Goal: Transaction & Acquisition: Purchase product/service

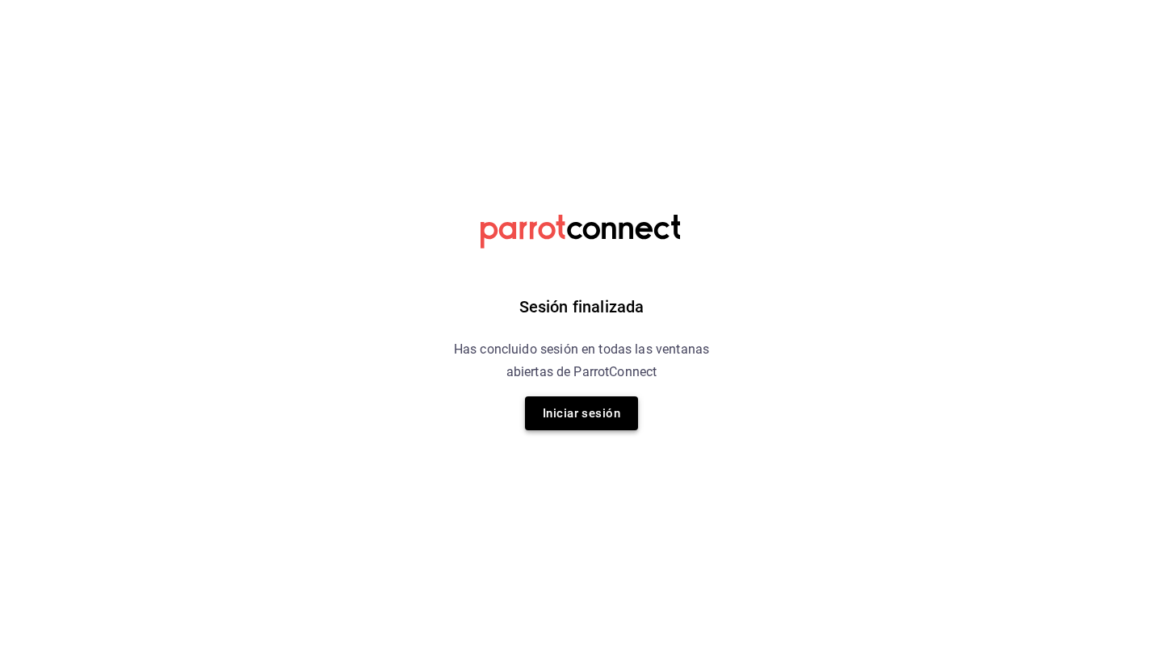
click at [596, 406] on button "Iniciar sesión" at bounding box center [581, 414] width 113 height 34
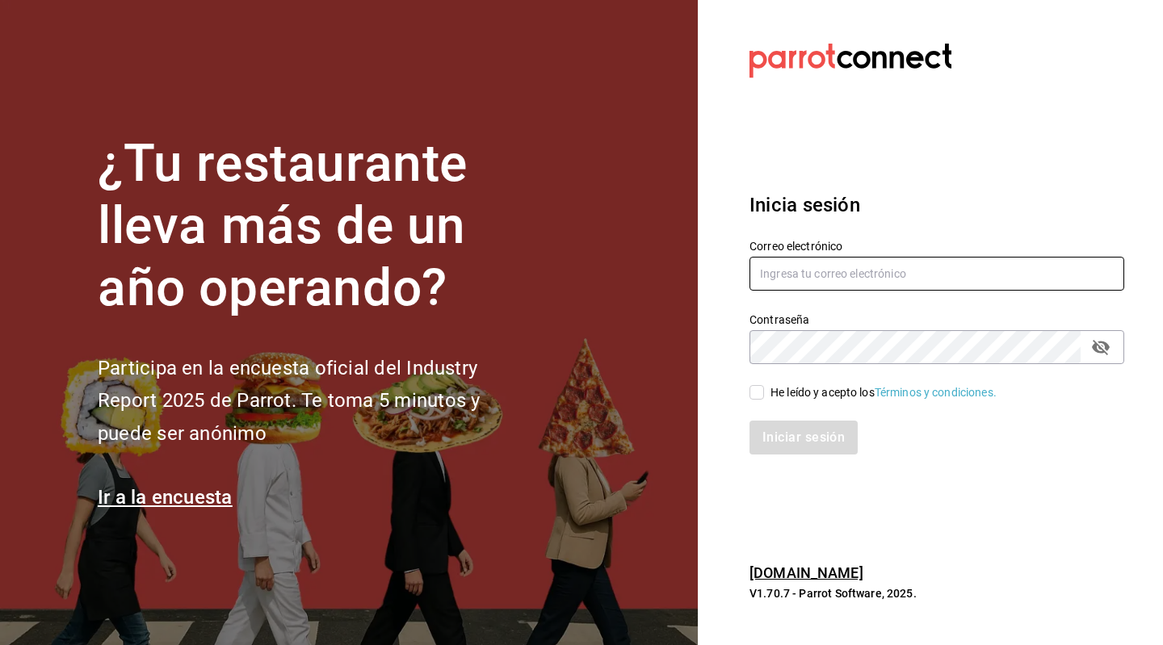
click at [800, 266] on input "text" at bounding box center [937, 274] width 375 height 34
type input "sthe1031@gmail.com"
click at [762, 401] on label "He leído y acepto los Términos y condiciones." at bounding box center [873, 392] width 247 height 17
click at [762, 400] on input "He leído y acepto los Términos y condiciones." at bounding box center [757, 392] width 15 height 15
checkbox input "true"
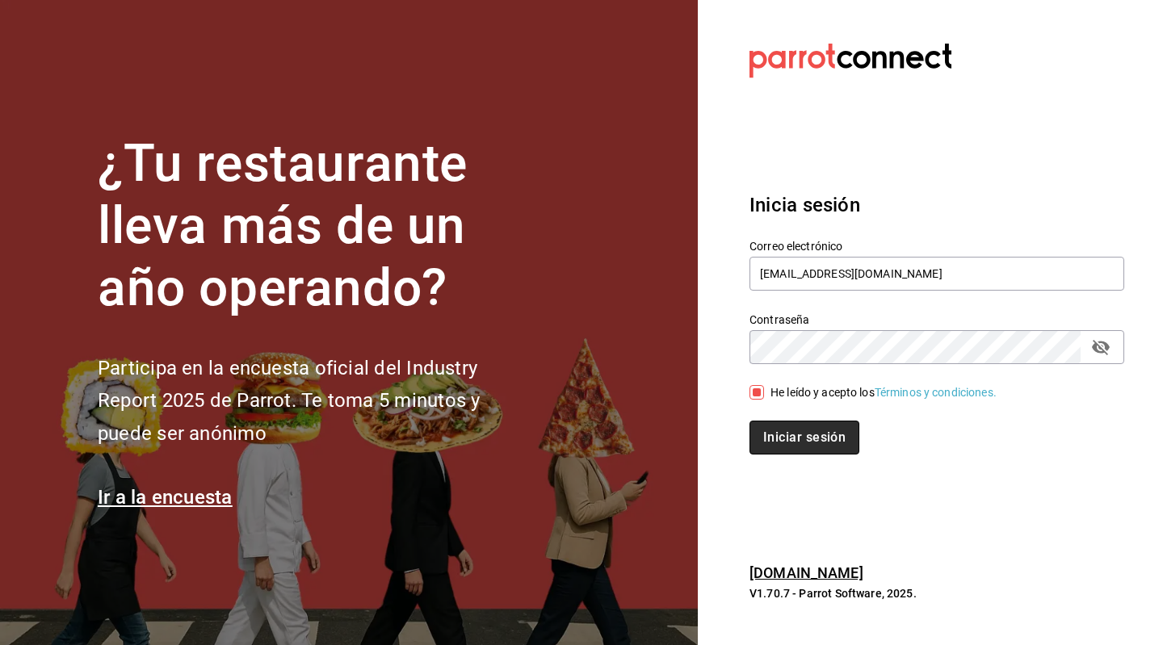
click at [809, 447] on button "Iniciar sesión" at bounding box center [805, 438] width 110 height 34
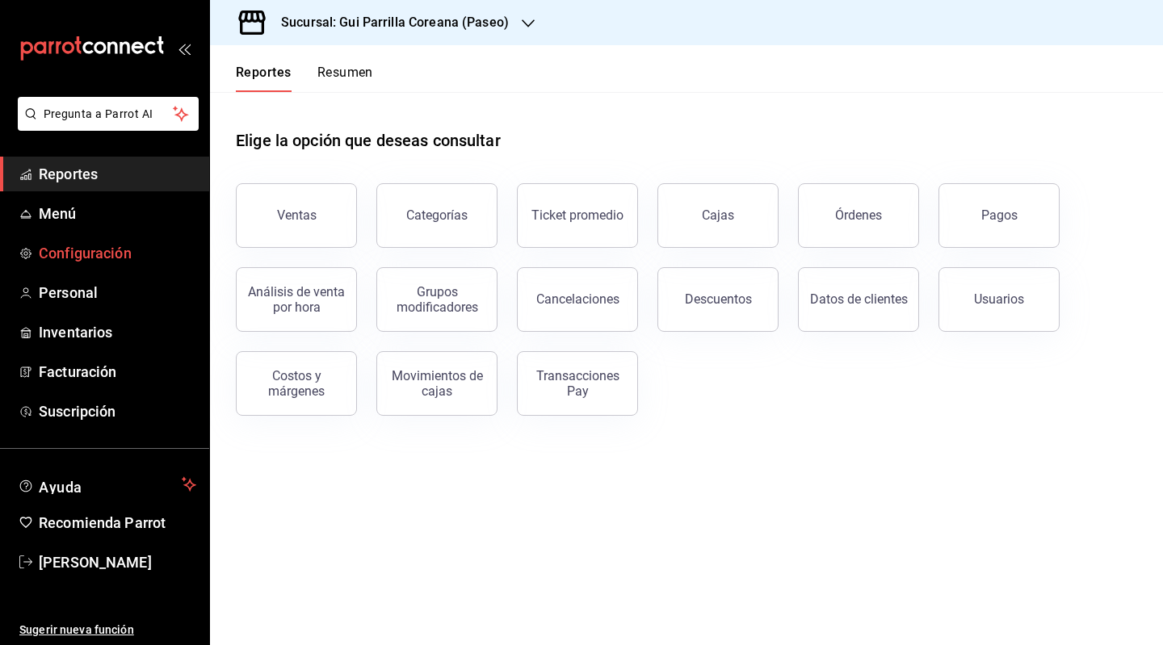
click at [99, 251] on span "Configuración" at bounding box center [117, 253] width 157 height 22
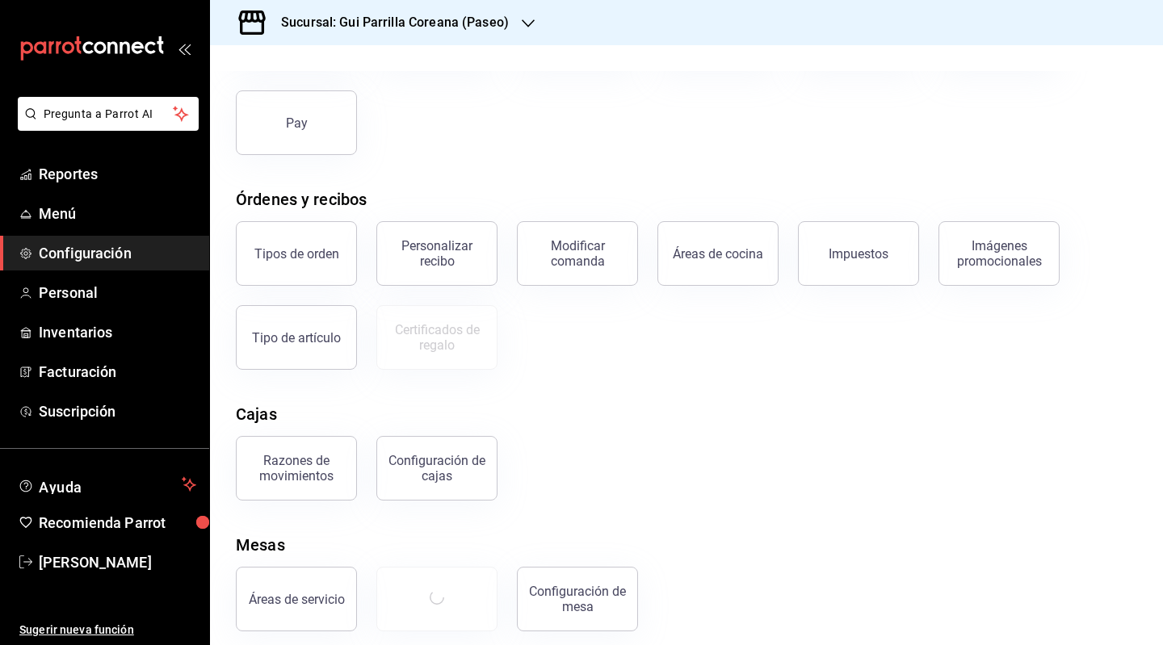
scroll to position [173, 0]
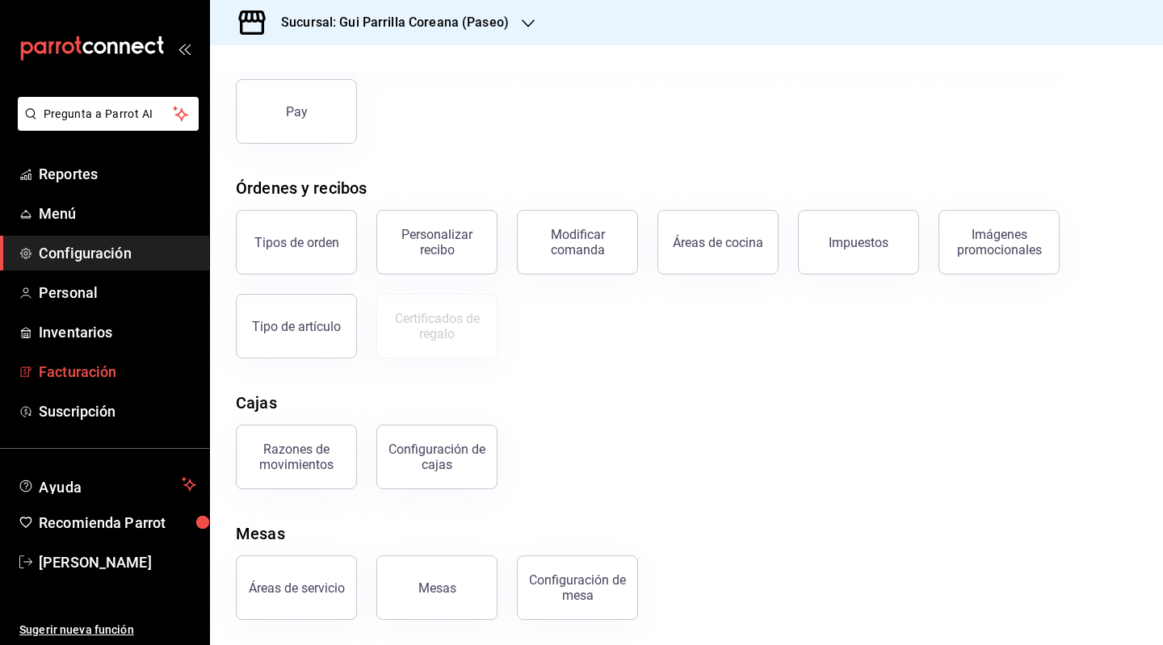
click at [113, 367] on span "Facturación" at bounding box center [117, 372] width 157 height 22
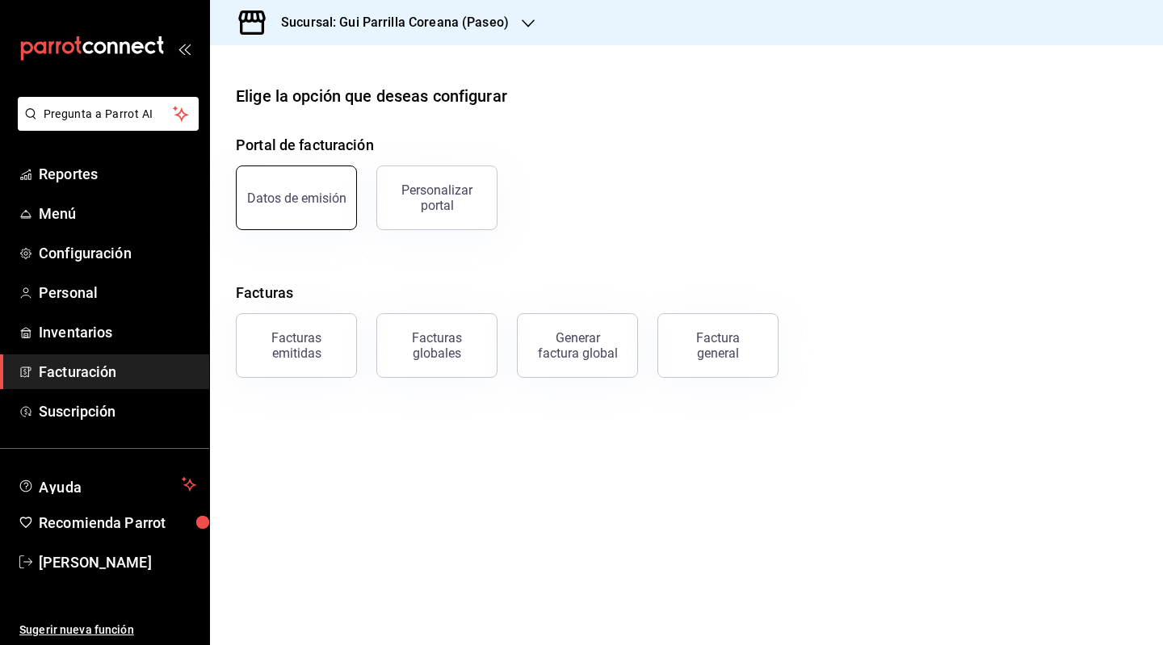
click at [336, 219] on button "Datos de emisión" at bounding box center [296, 198] width 121 height 65
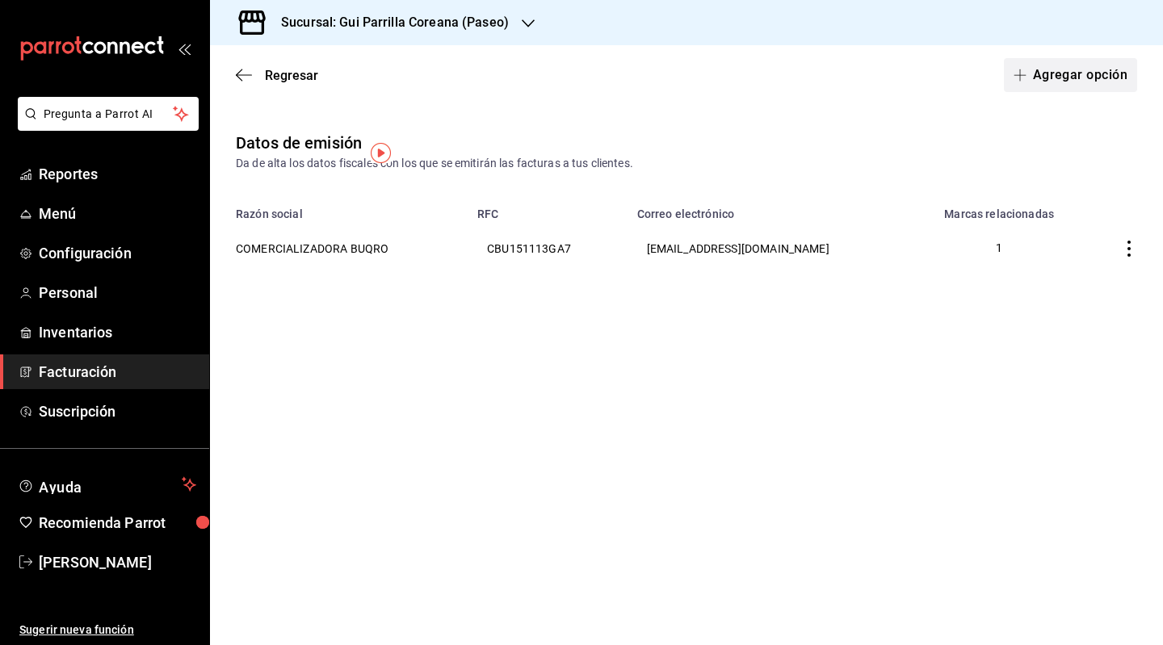
click at [1054, 76] on button "Agregar opción" at bounding box center [1070, 75] width 133 height 34
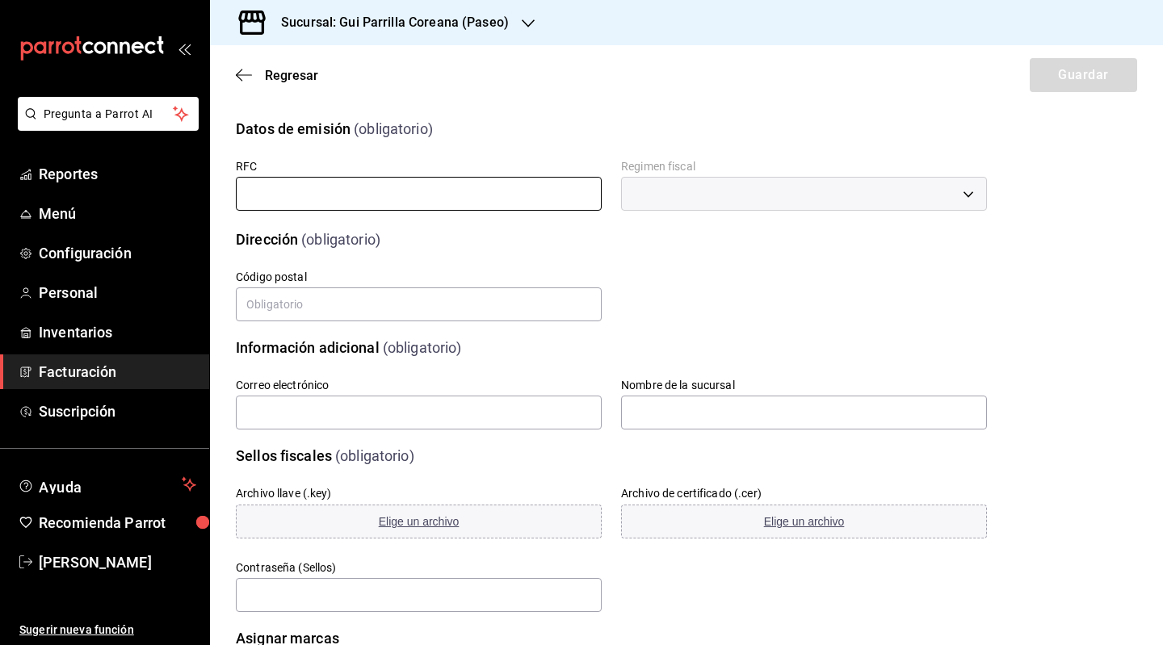
click at [326, 196] on input "text" at bounding box center [419, 194] width 366 height 34
paste input "HEOA860904D59"
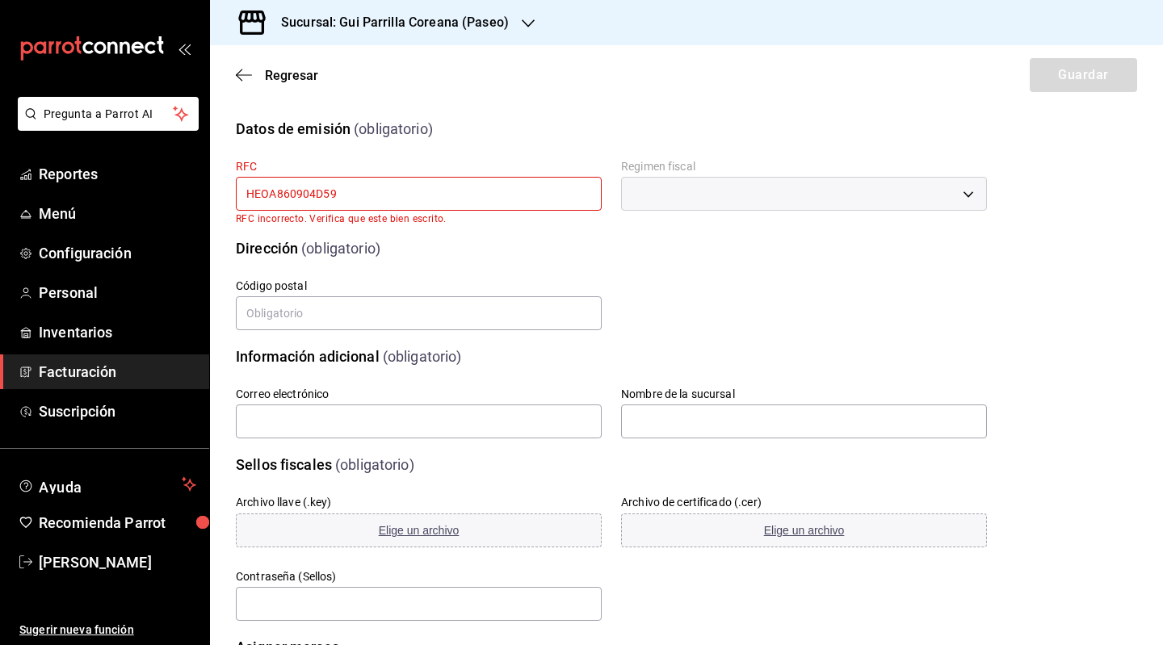
click at [246, 195] on input "HEOA860904D59" at bounding box center [419, 194] width 366 height 34
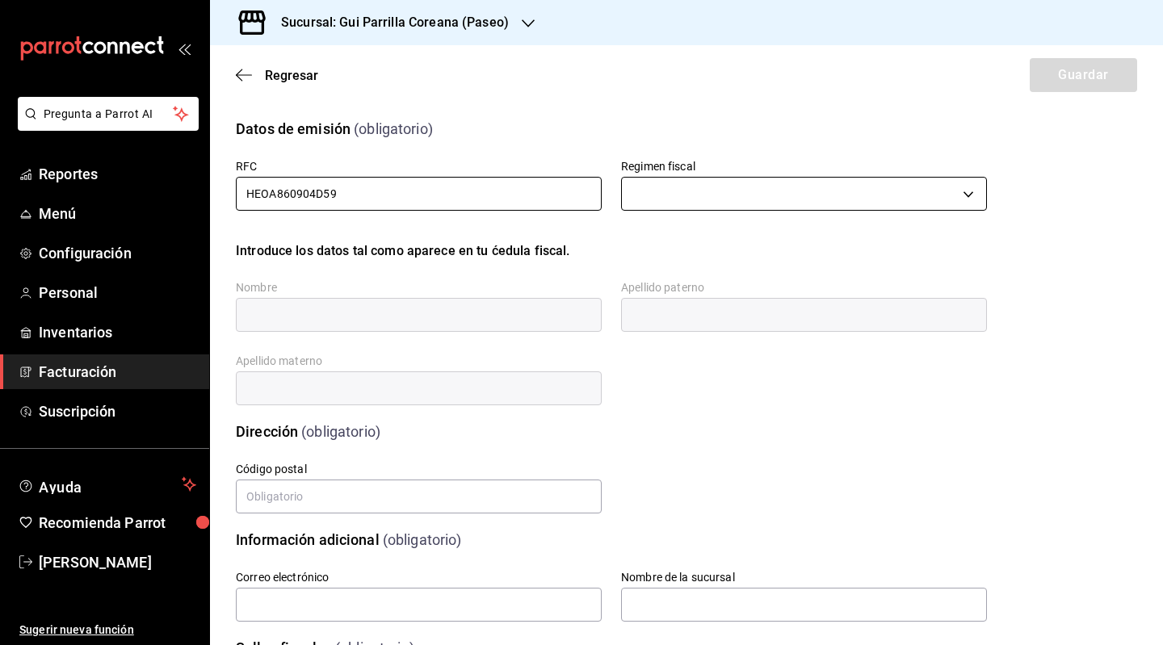
type input "HEOA860904D59"
click at [640, 200] on body "Pregunta a Parrot AI Reportes Menú Configuración Personal Inventarios Facturaci…" at bounding box center [581, 322] width 1163 height 645
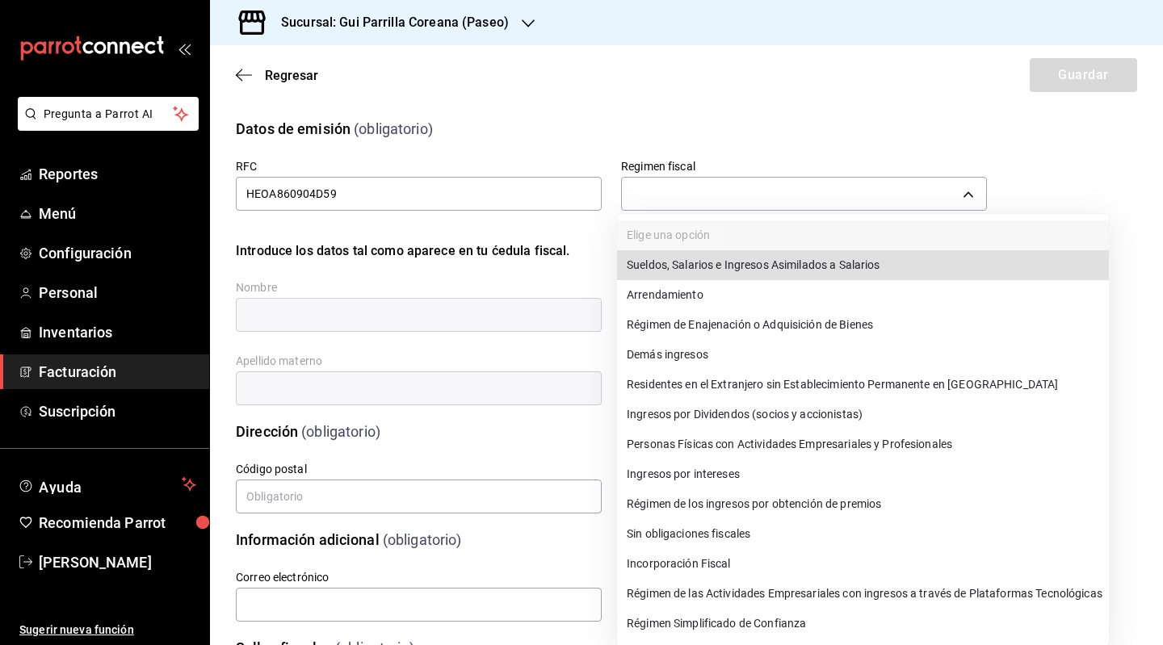
click at [846, 450] on li "Personas Físicas con Actividades Empresariales y Profesionales" at bounding box center [863, 445] width 492 height 30
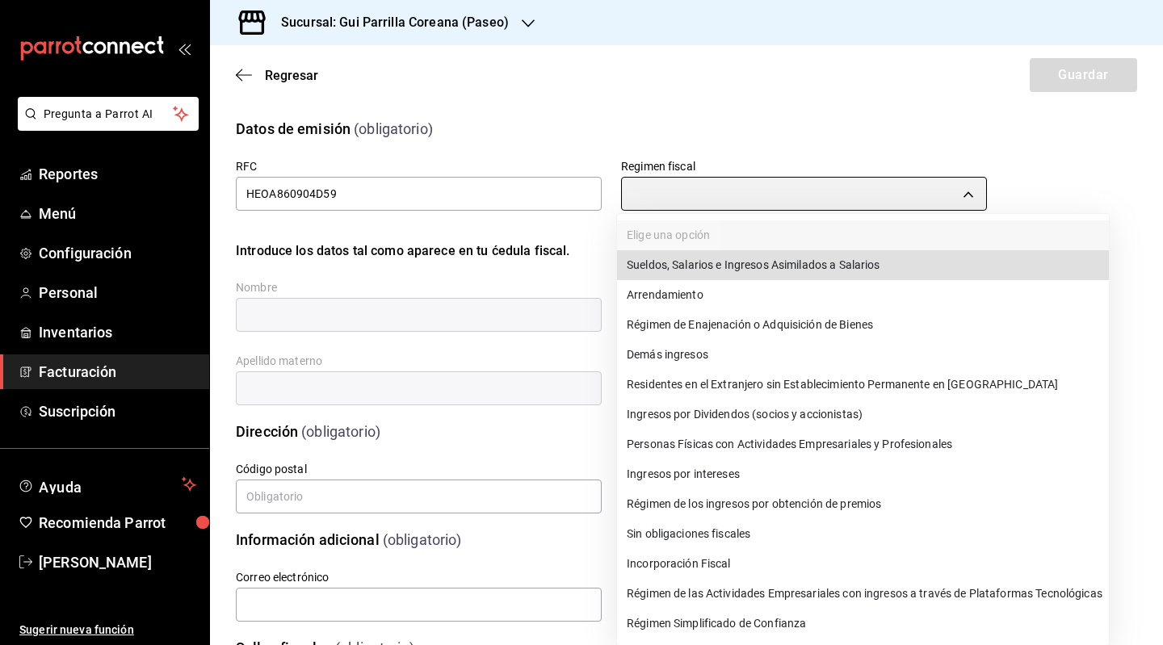
type input "612"
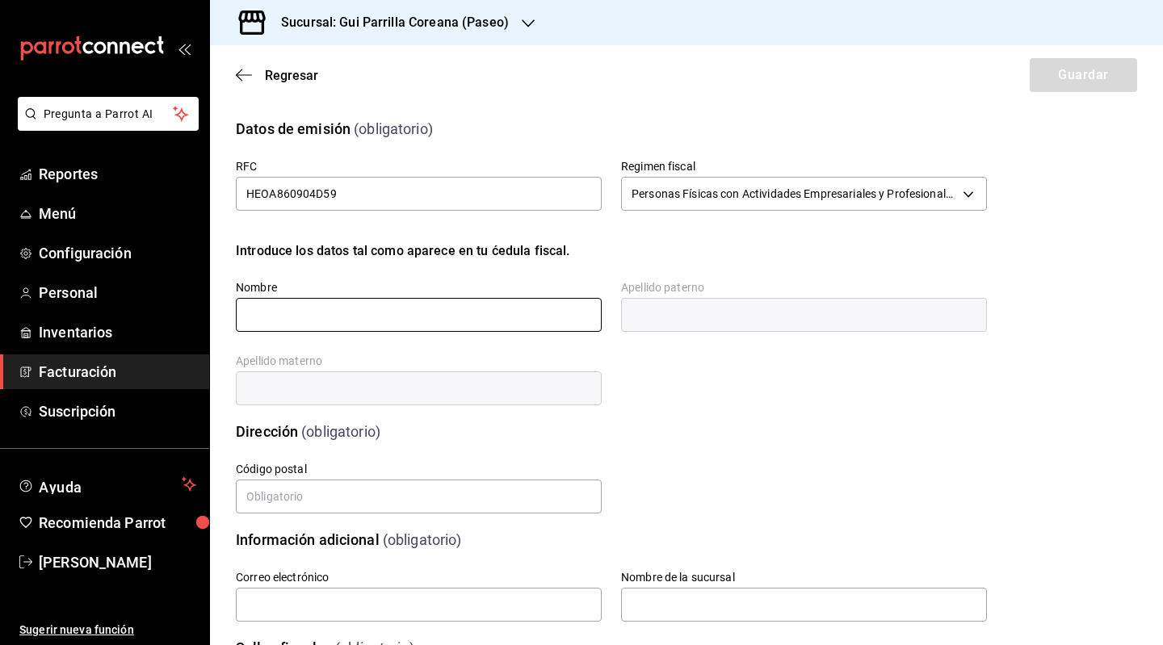
click at [412, 322] on input "text" at bounding box center [419, 315] width 366 height 34
type input "[PERSON_NAME]"
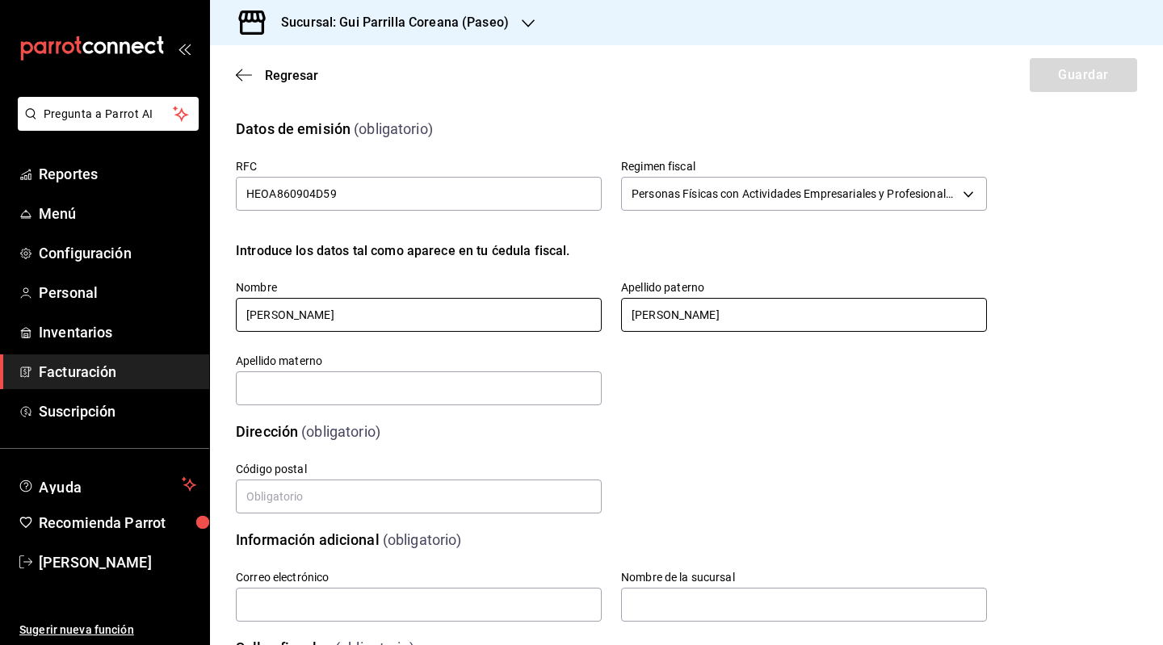
type input "[PERSON_NAME]"
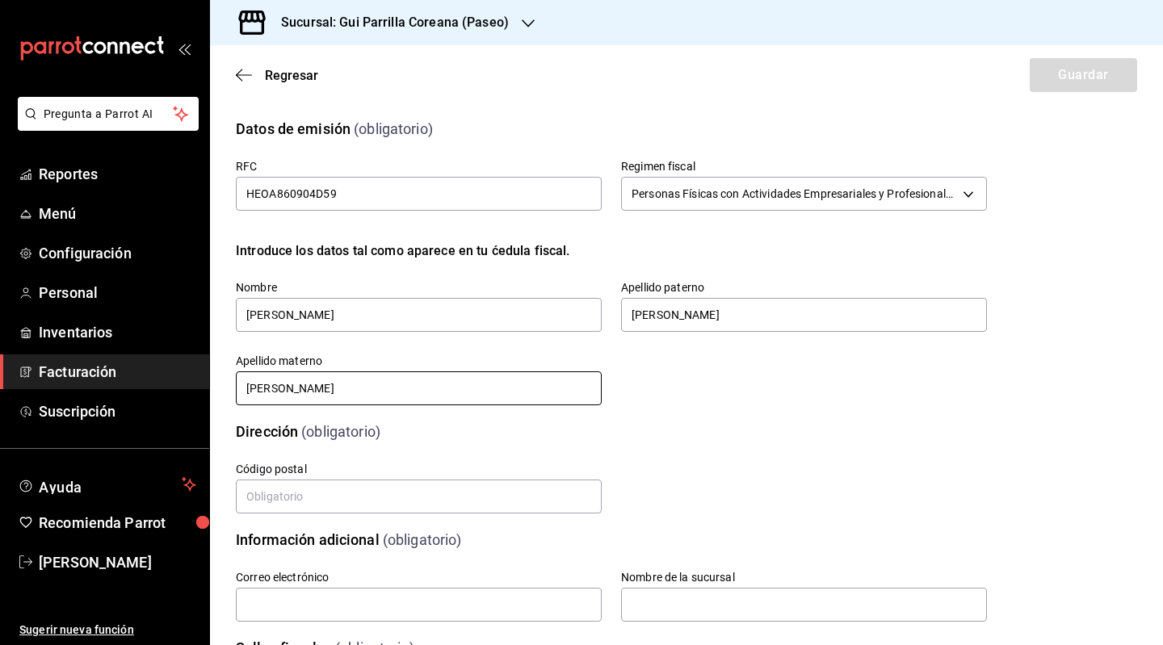
type input "[PERSON_NAME]"
click at [838, 401] on div "Dirección (obligatorio)" at bounding box center [601, 421] width 771 height 41
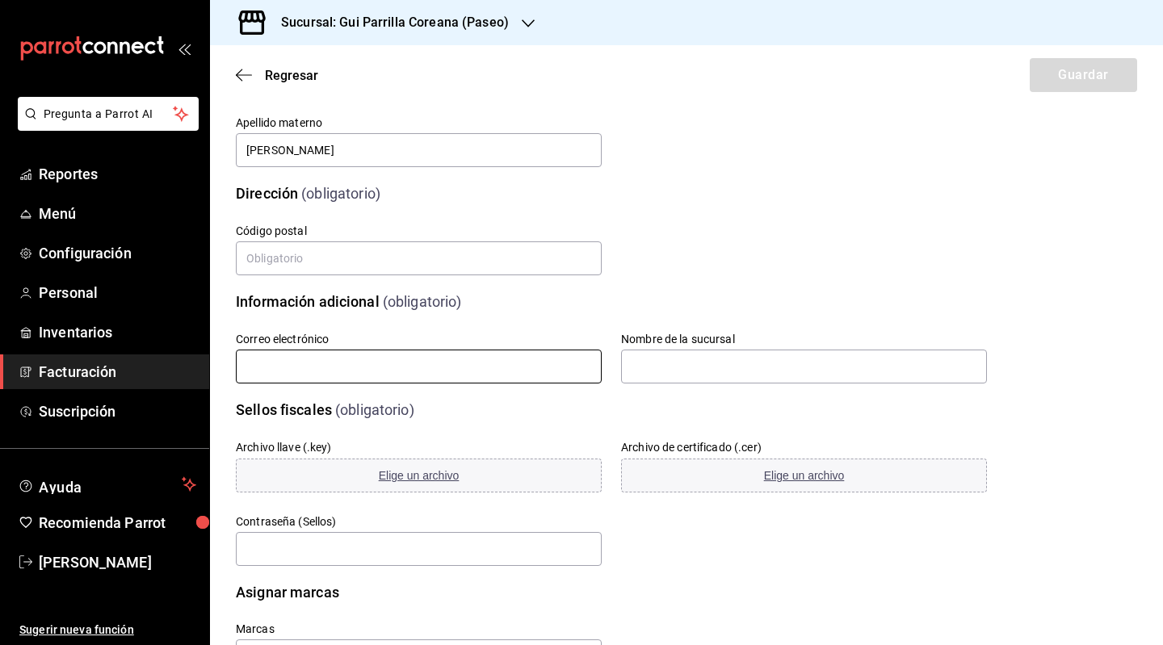
scroll to position [242, 0]
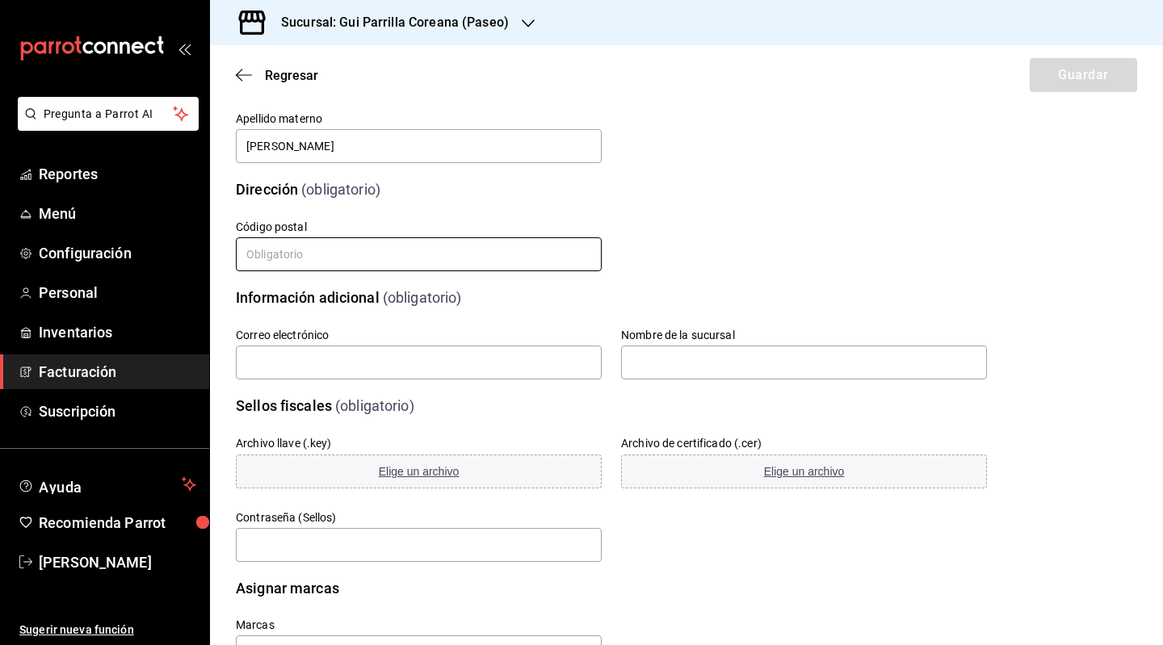
click at [394, 258] on input "text" at bounding box center [419, 254] width 366 height 34
type input "76230"
click at [604, 284] on div "Información adicional (obligatorio)" at bounding box center [601, 287] width 771 height 41
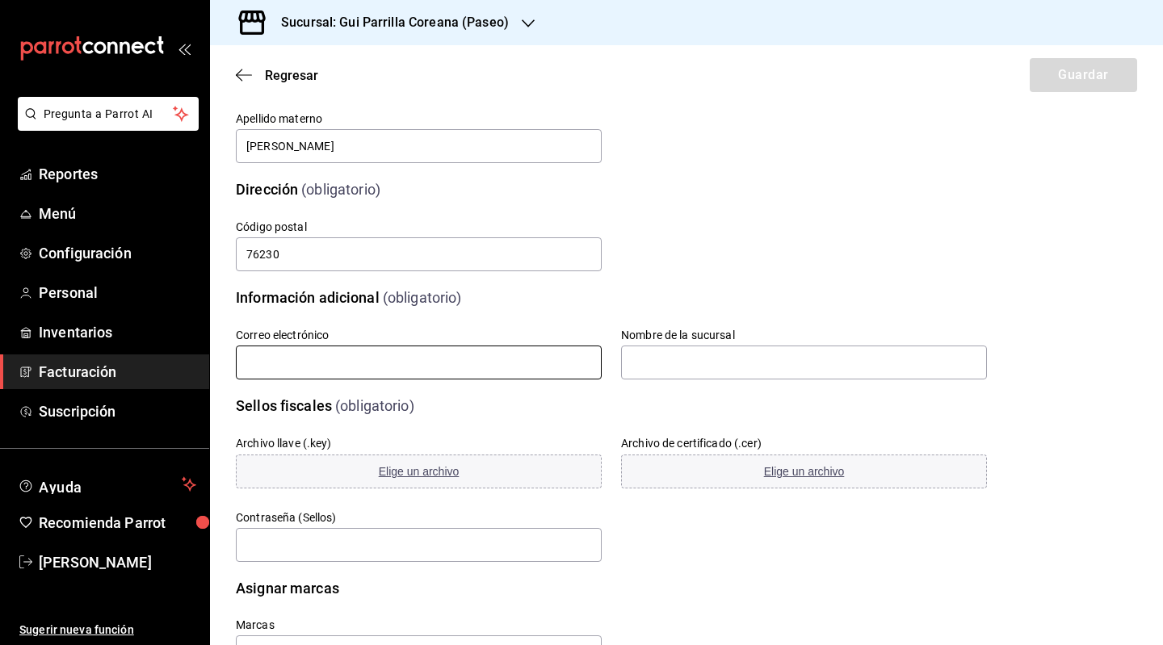
click at [418, 367] on input "text" at bounding box center [419, 363] width 366 height 34
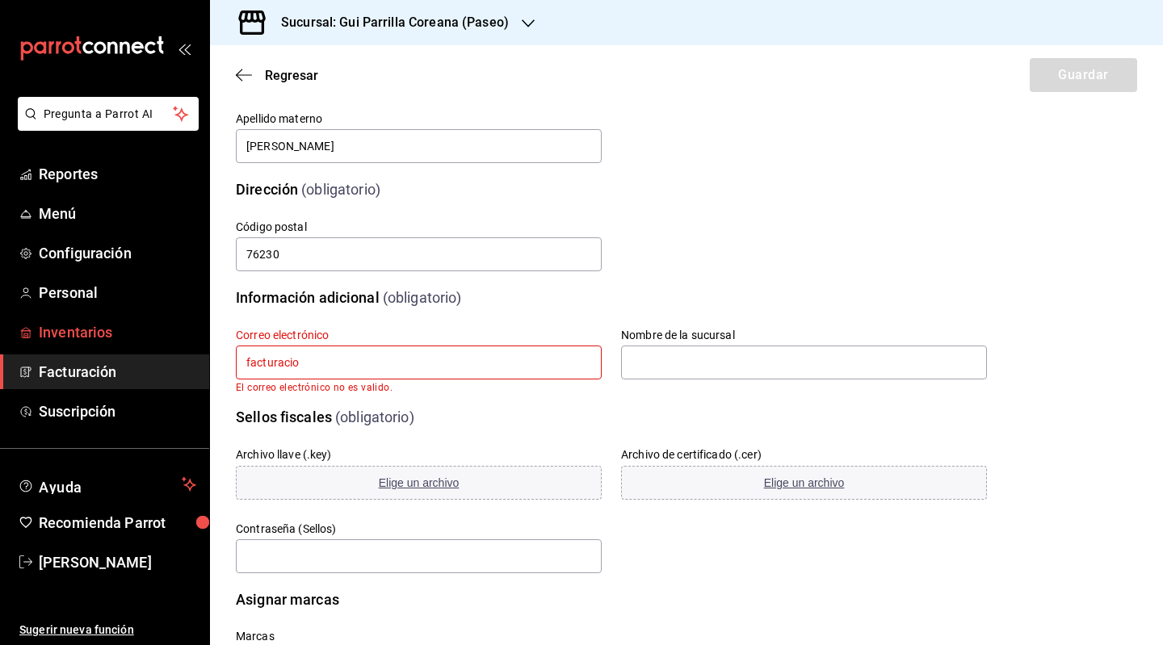
drag, startPoint x: 363, startPoint y: 372, endPoint x: 150, endPoint y: 345, distance: 214.2
click at [150, 345] on div "Pregunta a Parrot AI Reportes Menú Configuración Personal Inventarios Facturaci…" at bounding box center [581, 322] width 1163 height 645
type input "[EMAIL_ADDRESS][DOMAIN_NAME]"
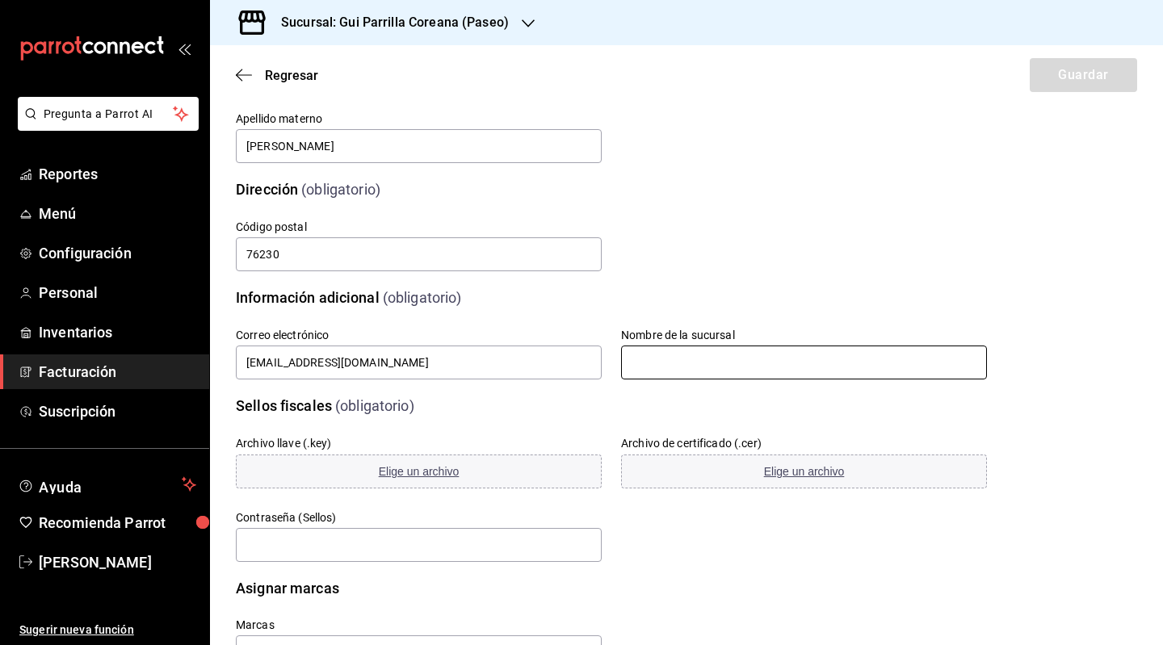
click at [711, 365] on input "text" at bounding box center [804, 363] width 366 height 34
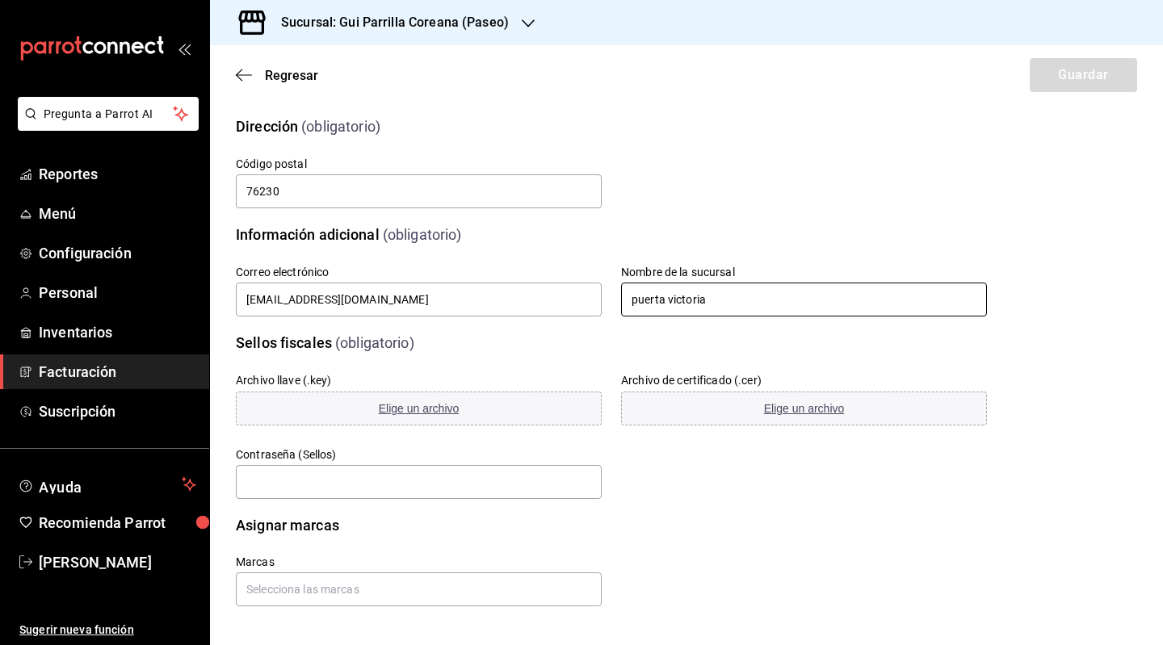
type input "puerta victoria"
click at [391, 408] on span "Elige un archivo" at bounding box center [419, 408] width 81 height 13
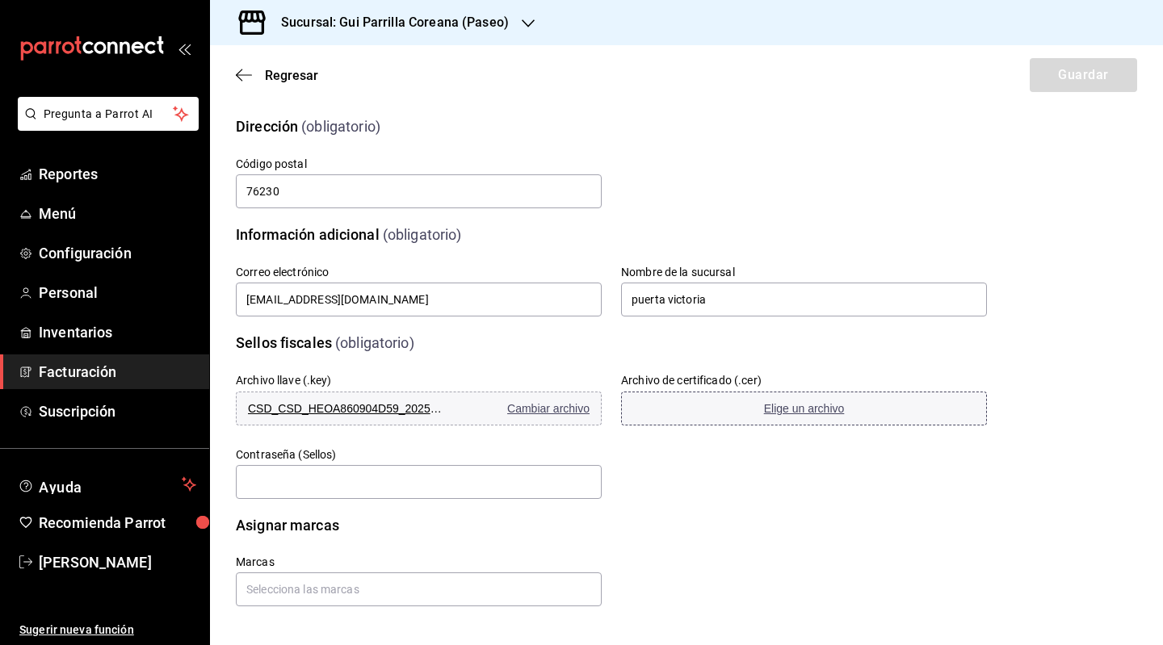
click at [779, 413] on span "Elige un archivo" at bounding box center [804, 408] width 81 height 13
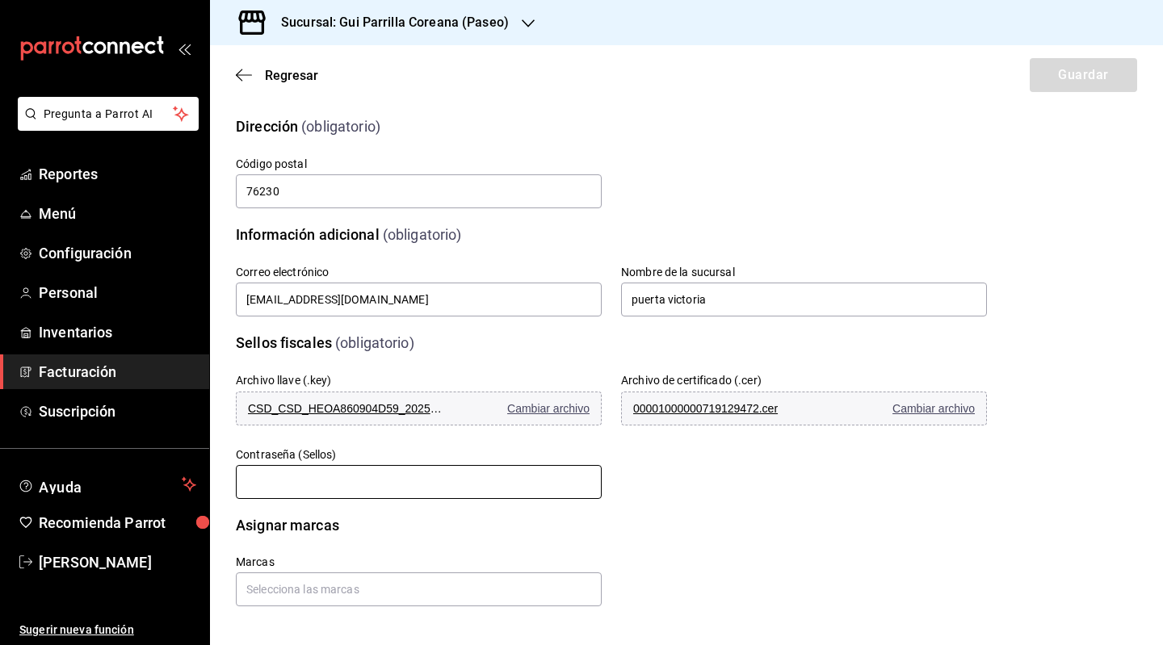
click at [342, 479] on input "text" at bounding box center [419, 482] width 366 height 34
click at [317, 479] on input "text" at bounding box center [419, 482] width 366 height 34
paste input "Adheor24"
type input "Adheor24"
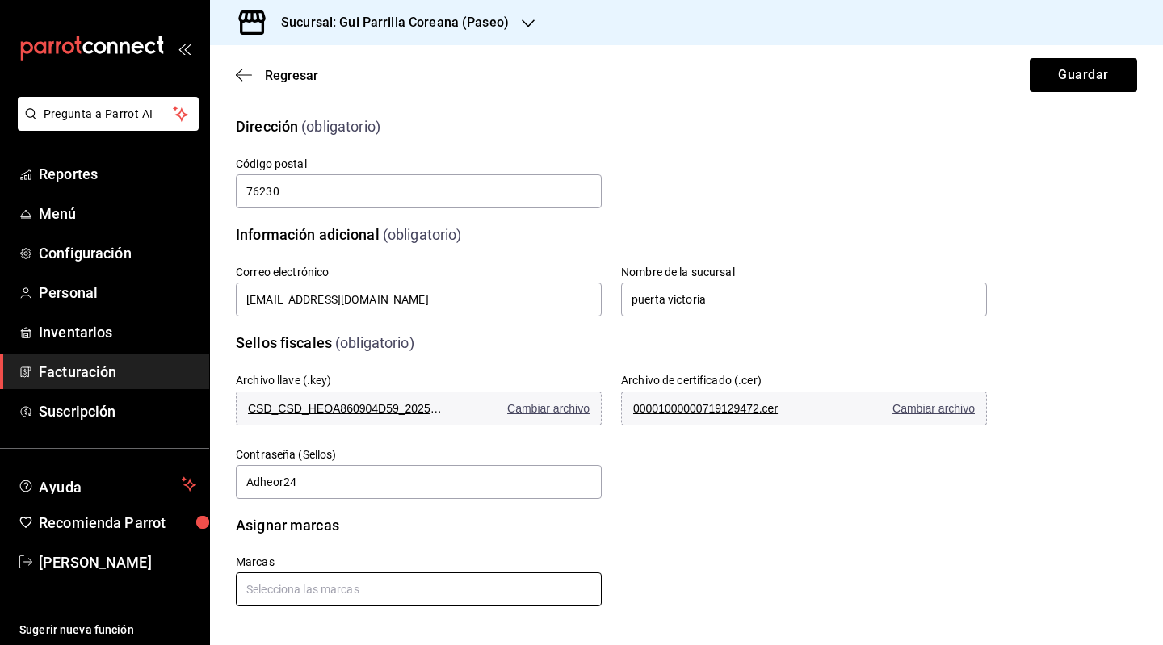
click at [339, 594] on input "text" at bounding box center [419, 590] width 366 height 34
click at [834, 502] on div "Asignar marcas" at bounding box center [601, 515] width 771 height 41
click at [1061, 78] on button "Guardar" at bounding box center [1083, 75] width 107 height 34
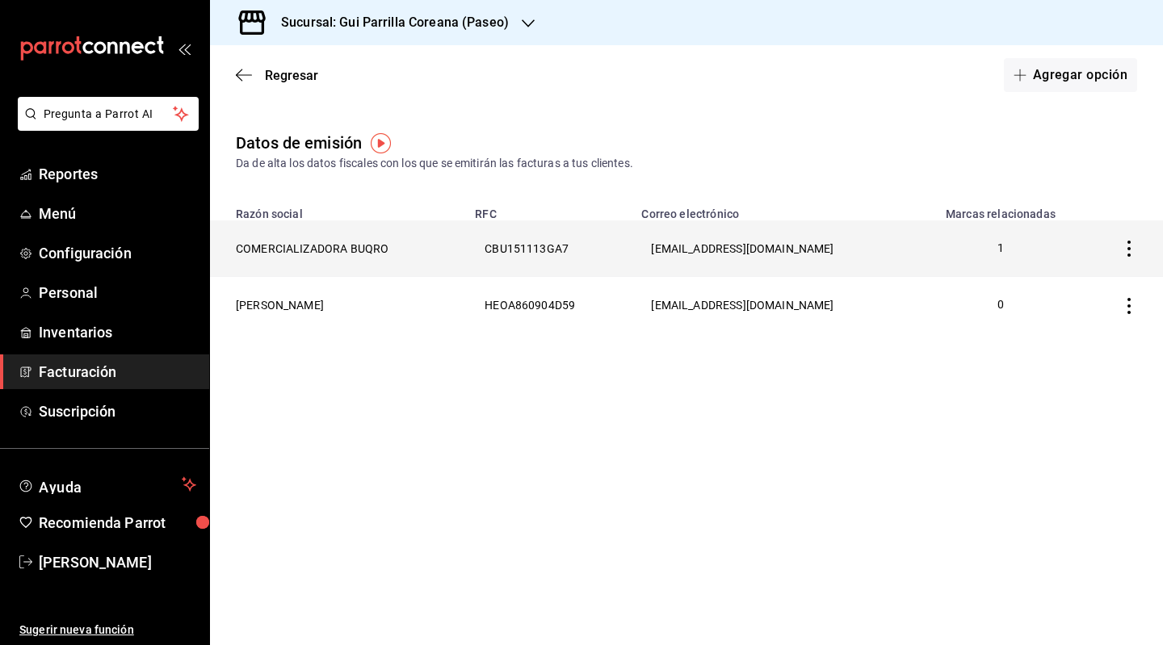
click at [1128, 251] on icon "button" at bounding box center [1129, 249] width 16 height 16
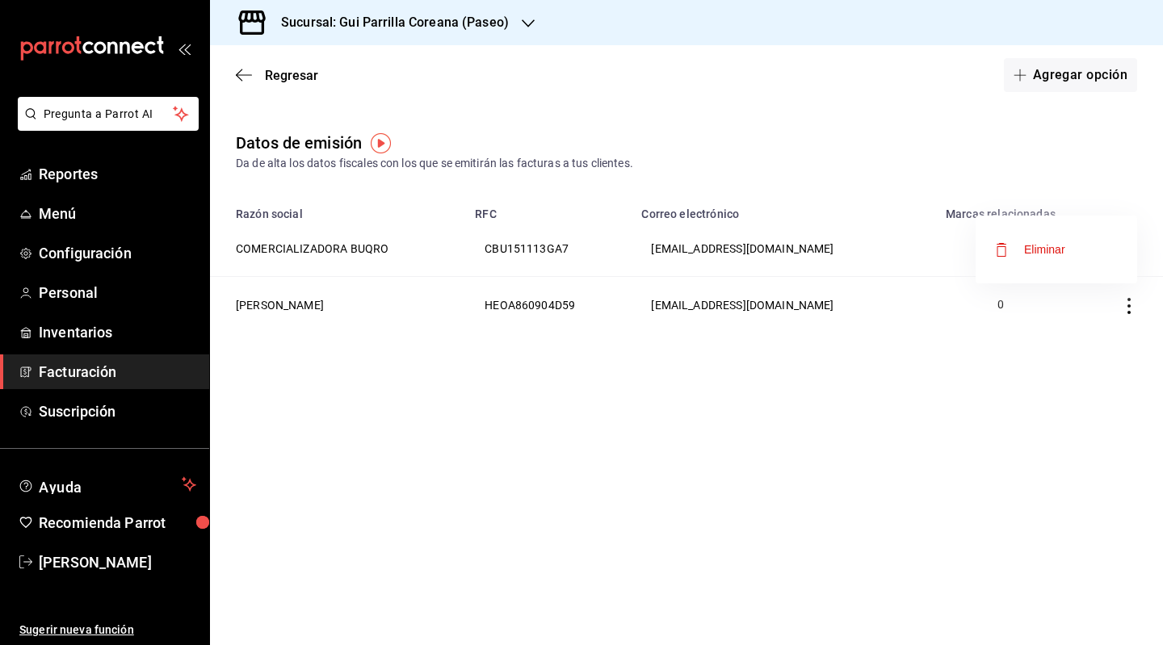
click at [981, 136] on div at bounding box center [581, 322] width 1163 height 645
click at [300, 250] on th "COMERCIALIZADORA BUQRO" at bounding box center [337, 248] width 255 height 57
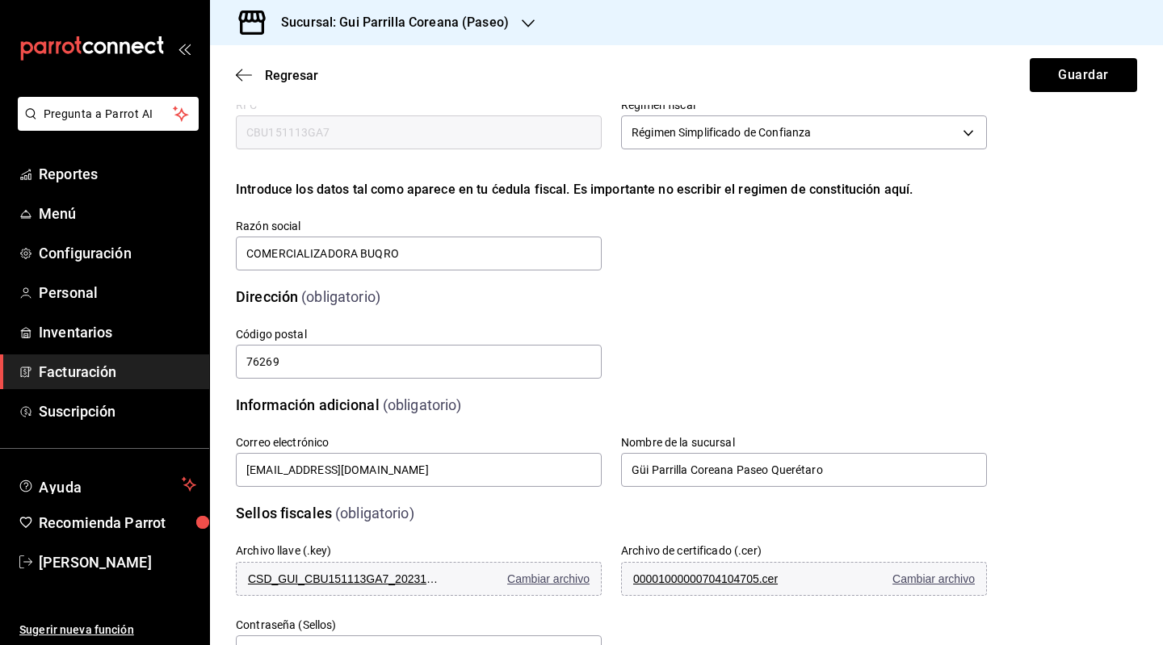
scroll to position [284, 0]
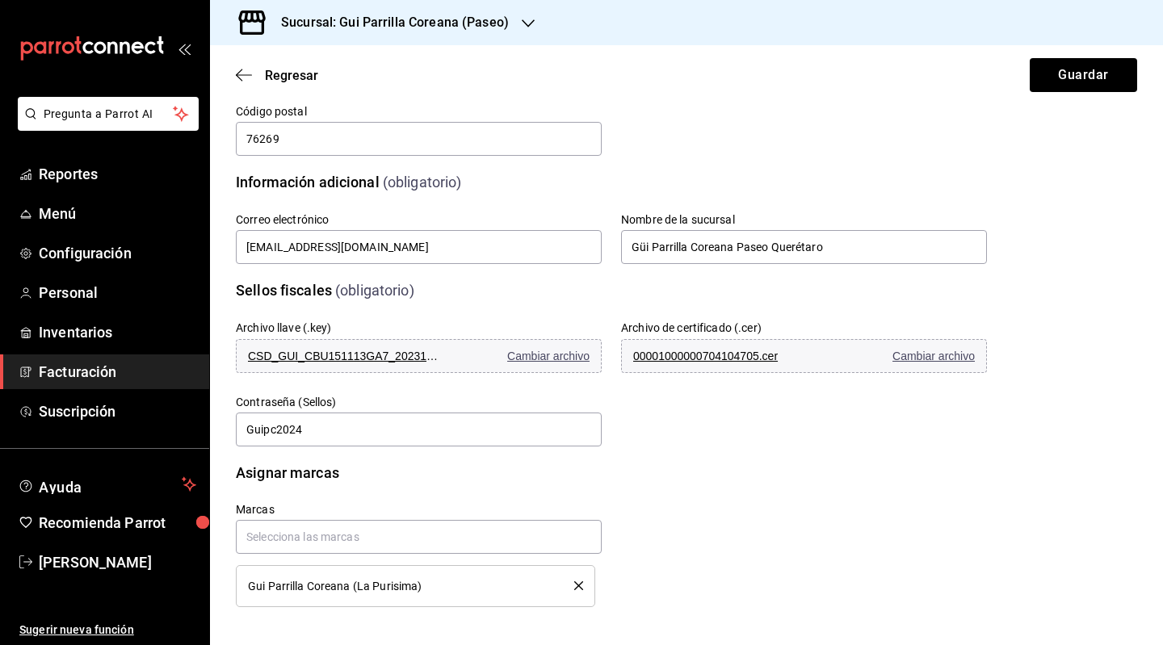
click at [411, 590] on span "Gui Parrilla Coreana (La Purisima)" at bounding box center [335, 586] width 174 height 11
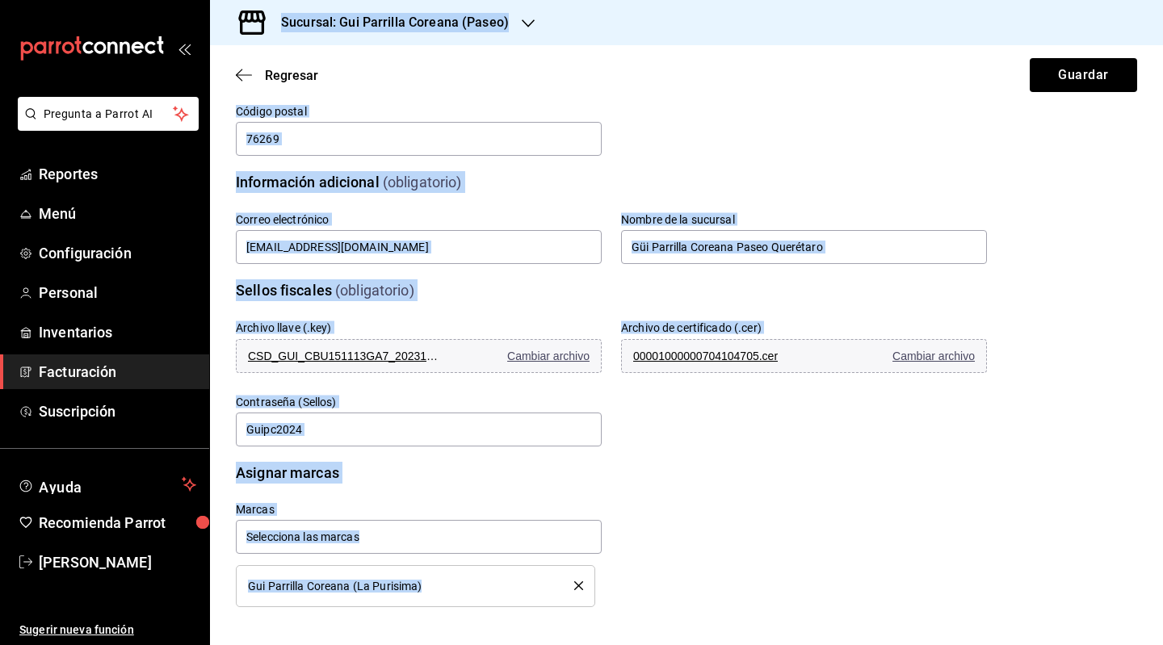
drag, startPoint x: 381, startPoint y: 590, endPoint x: 200, endPoint y: 582, distance: 181.1
click at [200, 582] on div "Pregunta a Parrot AI Reportes Menú Configuración Personal Inventarios Facturaci…" at bounding box center [581, 322] width 1163 height 645
click at [444, 584] on div "Gui Parrilla Coreana (La Purisima)" at bounding box center [399, 586] width 302 height 11
click at [446, 587] on div "Gui Parrilla Coreana (La Purisima)" at bounding box center [399, 586] width 302 height 11
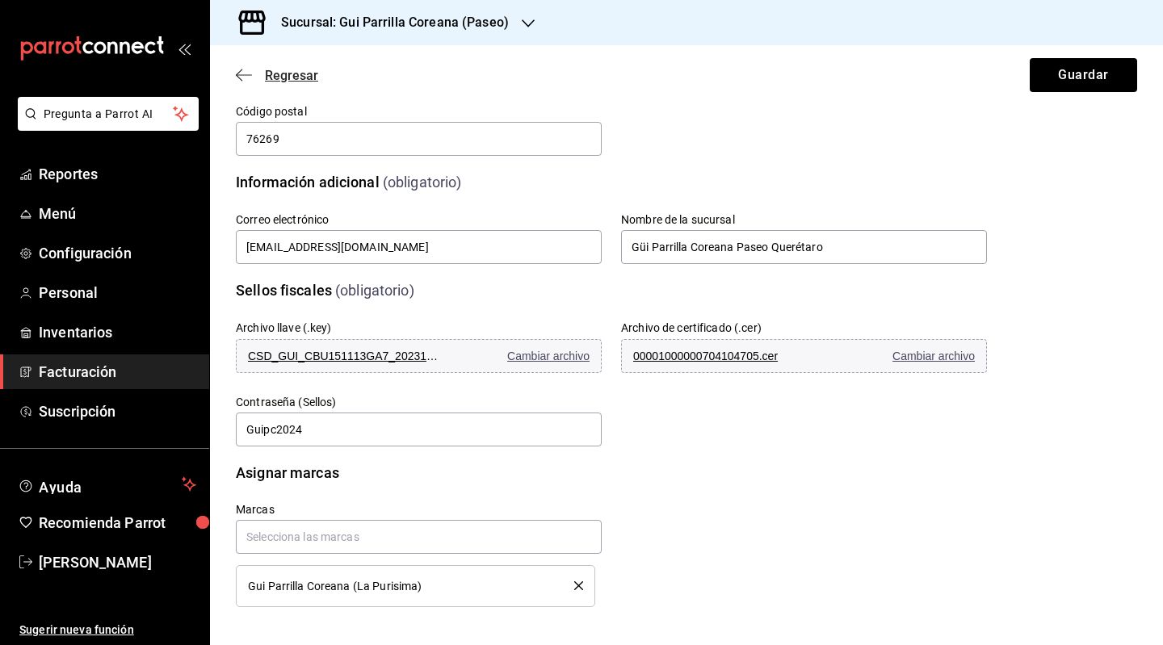
click at [265, 80] on span "Regresar" at bounding box center [291, 75] width 53 height 15
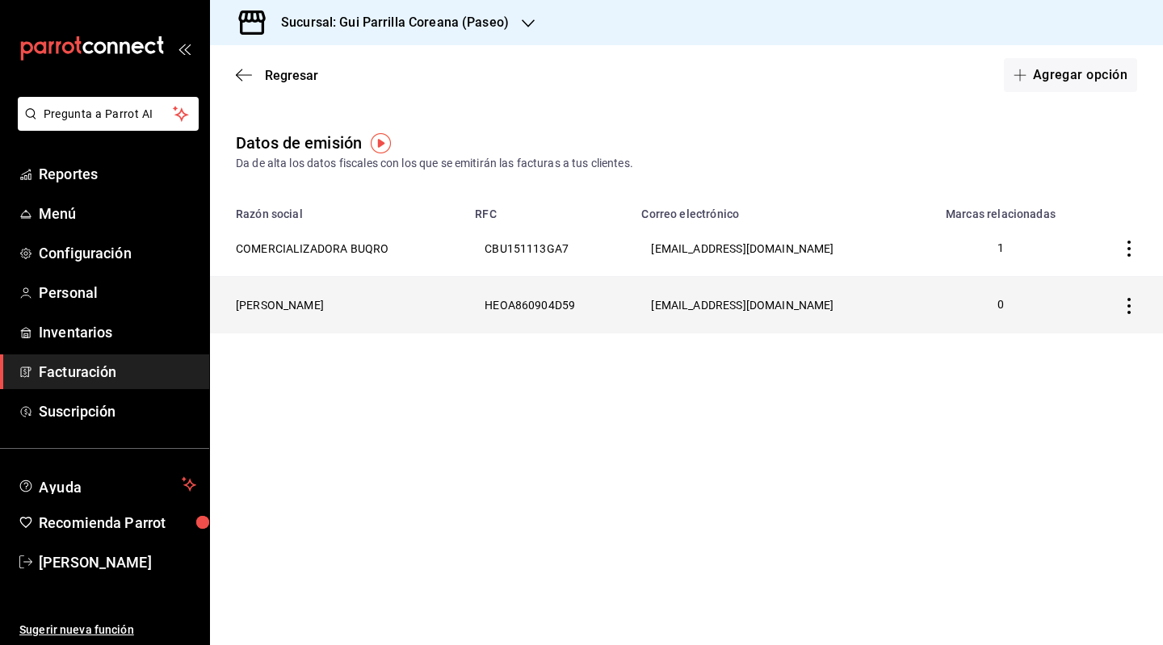
click at [264, 304] on th "[PERSON_NAME]" at bounding box center [337, 305] width 255 height 57
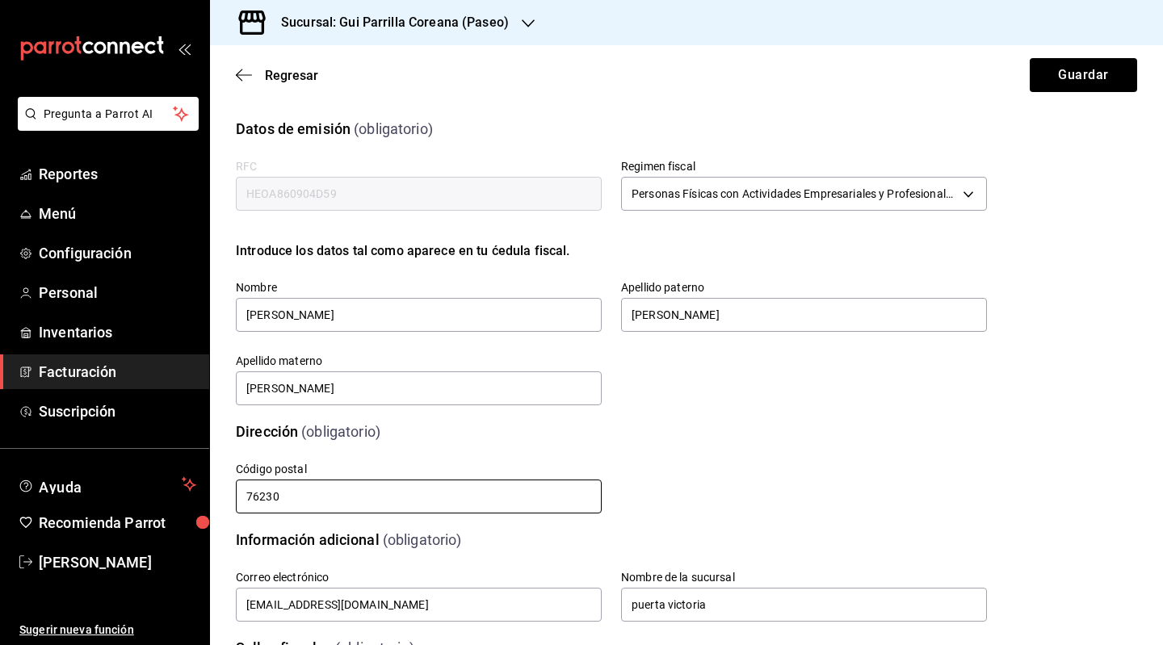
scroll to position [305, 0]
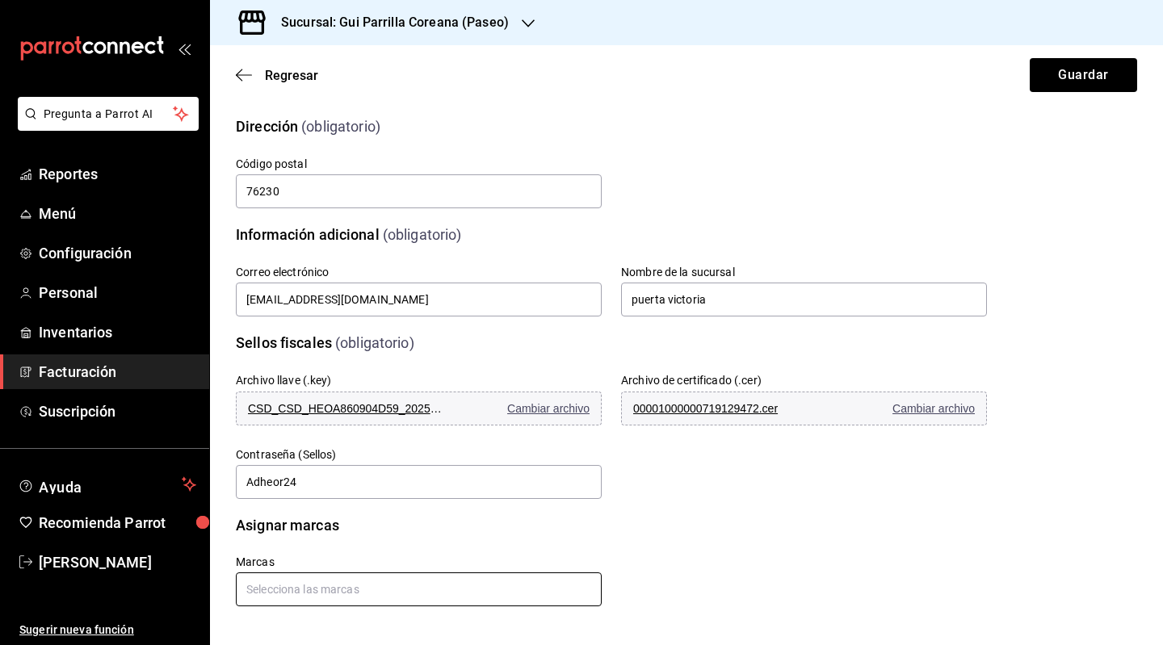
click at [363, 584] on input "text" at bounding box center [419, 590] width 366 height 34
type input "v"
type input "[PERSON_NAME]"
click at [249, 69] on icon "button" at bounding box center [244, 75] width 16 height 15
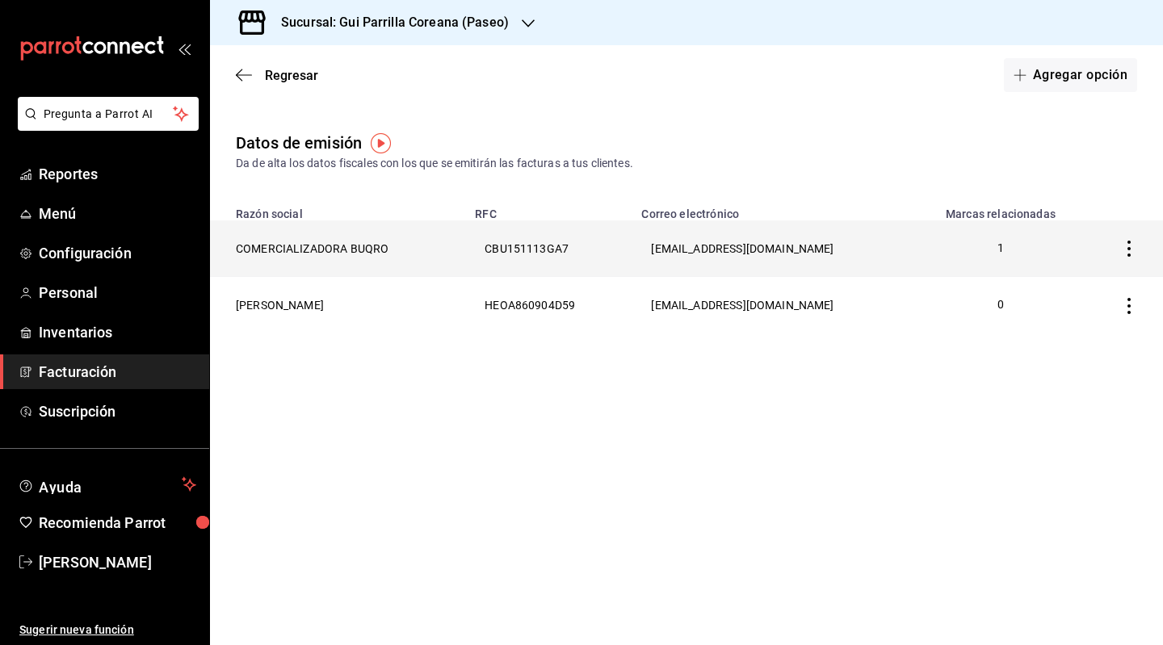
click at [303, 254] on th "COMERCIALIZADORA BUQRO" at bounding box center [337, 248] width 255 height 57
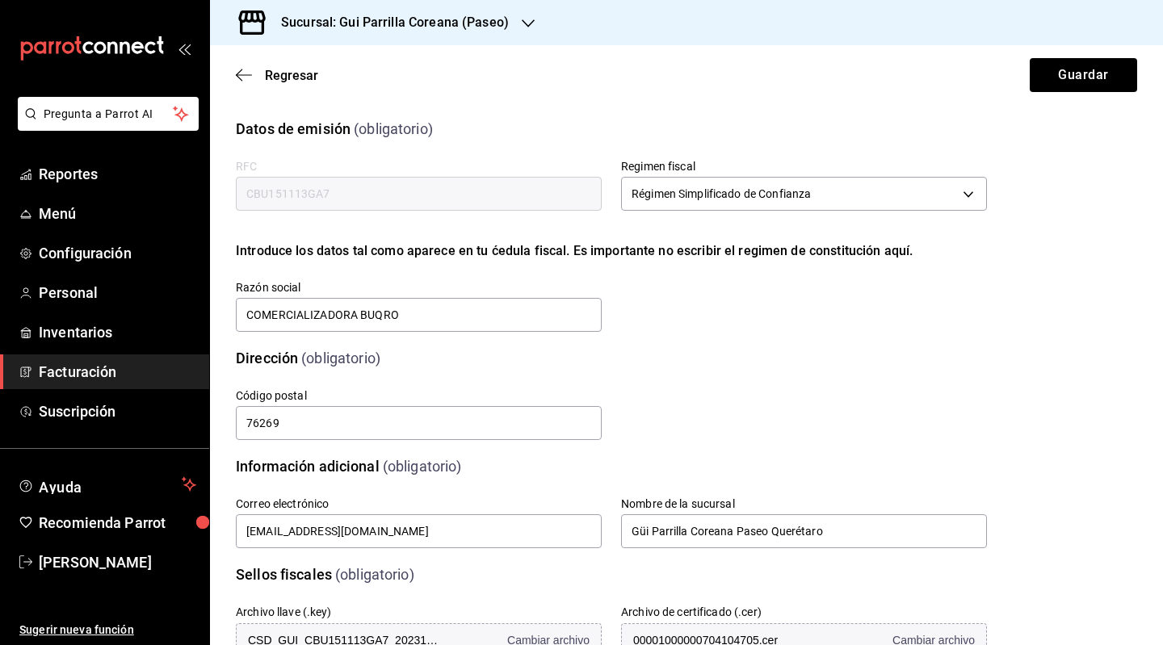
scroll to position [284, 0]
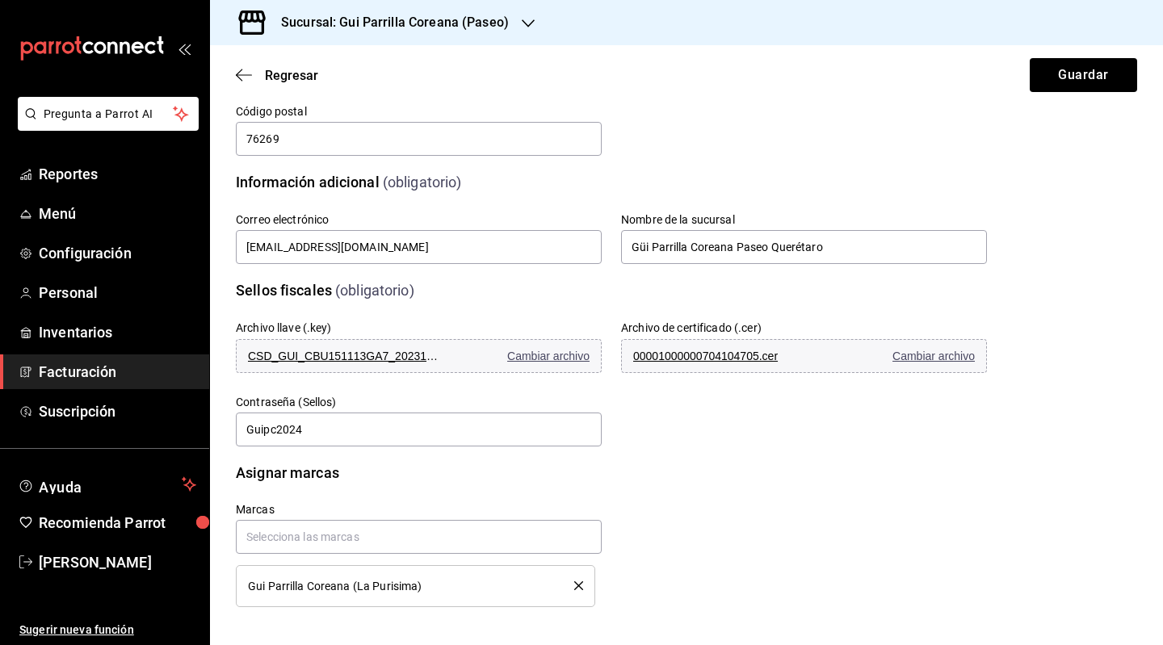
click at [434, 586] on div "Gui Parrilla Coreana (La Purisima)" at bounding box center [399, 586] width 302 height 11
click at [550, 582] on div "Gui Parrilla Coreana (La Purisima)" at bounding box center [415, 586] width 335 height 18
click at [357, 537] on input "text" at bounding box center [419, 537] width 366 height 34
click at [443, 591] on div "Gui Parrilla Coreana (La Purisima)" at bounding box center [399, 586] width 302 height 11
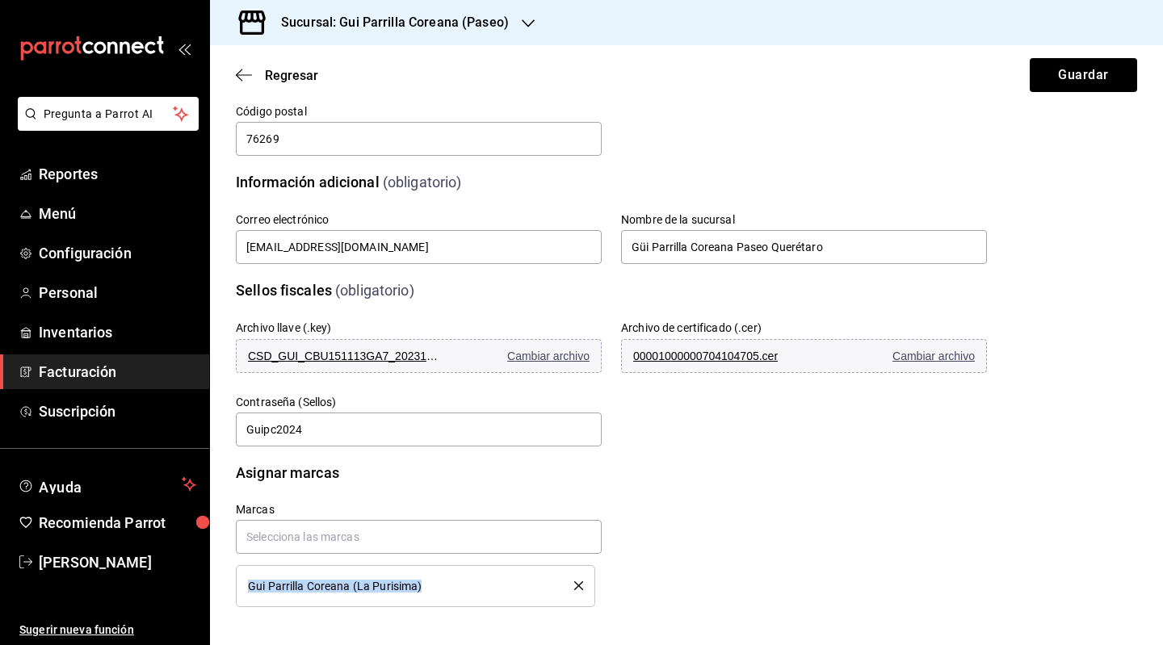
drag, startPoint x: 445, startPoint y: 585, endPoint x: 246, endPoint y: 589, distance: 199.5
click at [246, 589] on li "Gui Parrilla Coreana (La Purisima)" at bounding box center [415, 586] width 359 height 42
copy span "Gui Parrilla Coreana (La Purisima)"
click at [260, 81] on span "Regresar" at bounding box center [277, 75] width 82 height 15
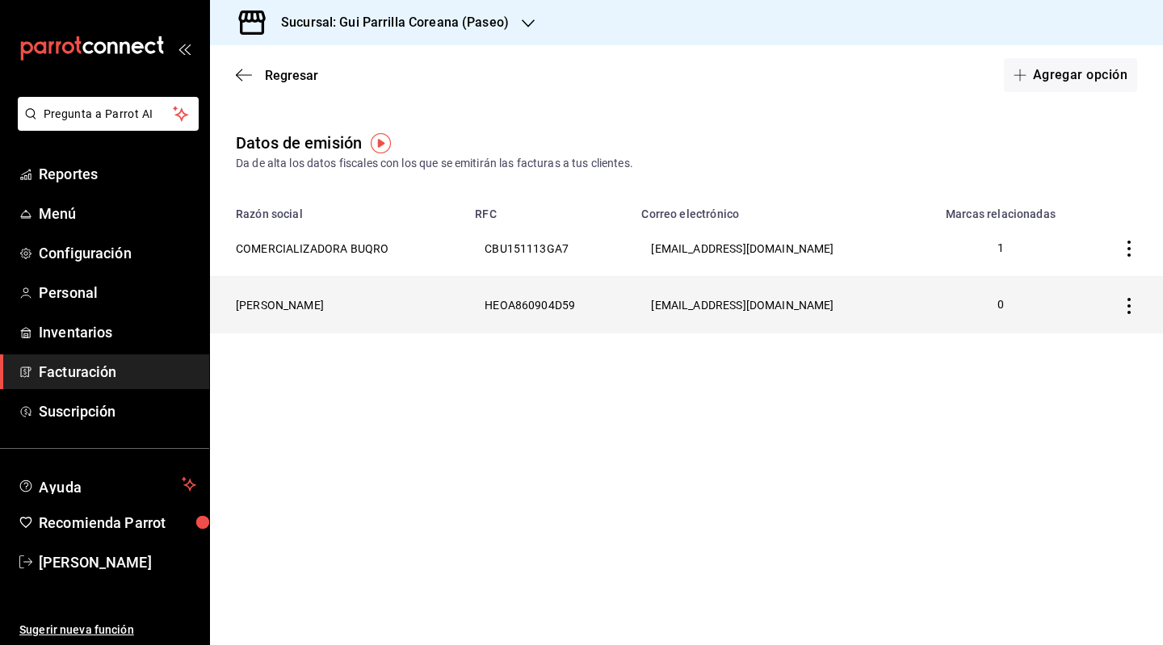
click at [307, 311] on th "[PERSON_NAME]" at bounding box center [337, 305] width 255 height 57
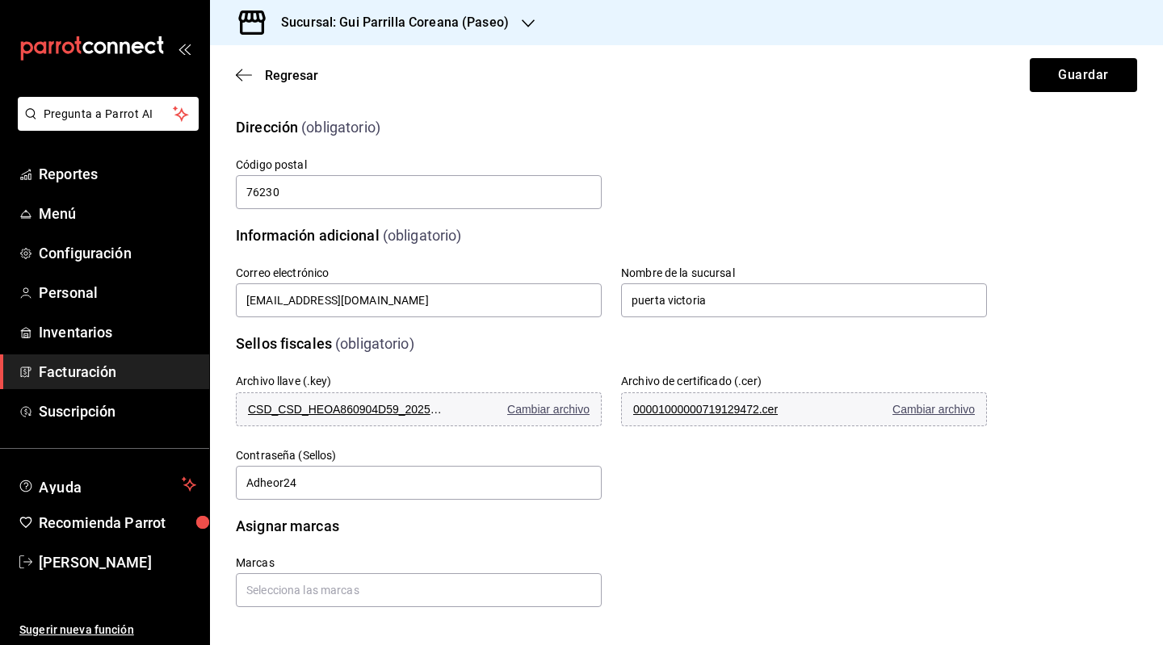
scroll to position [305, 0]
click at [317, 582] on input "text" at bounding box center [419, 590] width 366 height 34
paste input "Gui Parrilla Coreana (La Purisima)"
type input "Gui Parrilla Coreana (La Purisima)"
click at [1062, 65] on button "Guardar" at bounding box center [1083, 75] width 107 height 34
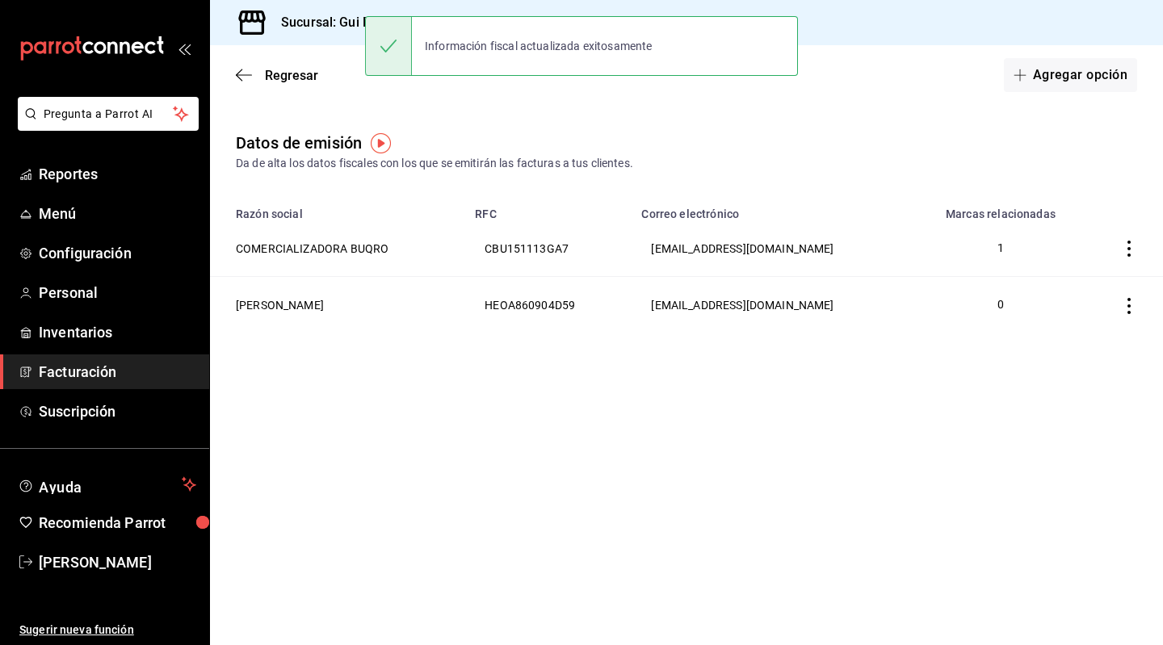
click at [706, 434] on main "Regresar Agregar opción Datos de emisión Da de alta los datos fiscales con los …" at bounding box center [686, 345] width 953 height 600
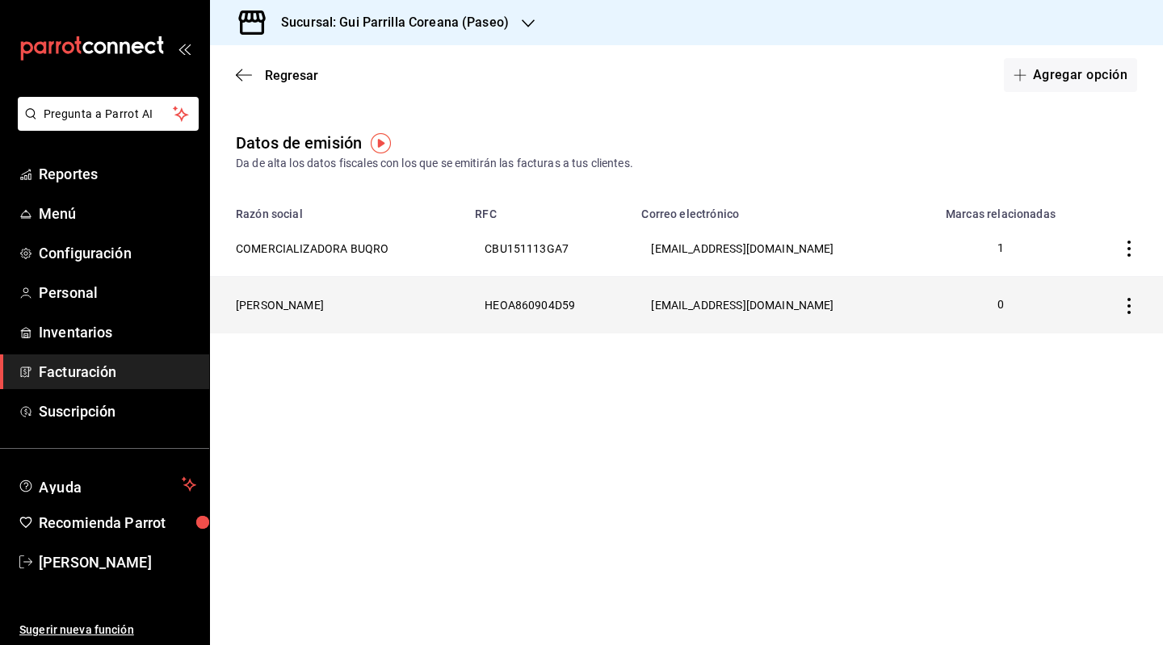
click at [357, 306] on th "[PERSON_NAME]" at bounding box center [337, 305] width 255 height 57
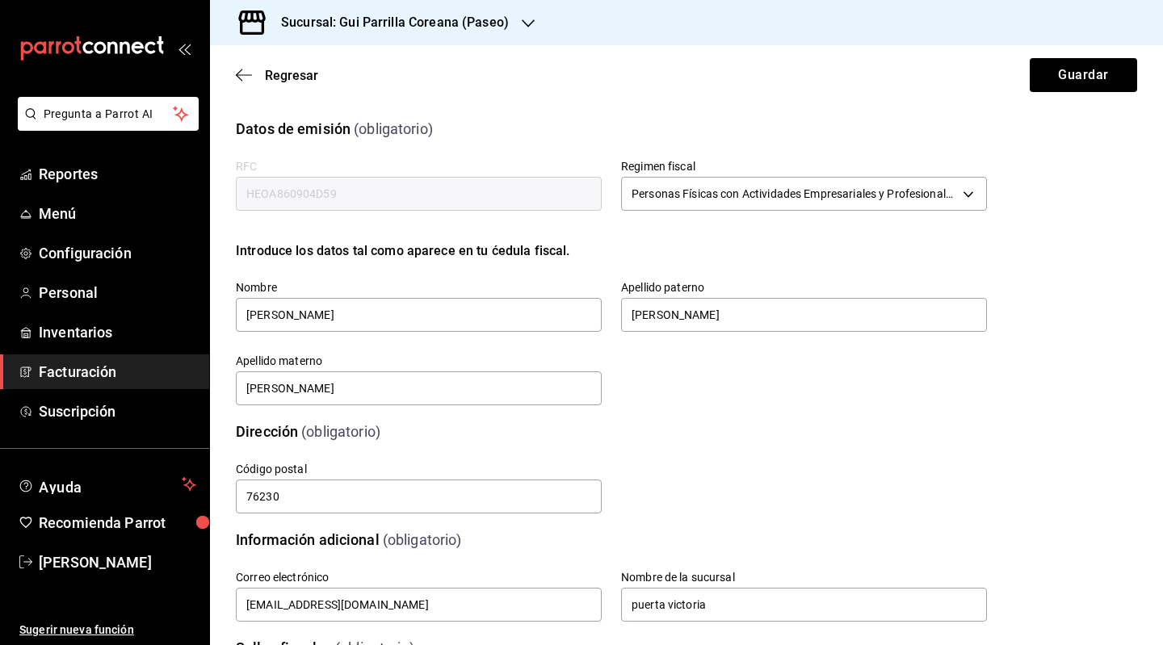
scroll to position [305, 0]
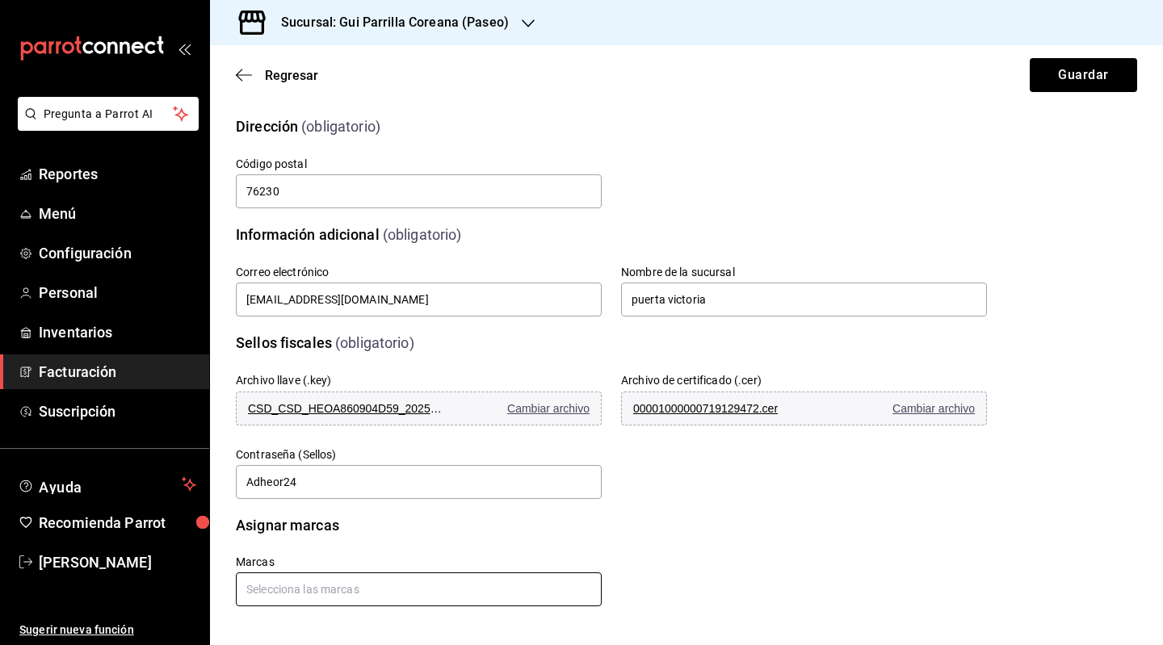
click at [363, 597] on input "text" at bounding box center [419, 590] width 366 height 34
paste input "Gui Parrilla Coreana (La Purisima)"
type input "Gui Parrilla Coreana (La Purisima)"
click at [753, 534] on div "Marcas" at bounding box center [592, 562] width 790 height 90
click at [334, 566] on h6 "Marcas" at bounding box center [419, 562] width 366 height 13
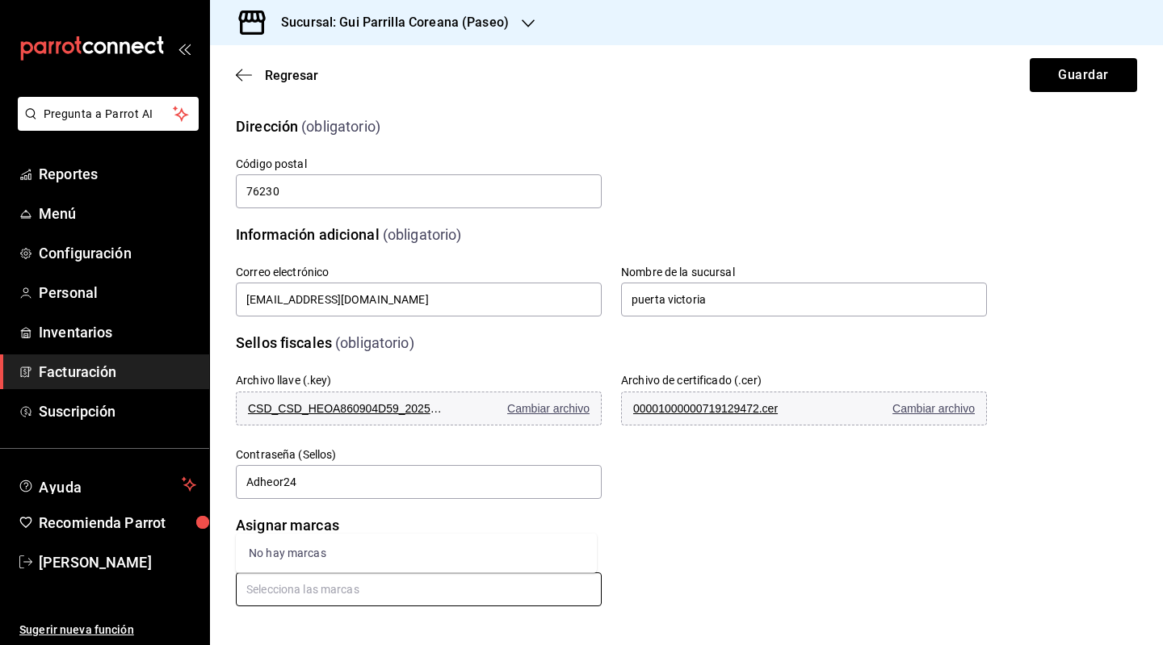
click at [347, 589] on input "text" at bounding box center [419, 590] width 366 height 34
paste input "Gui Parrilla Coreana (La Purisima)"
click at [304, 561] on div "No hay marcas" at bounding box center [416, 554] width 361 height 40
type input "Gui Parrilla Coreana (La Purisima)"
click at [376, 601] on input "text" at bounding box center [419, 590] width 366 height 34
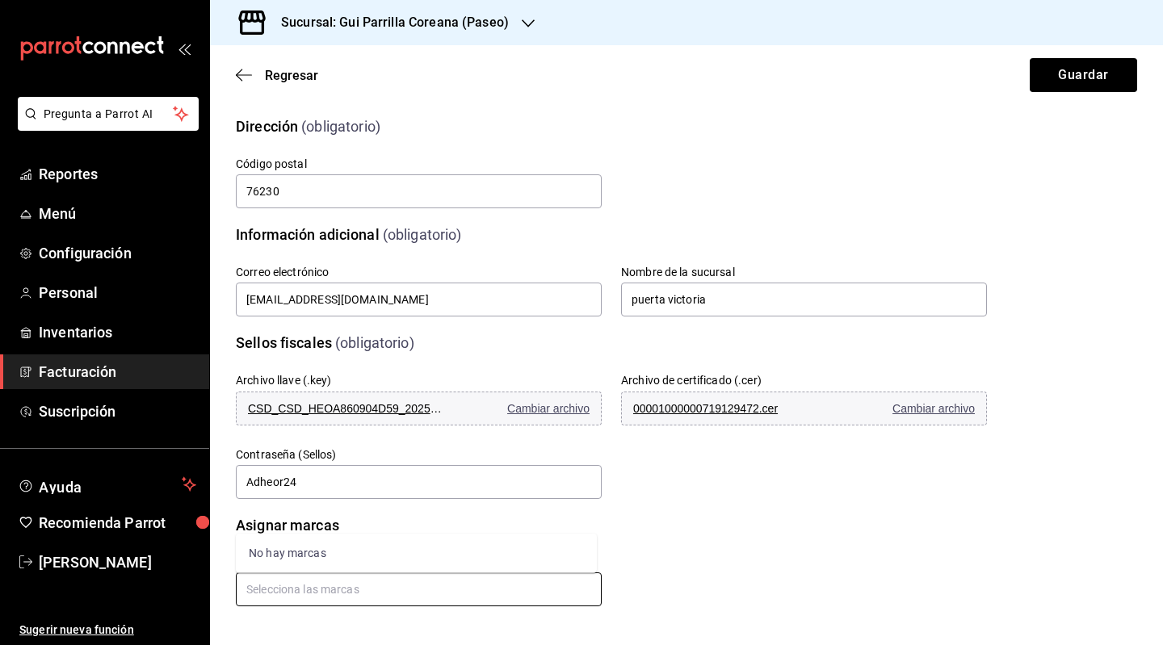
paste input "Gui Parrilla Coreana (La Purisima)"
type input "Gui Parrilla Coreana (La Purisima)"
click at [1061, 62] on button "Guardar" at bounding box center [1083, 75] width 107 height 34
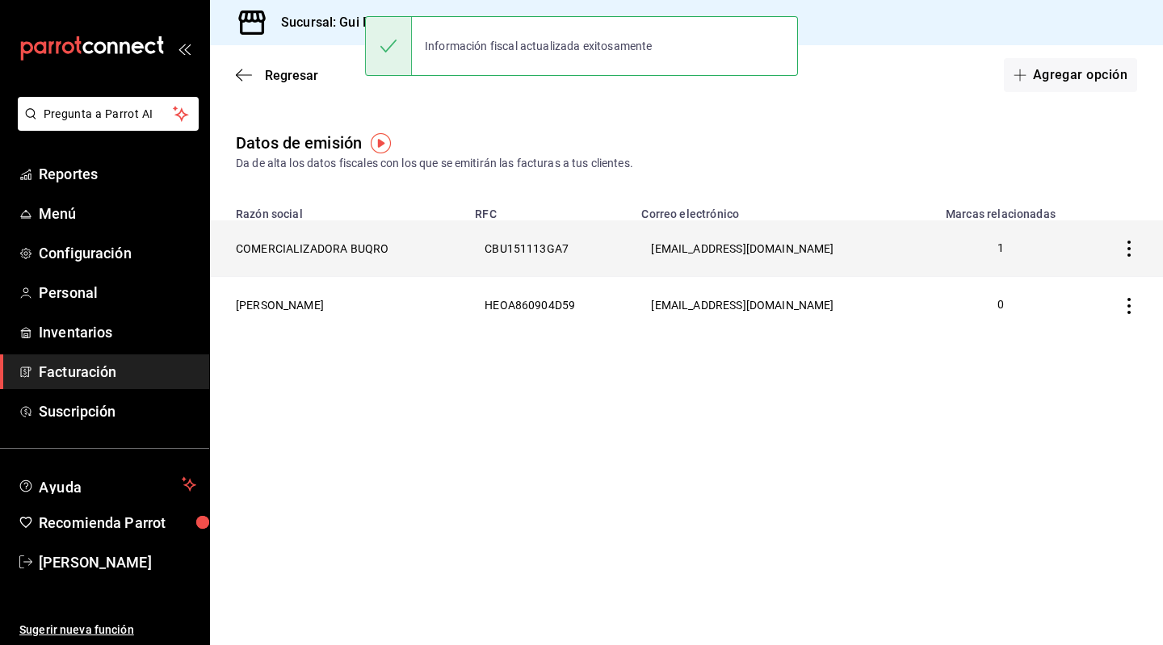
click at [1131, 254] on icon "button" at bounding box center [1129, 249] width 16 height 16
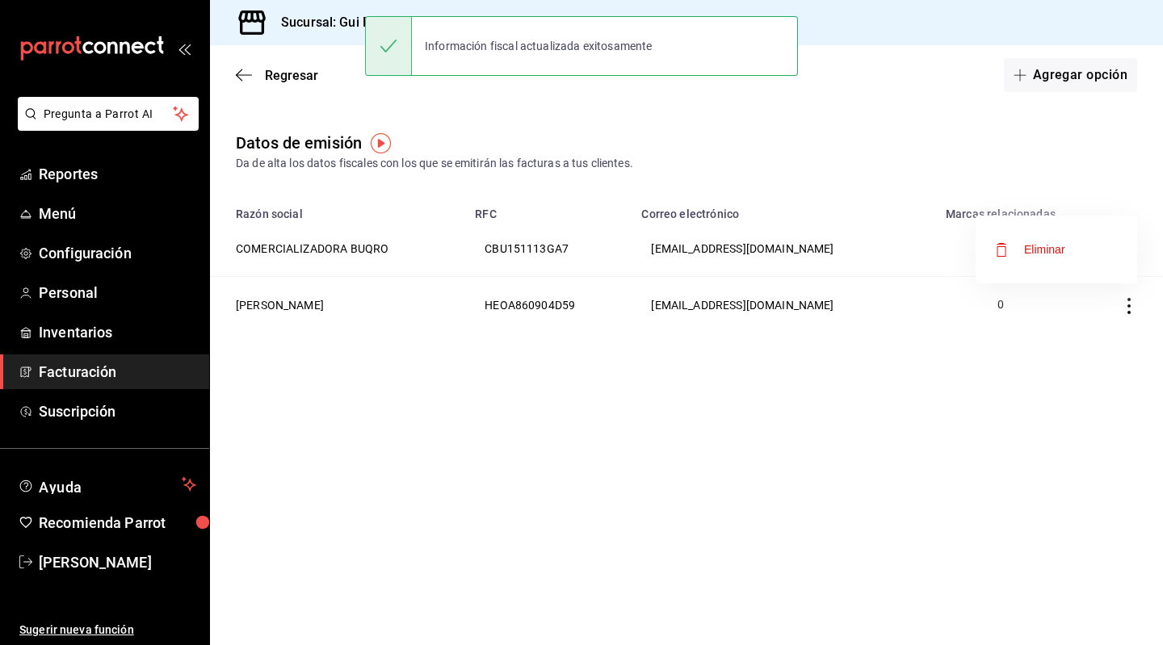
click at [1044, 258] on span "Eliminar" at bounding box center [1030, 249] width 70 height 19
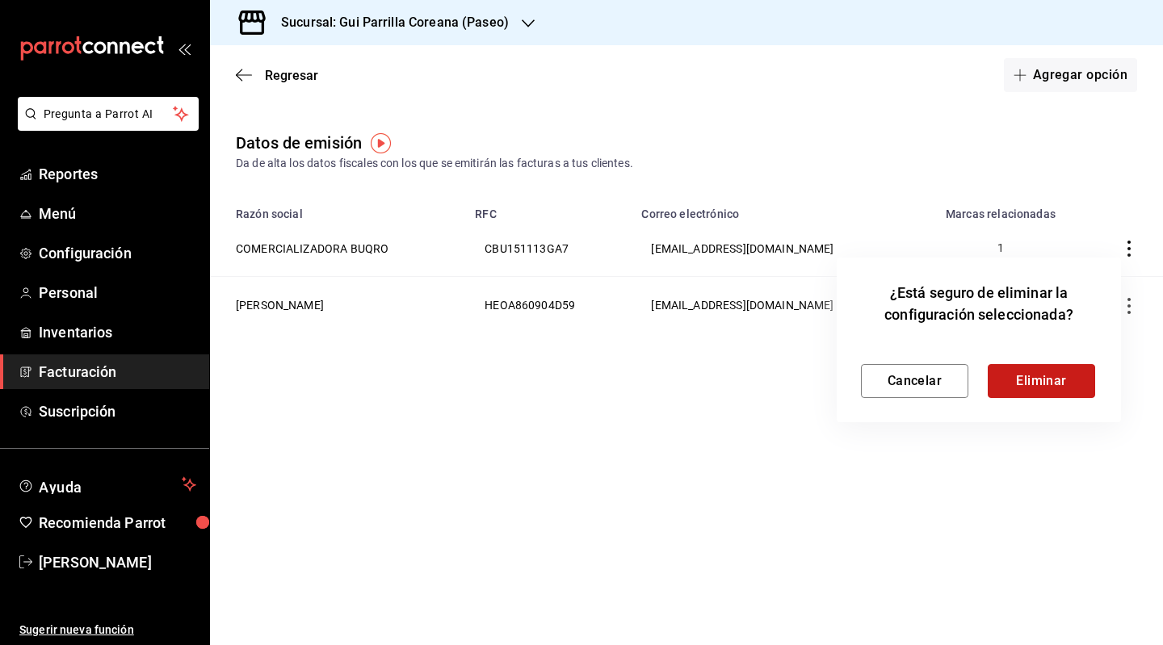
click at [1049, 384] on button "Eliminar" at bounding box center [1041, 381] width 107 height 34
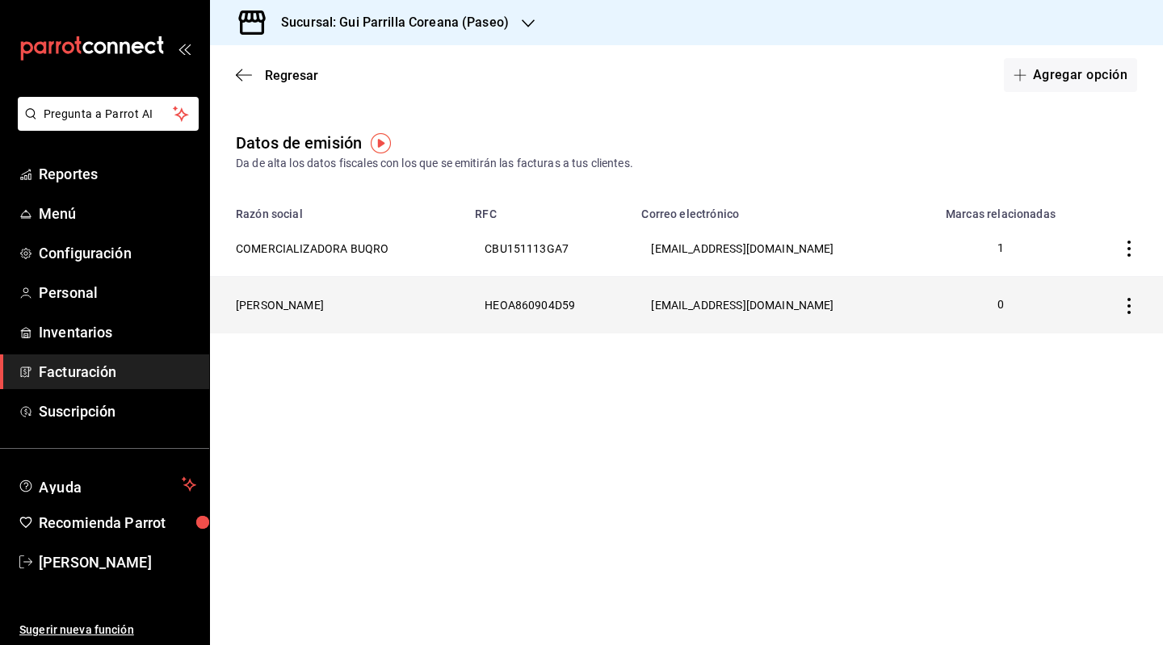
click at [345, 306] on th "[PERSON_NAME]" at bounding box center [337, 305] width 255 height 57
click at [345, 306] on div "Regresar Agregar opción Datos de emisión Da de alta los datos fiscales con los …" at bounding box center [686, 345] width 953 height 600
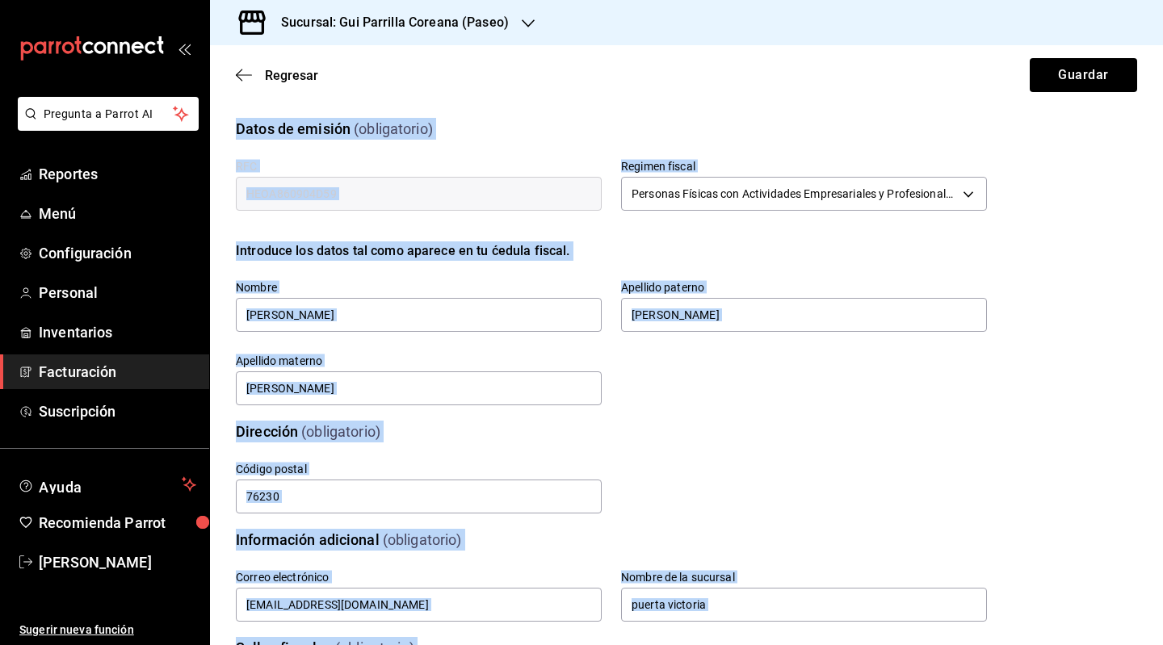
click at [535, 78] on div "Regresar Guardar" at bounding box center [686, 75] width 953 height 60
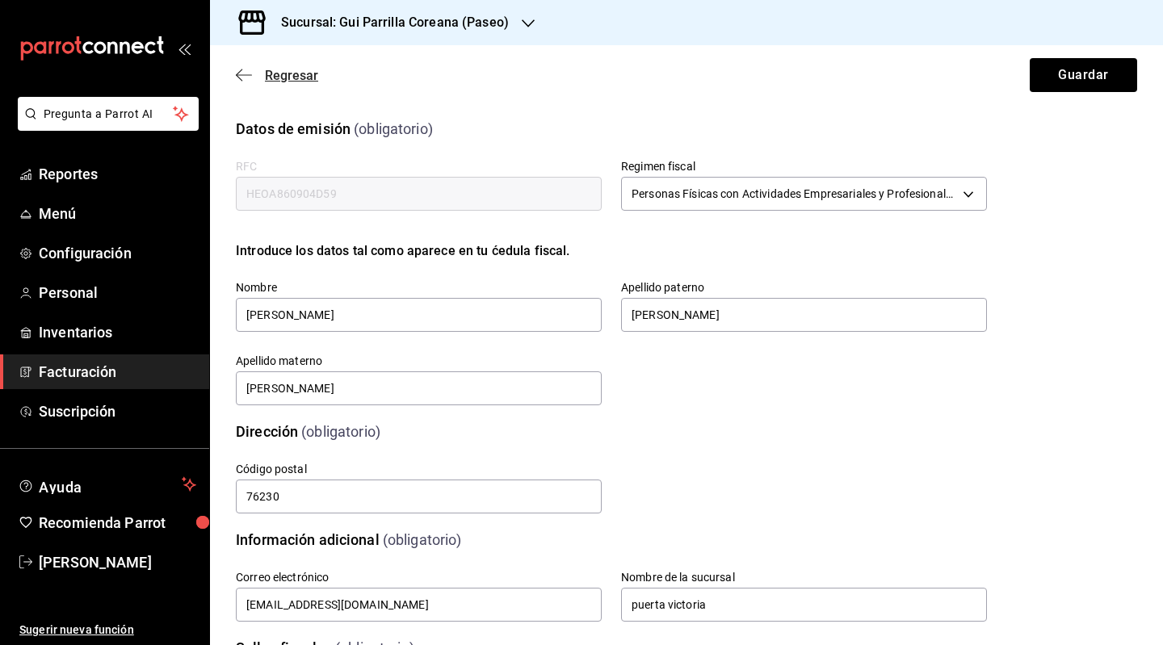
click at [246, 78] on icon "button" at bounding box center [244, 75] width 16 height 15
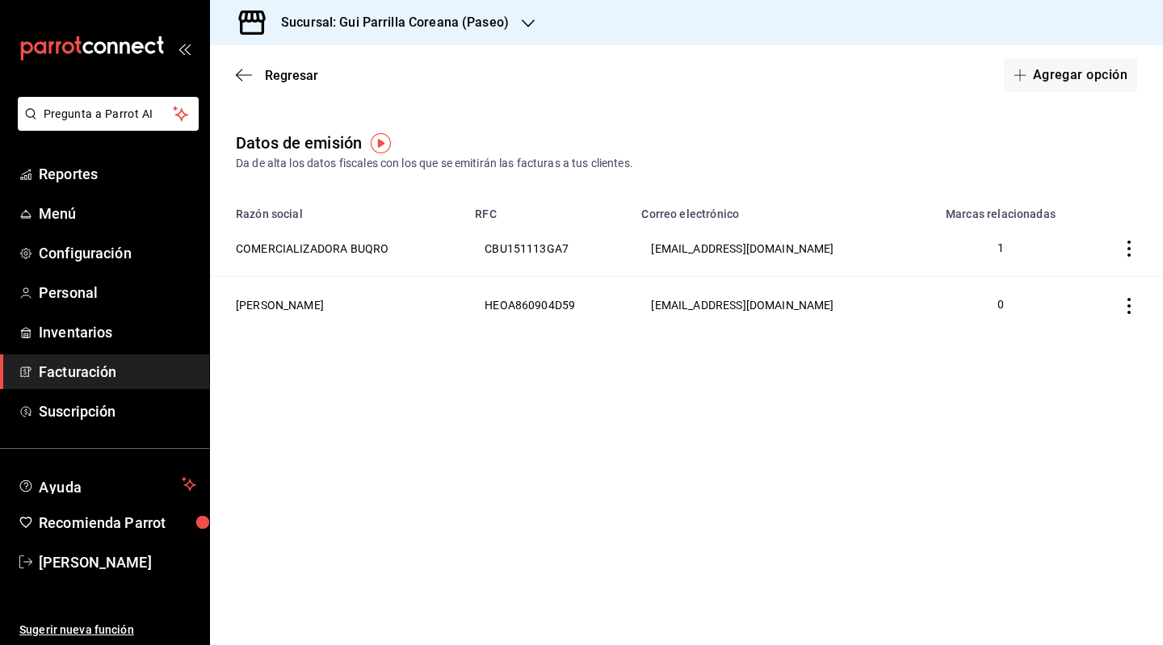
click at [86, 380] on span "Facturación" at bounding box center [117, 372] width 157 height 22
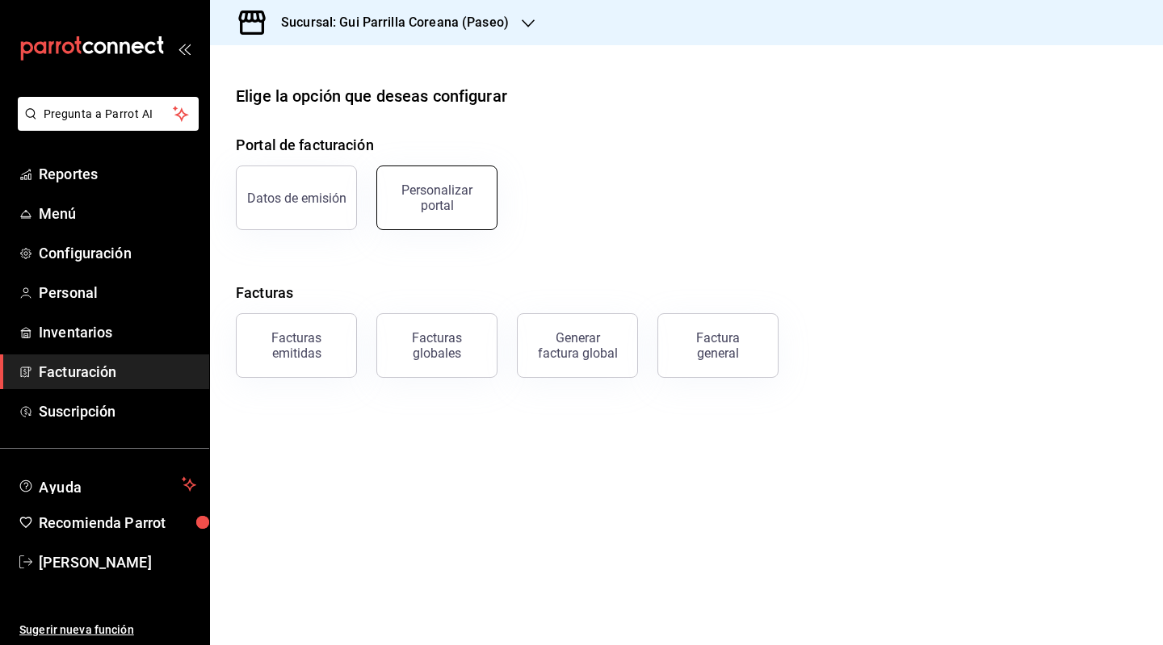
click at [436, 204] on div "Personalizar portal" at bounding box center [437, 198] width 100 height 31
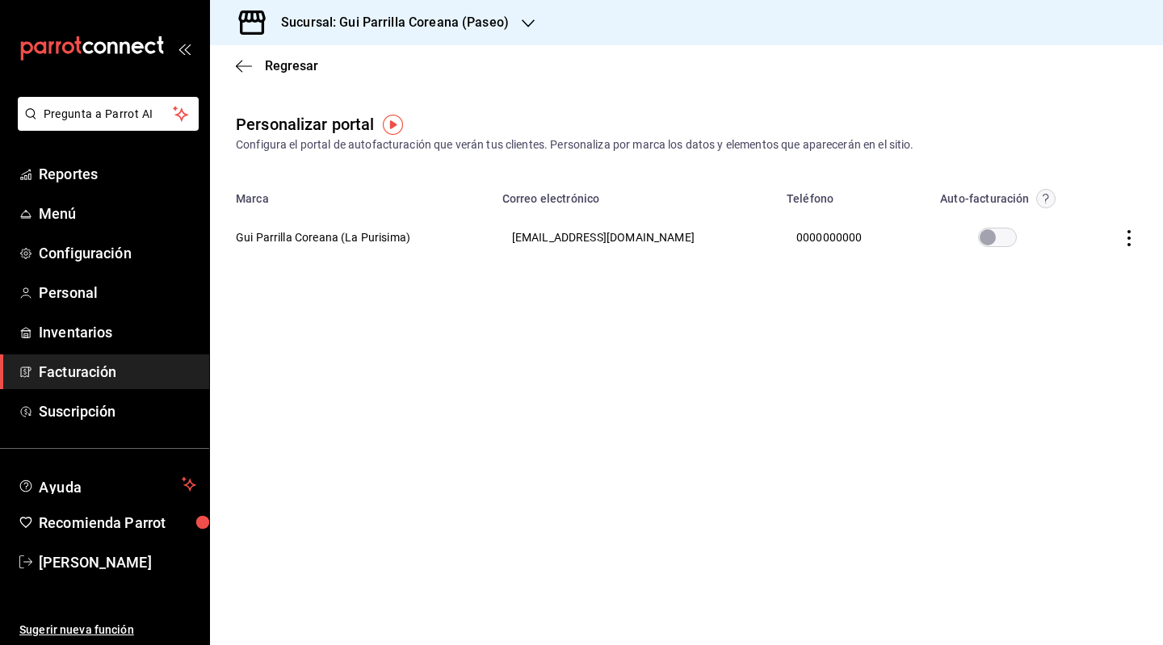
click at [1127, 240] on icon "button" at bounding box center [1129, 238] width 16 height 16
click at [1111, 156] on div at bounding box center [581, 322] width 1163 height 645
click at [237, 71] on icon "button" at bounding box center [244, 66] width 16 height 15
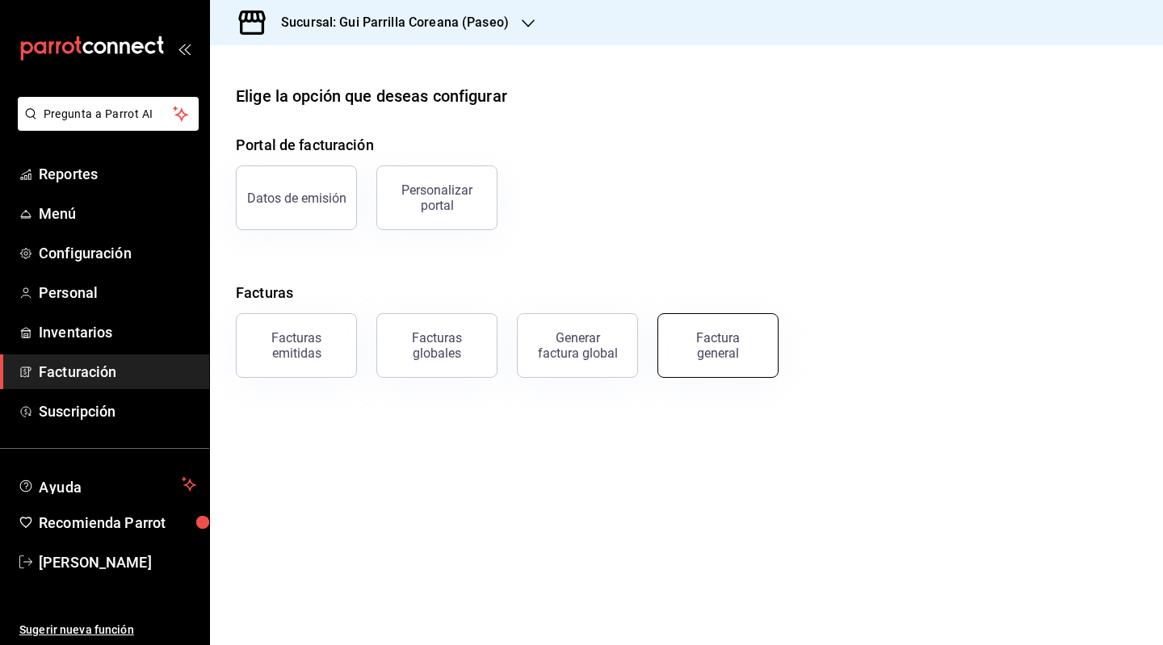
click at [731, 334] on div "Factura general" at bounding box center [718, 345] width 81 height 31
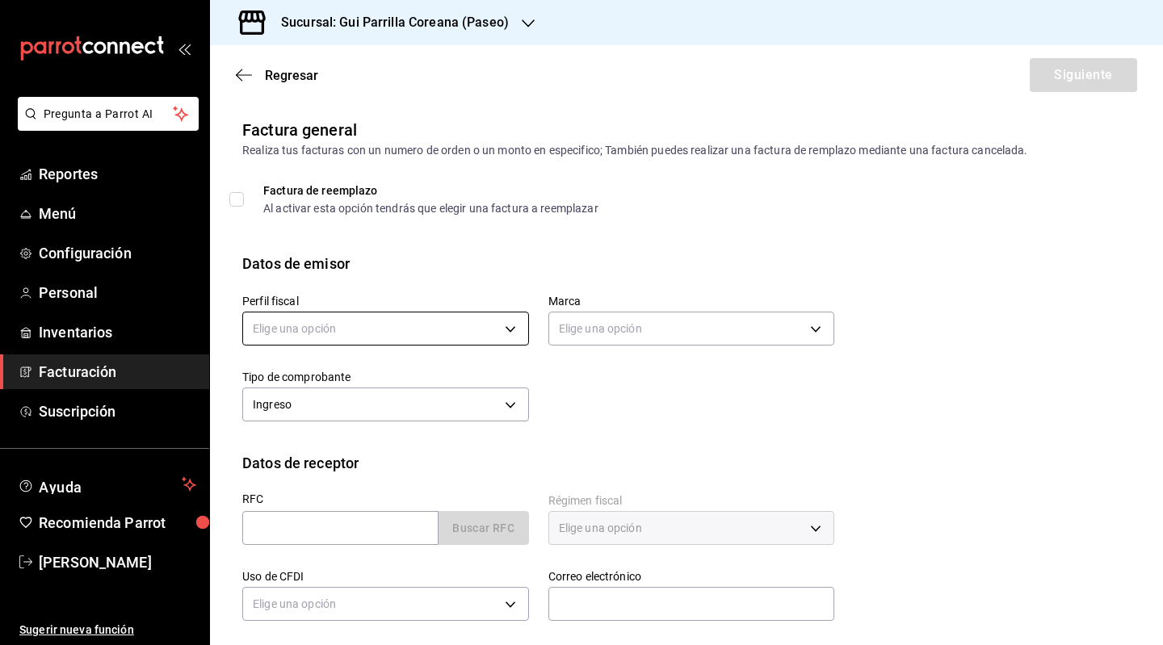
click at [372, 328] on body "Pregunta a Parrot AI Reportes Menú Configuración Personal Inventarios Facturaci…" at bounding box center [581, 322] width 1163 height 645
click at [360, 445] on li "[PERSON_NAME]" at bounding box center [383, 441] width 281 height 30
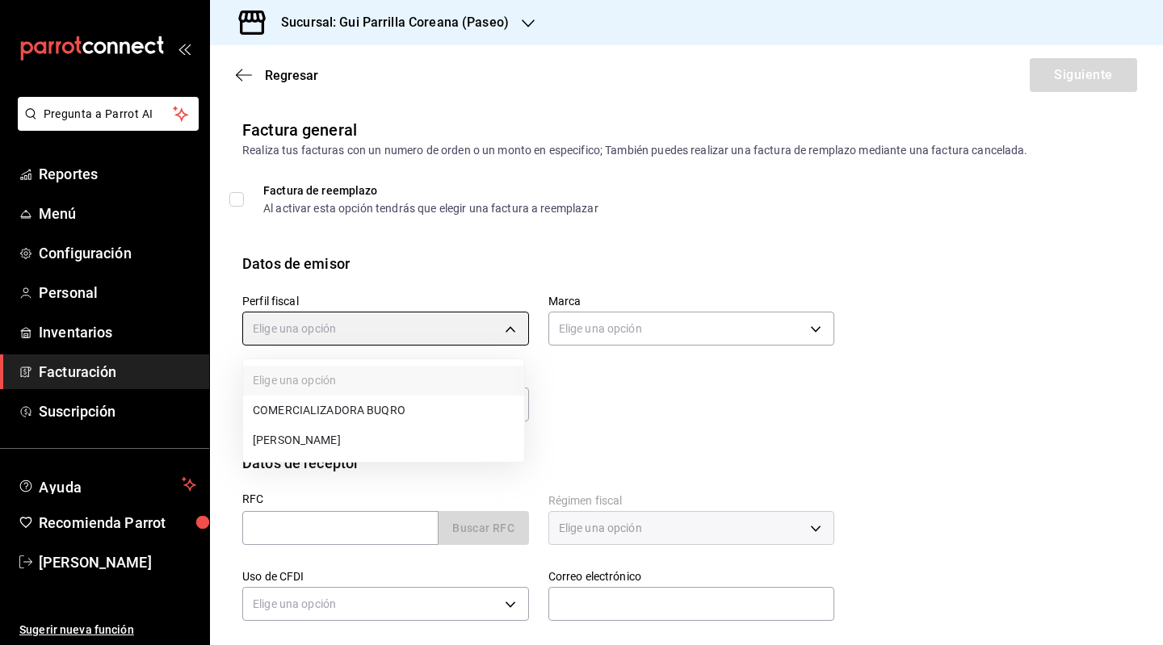
type input "683565d5-936f-4475-9825-b7fbf7252e7a"
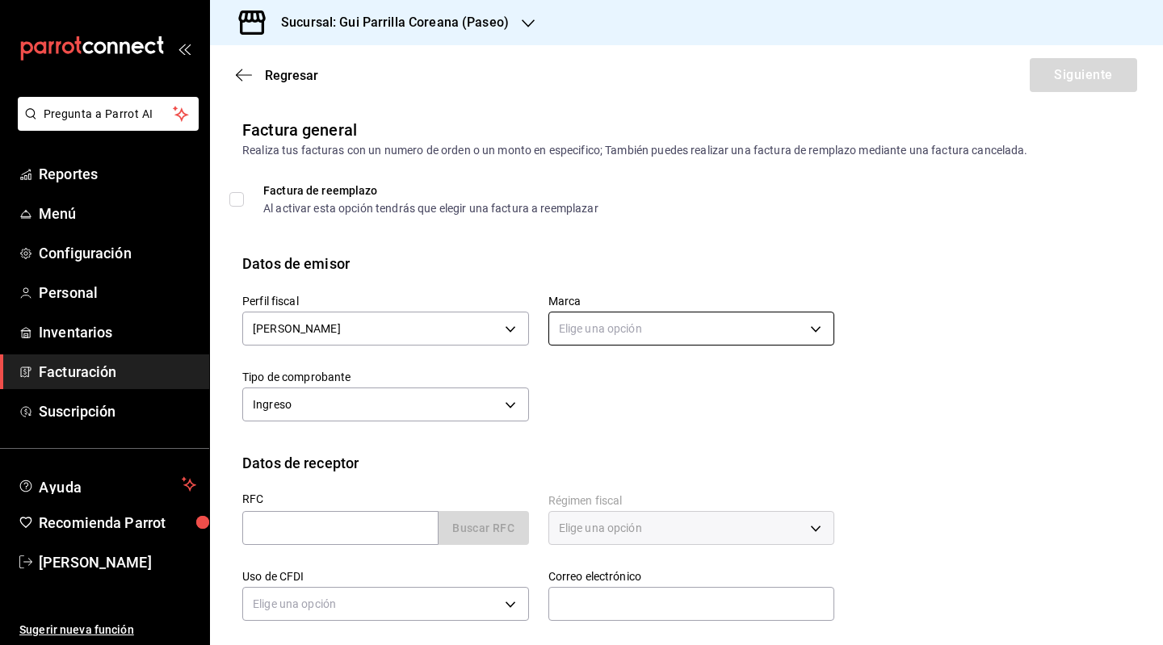
click at [677, 325] on body "Pregunta a Parrot AI Reportes Menú Configuración Personal Inventarios Facturaci…" at bounding box center [581, 322] width 1163 height 645
click at [630, 399] on ul "Elige una opción" at bounding box center [685, 380] width 281 height 43
click at [526, 403] on div at bounding box center [581, 322] width 1163 height 645
click at [381, 429] on div "Perfil fiscal [PERSON_NAME] 683565d5-936f-4475-9825-b7fbf7252e7a Marca Elige un…" at bounding box center [686, 364] width 888 height 178
click at [382, 416] on body "Pregunta a Parrot AI Reportes Menú Configuración Personal Inventarios Facturaci…" at bounding box center [581, 322] width 1163 height 645
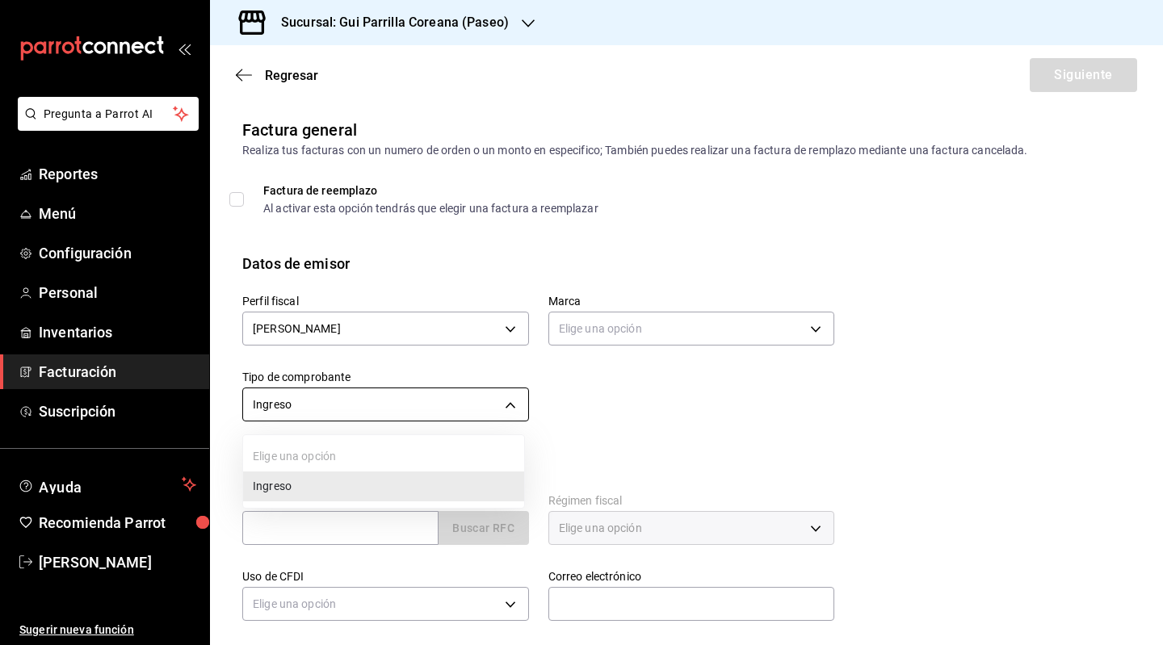
click at [382, 416] on div at bounding box center [581, 322] width 1163 height 645
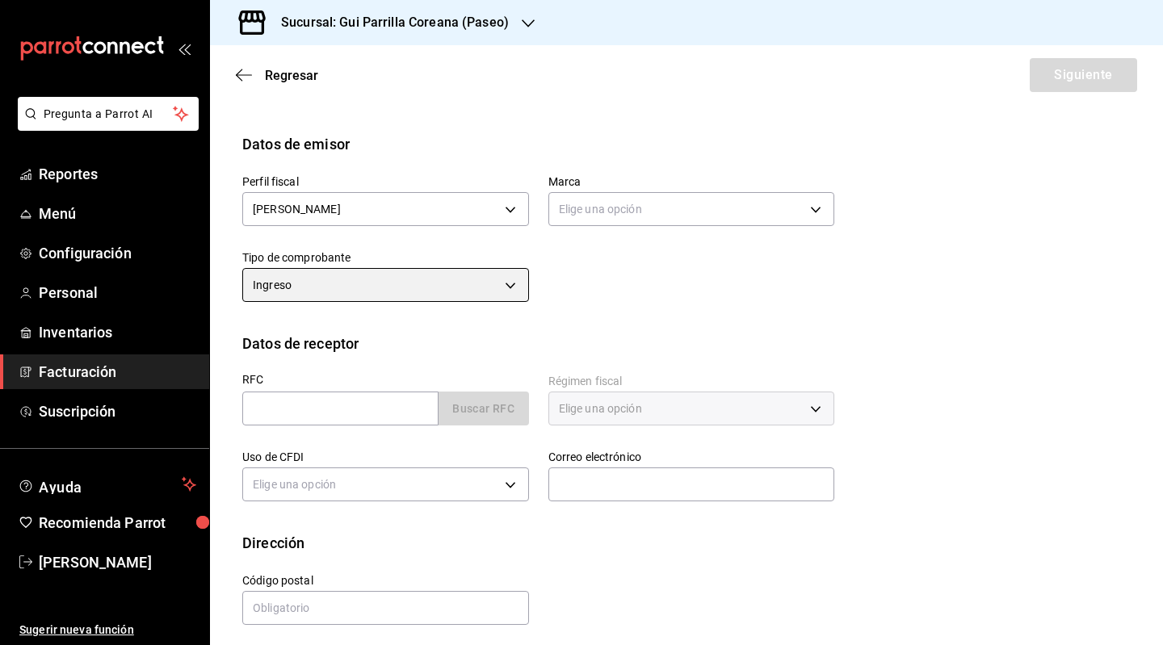
scroll to position [128, 0]
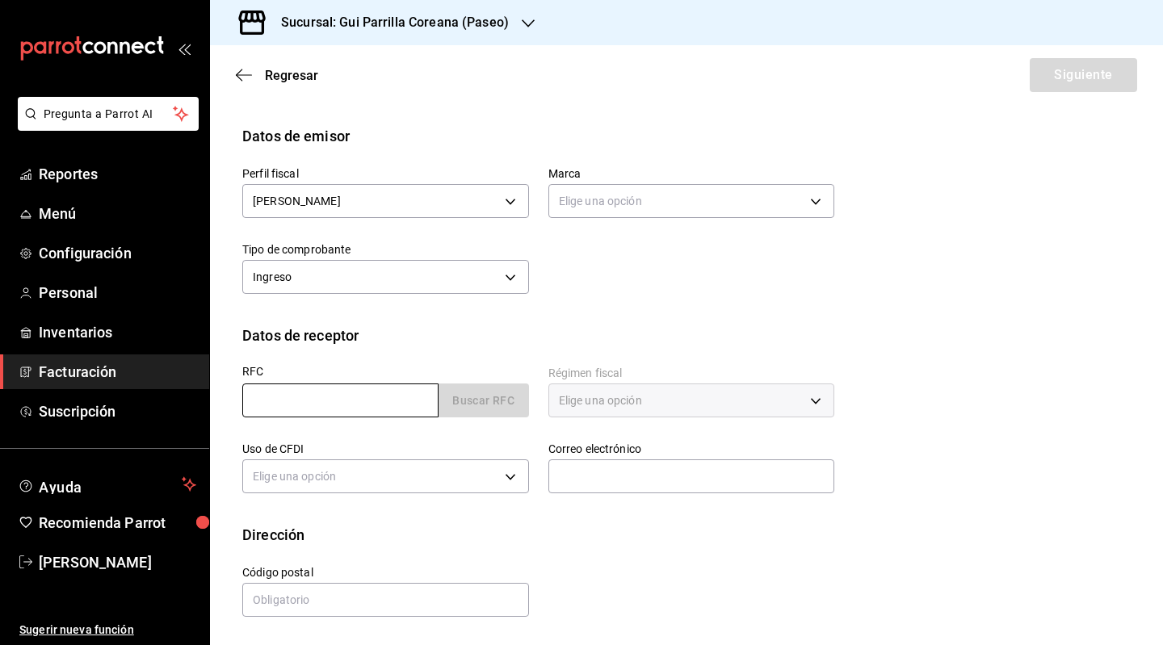
click at [391, 401] on input "text" at bounding box center [340, 401] width 196 height 34
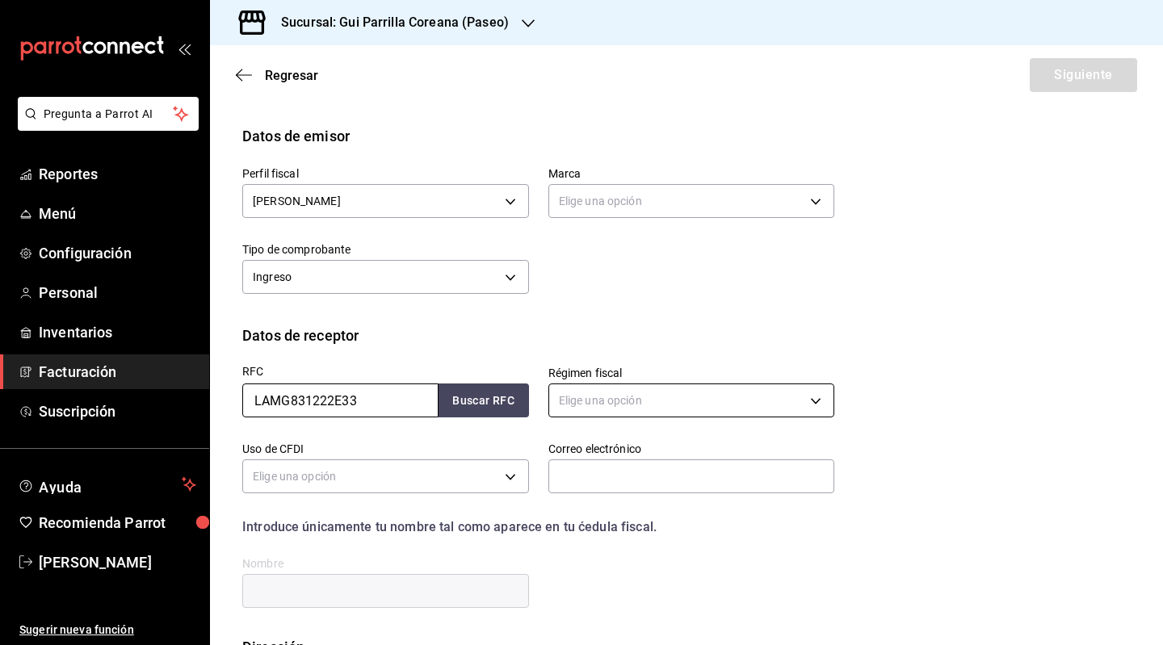
type input "LAMG831222E33"
click at [662, 395] on body "Pregunta a Parrot AI Reportes Menú Configuración Personal Inventarios Facturaci…" at bounding box center [581, 322] width 1163 height 645
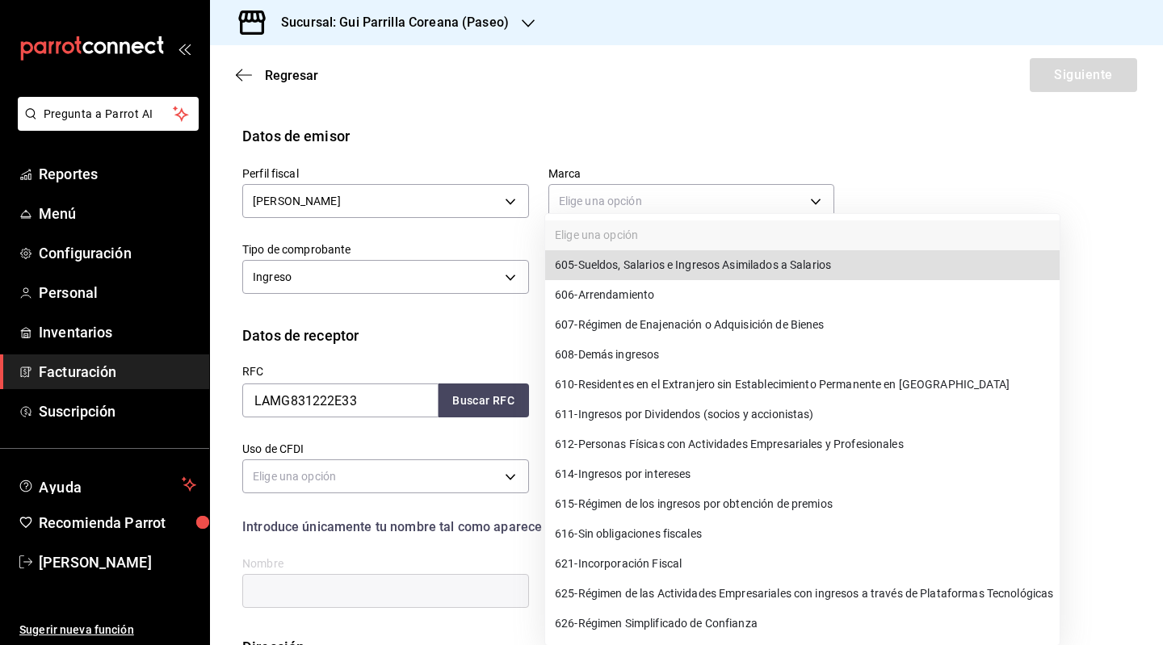
click at [713, 450] on span "612 - Personas Físicas con Actividades Empresariales y Profesionales" at bounding box center [729, 444] width 349 height 17
type input "612"
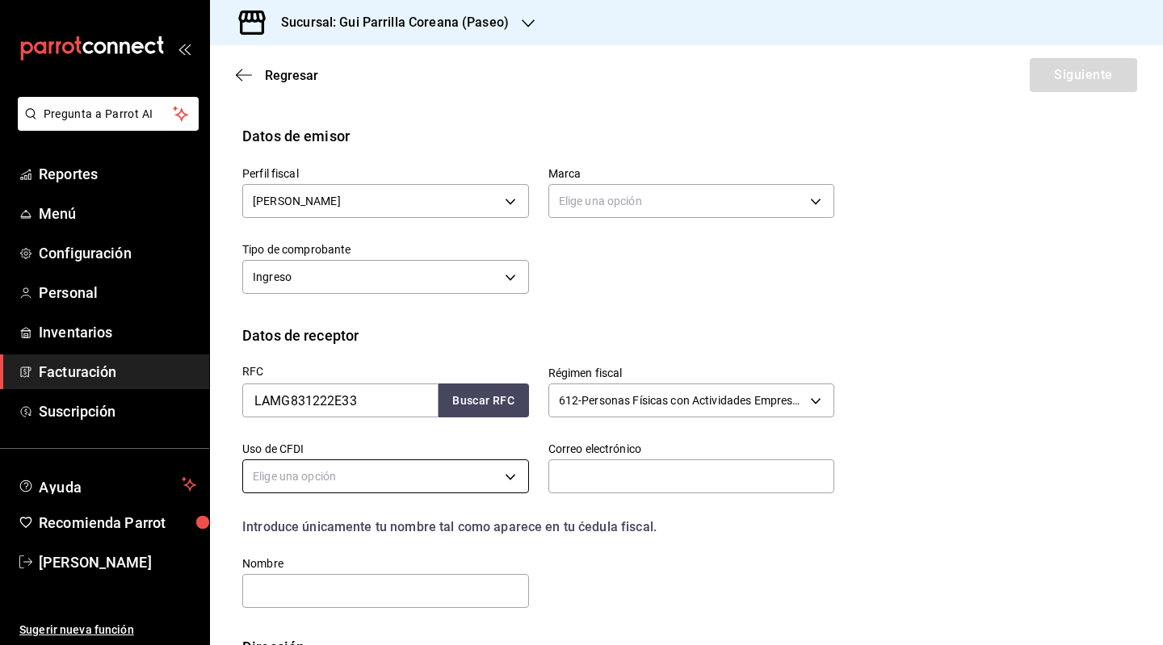
click at [330, 485] on body "Pregunta a Parrot AI Reportes Menú Configuración Personal Inventarios Facturaci…" at bounding box center [581, 322] width 1163 height 645
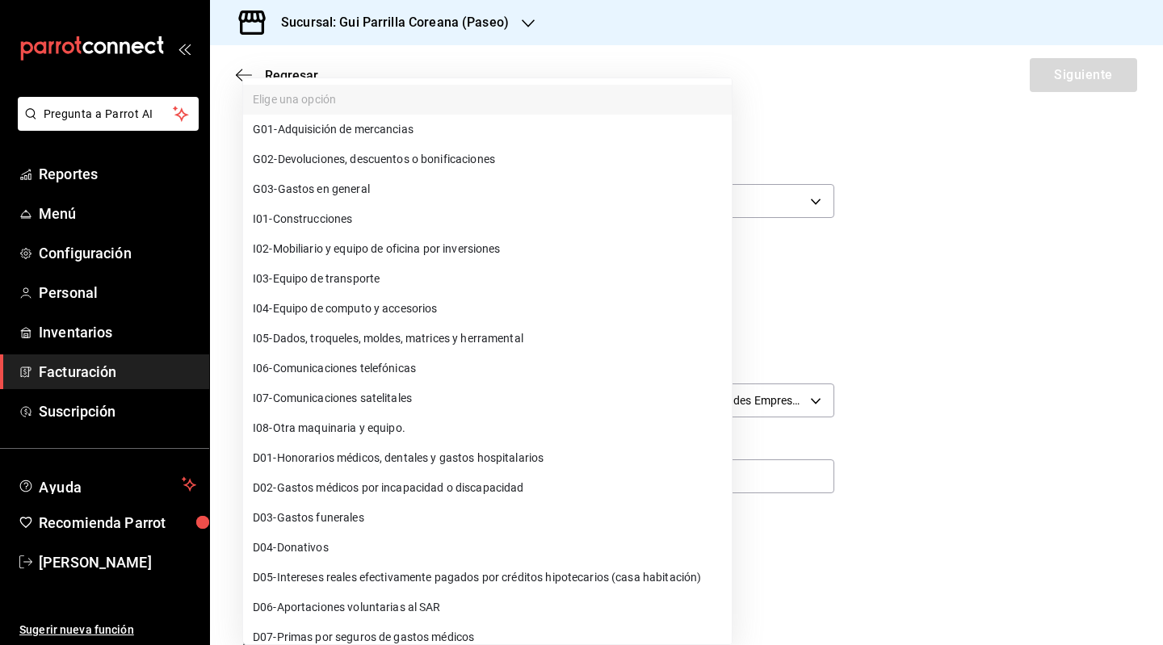
click at [324, 190] on span "G03 - Gastos en general" at bounding box center [311, 189] width 117 height 17
type input "G03"
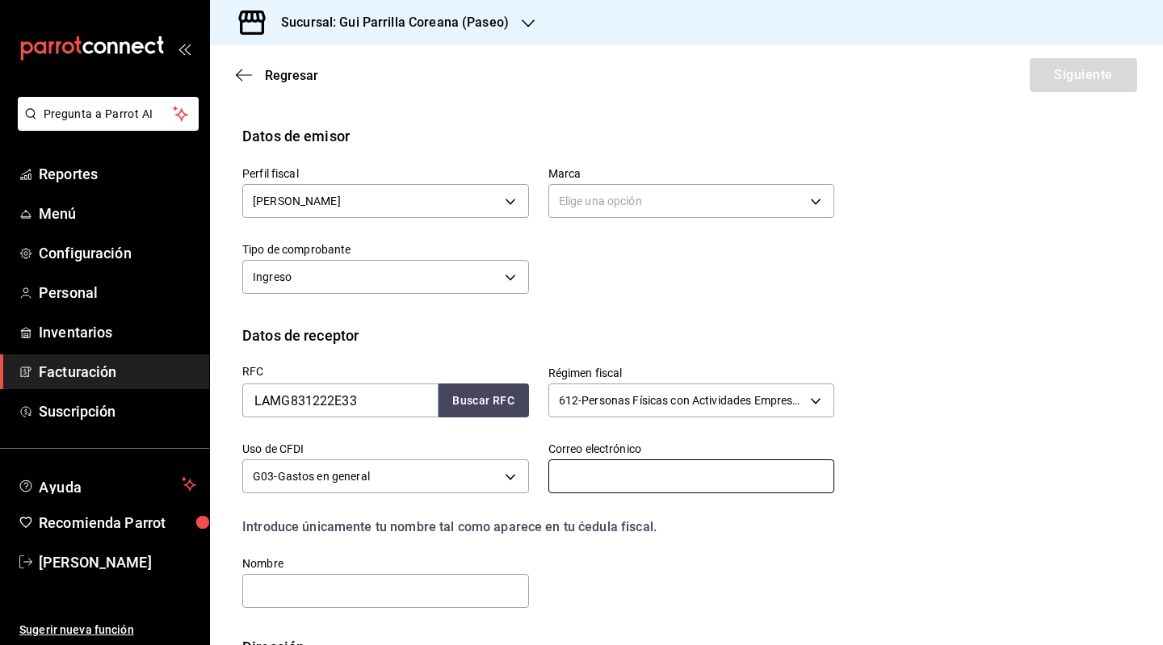
click at [696, 481] on input "text" at bounding box center [691, 477] width 287 height 34
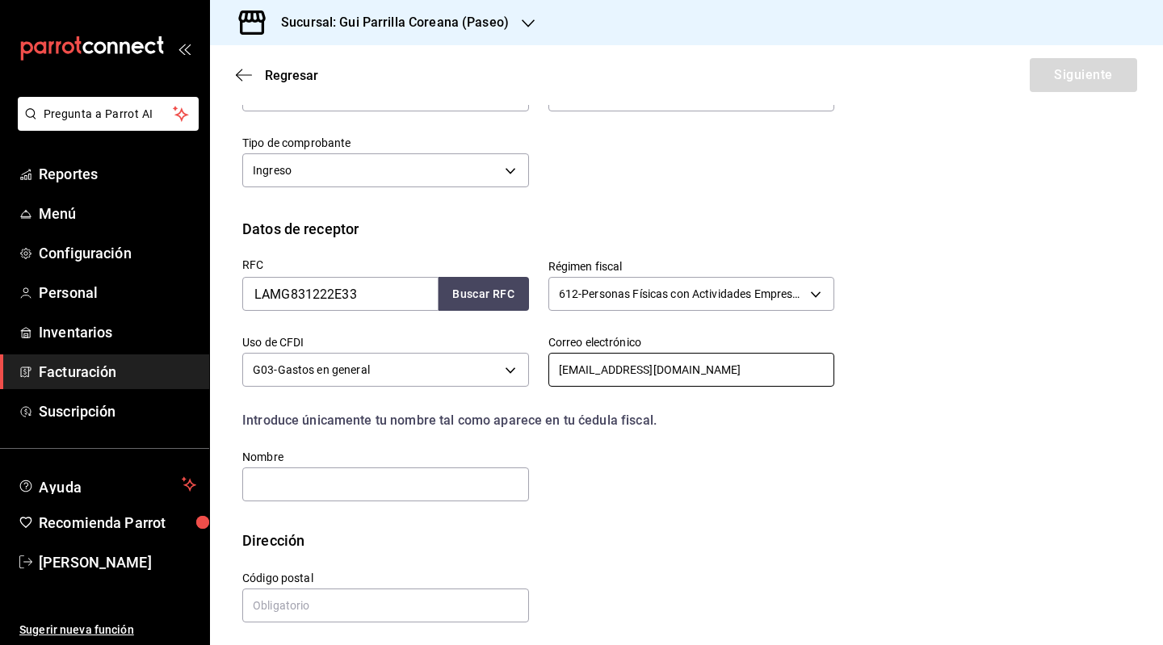
scroll to position [239, 0]
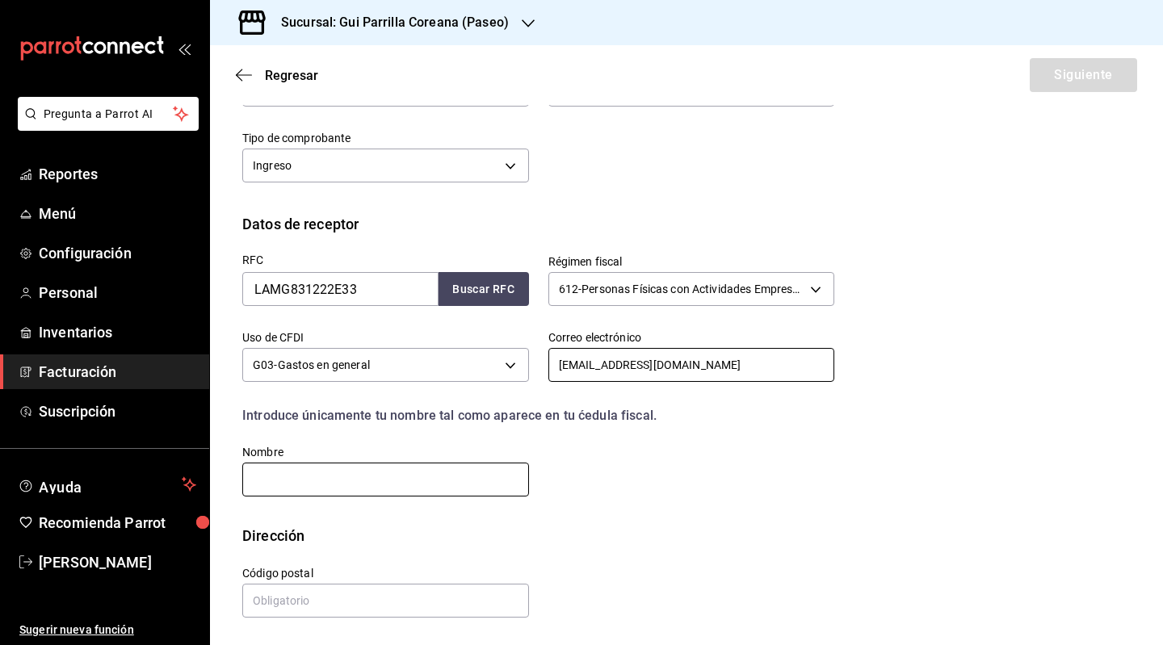
type input "[EMAIL_ADDRESS][DOMAIN_NAME]"
click at [391, 494] on input "text" at bounding box center [385, 480] width 287 height 34
type input "[PERSON_NAME]"
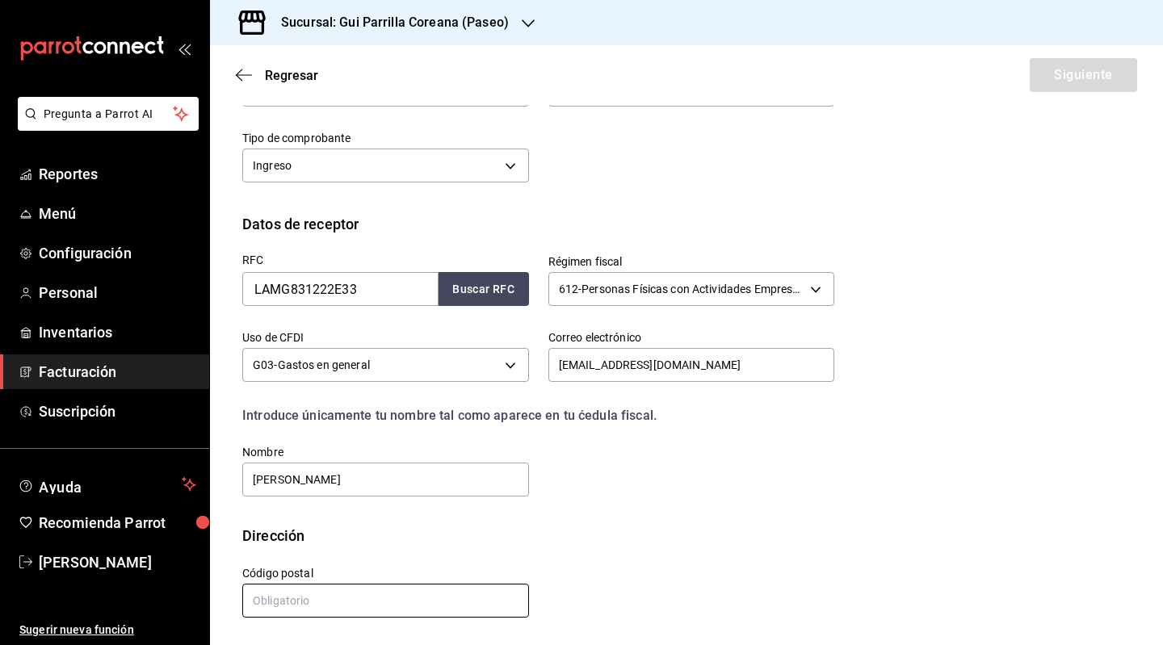
click at [347, 597] on input "text" at bounding box center [385, 601] width 287 height 34
type input "76269"
click at [716, 586] on div "Calle # exterior # interior Código postal 76269 Estado ​ Municipio ​ [GEOGRAPHI…" at bounding box center [528, 583] width 611 height 73
click at [1086, 75] on div "Regresar Siguiente" at bounding box center [686, 75] width 953 height 60
click at [483, 293] on button "Buscar RFC" at bounding box center [484, 289] width 90 height 34
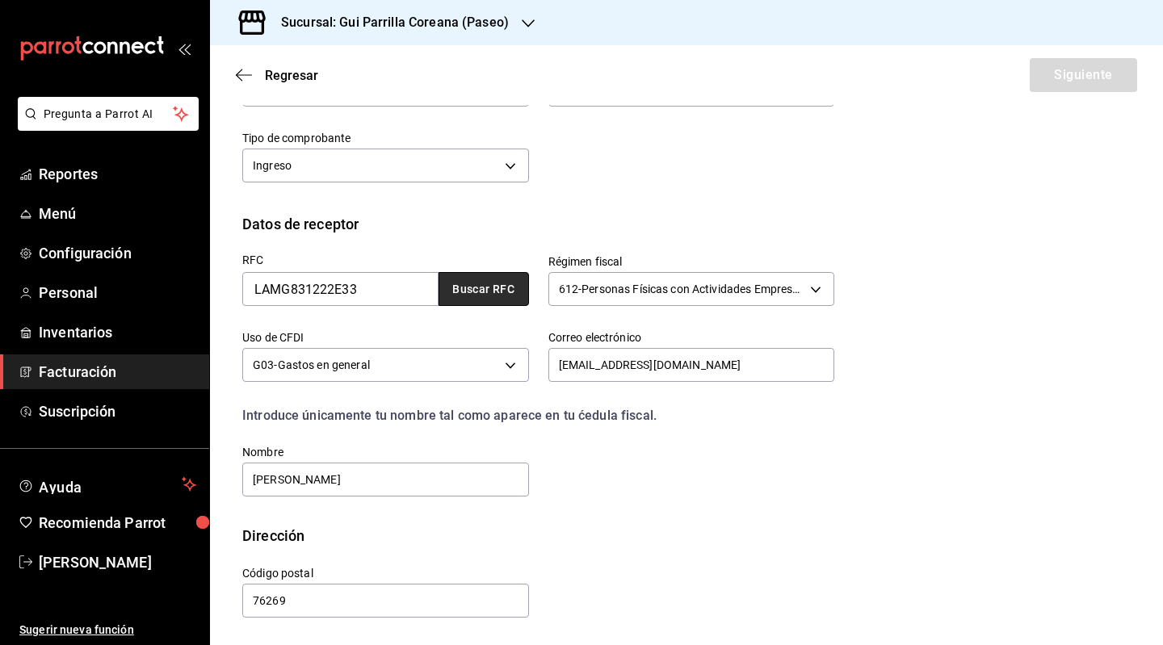
click at [477, 292] on button "Buscar RFC" at bounding box center [484, 289] width 90 height 34
click at [354, 296] on input "LAMG831222E33" at bounding box center [340, 289] width 196 height 34
click at [458, 290] on button "Buscar RFC" at bounding box center [484, 289] width 90 height 34
click at [479, 277] on button "Buscar RFC" at bounding box center [484, 289] width 90 height 34
click at [1031, 73] on div "Regresar Siguiente" at bounding box center [686, 75] width 953 height 60
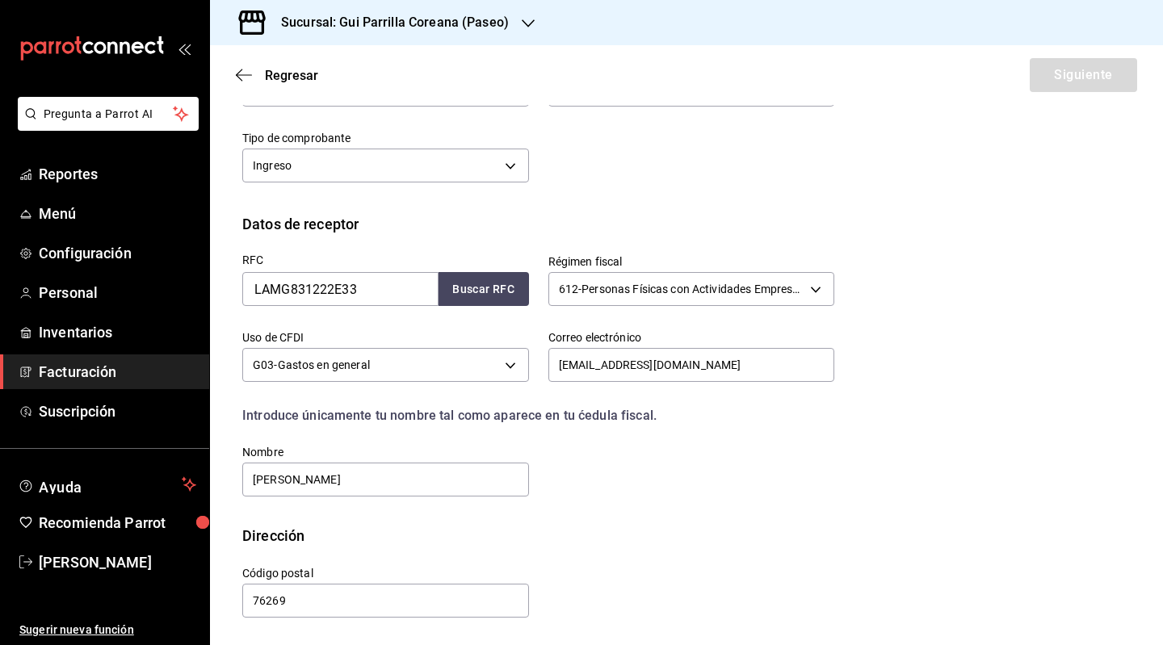
click at [1034, 72] on div "Regresar Siguiente" at bounding box center [686, 75] width 953 height 60
click at [481, 308] on div "RFC LAMG831222E33 Buscar RFC" at bounding box center [376, 273] width 306 height 76
click at [481, 287] on button "Buscar RFC" at bounding box center [484, 289] width 90 height 34
click at [492, 296] on button "Buscar RFC" at bounding box center [484, 289] width 90 height 34
click at [483, 288] on button "Buscar RFC" at bounding box center [484, 289] width 90 height 34
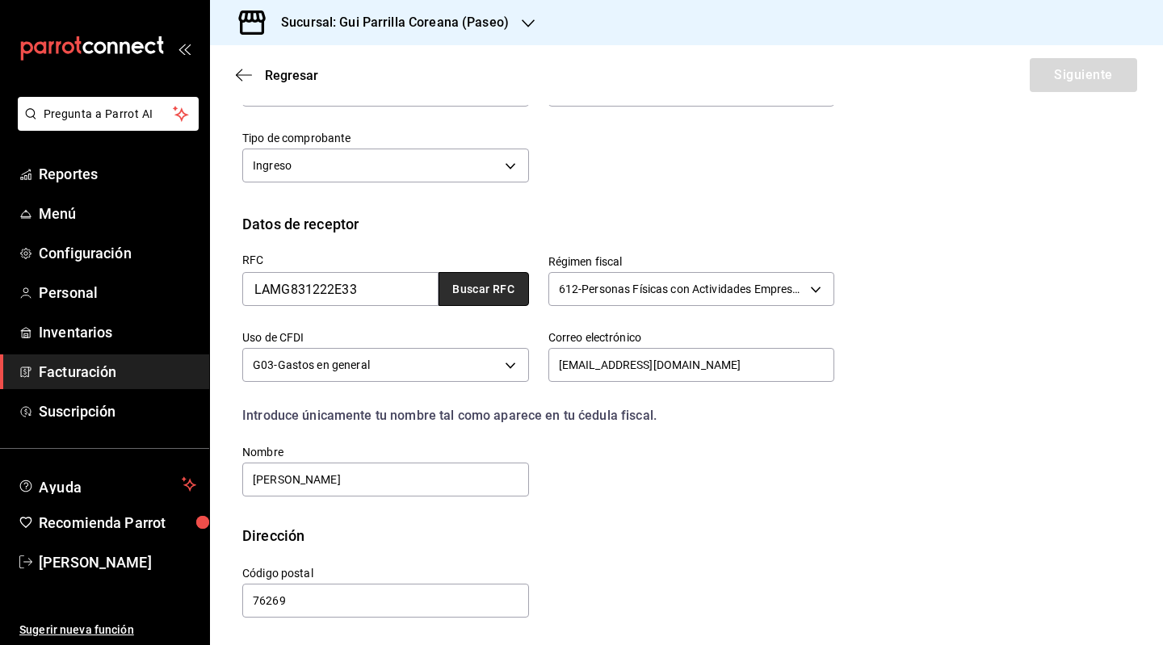
click at [483, 288] on button "Buscar RFC" at bounding box center [484, 289] width 90 height 34
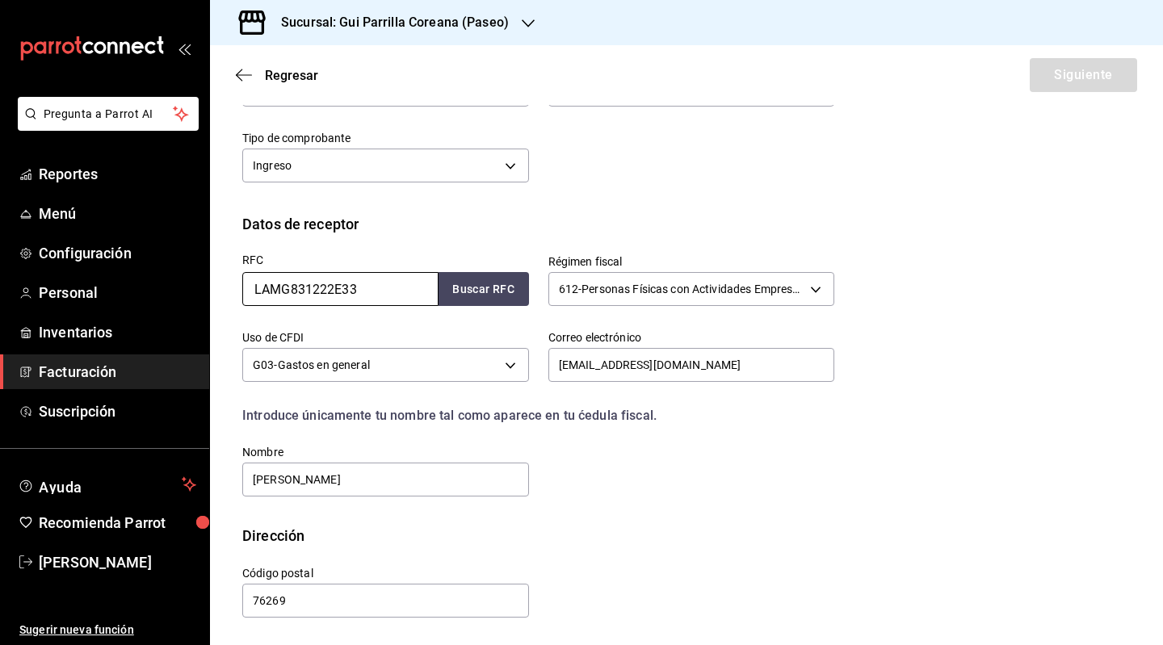
click at [391, 286] on input "LAMG831222E33" at bounding box center [340, 289] width 196 height 34
click at [503, 292] on button "Buscar RFC" at bounding box center [484, 289] width 90 height 34
click at [502, 292] on button "Buscar RFC" at bounding box center [484, 289] width 90 height 34
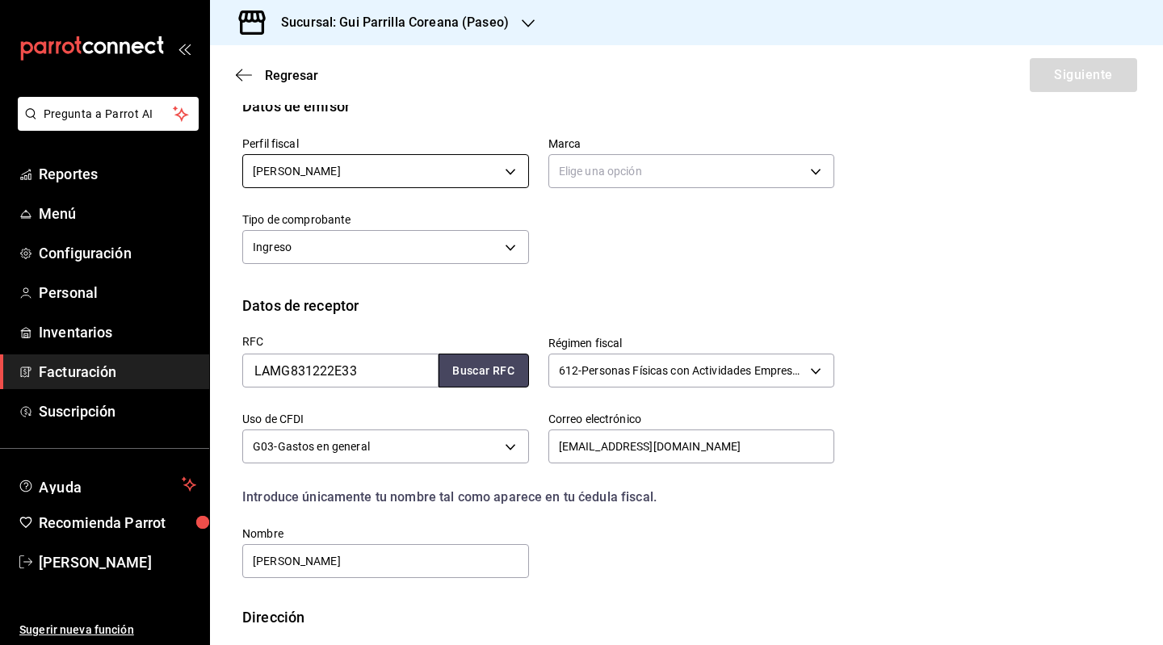
scroll to position [78, 0]
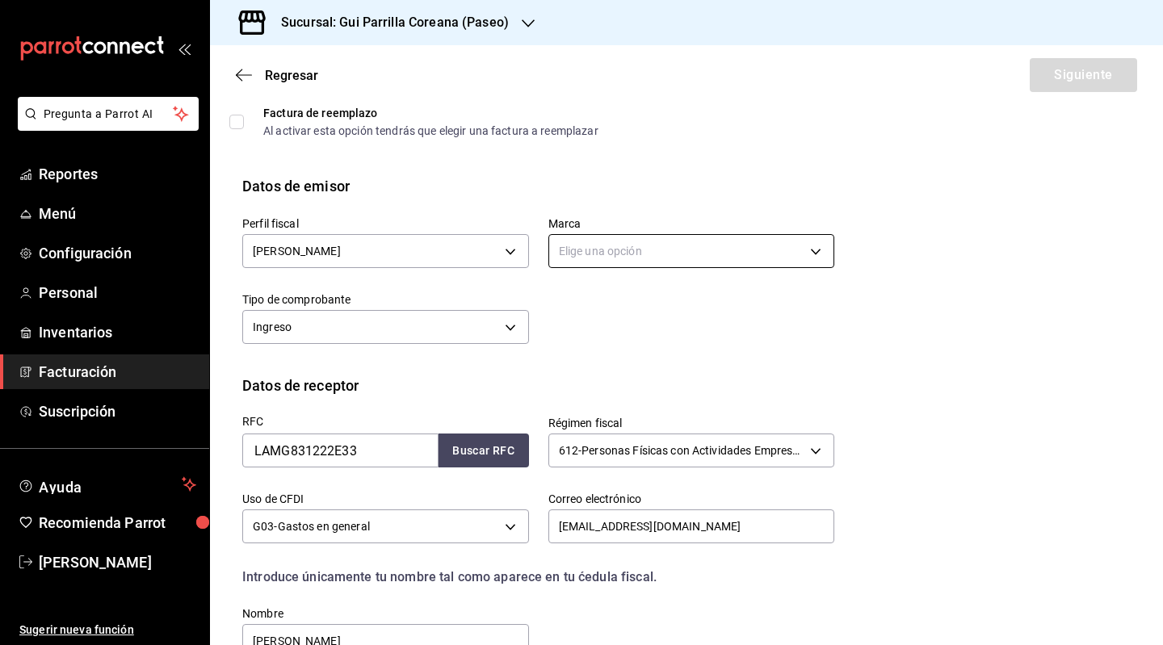
click at [632, 246] on body "Pregunta a Parrot AI Reportes Menú Configuración Personal Inventarios Facturaci…" at bounding box center [581, 322] width 1163 height 645
click at [633, 245] on div at bounding box center [581, 322] width 1163 height 645
click at [632, 247] on body "Pregunta a Parrot AI Reportes Menú Configuración Personal Inventarios Facturaci…" at bounding box center [581, 322] width 1163 height 645
click at [628, 246] on div at bounding box center [581, 322] width 1163 height 645
click at [393, 131] on div "Al activar esta opción tendrás que elegir una factura a reemplazar" at bounding box center [430, 130] width 335 height 11
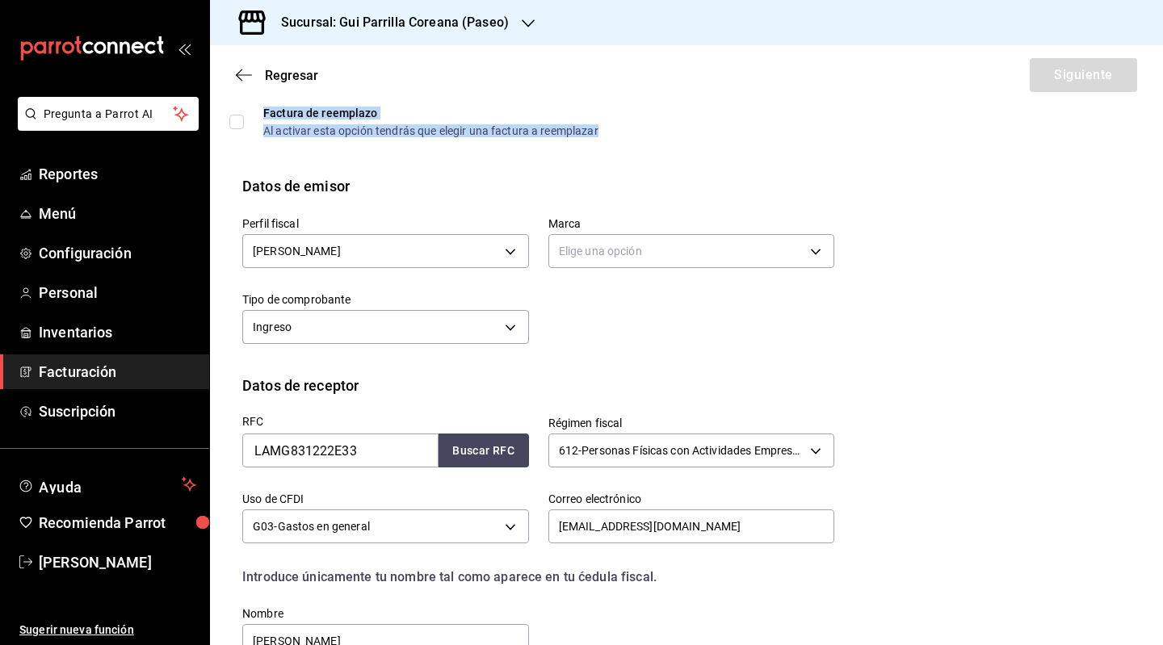
click at [244, 124] on span "Factura de reemplazo Al activar esta opción tendrás que elegir una factura a re…" at bounding box center [421, 121] width 355 height 29
click at [244, 124] on input "Factura de reemplazo Al activar esta opción tendrás que elegir una factura a re…" at bounding box center [236, 122] width 15 height 15
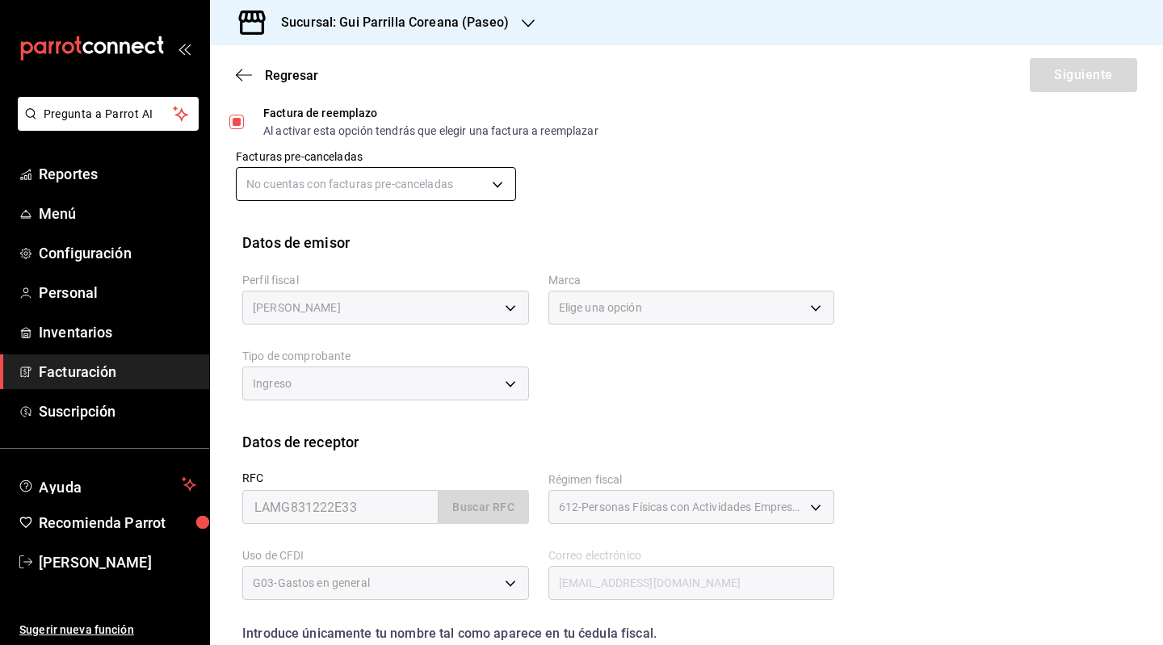
click at [339, 183] on body "Pregunta a Parrot AI Reportes Menú Configuración Personal Inventarios Facturaci…" at bounding box center [581, 322] width 1163 height 645
click at [339, 183] on div at bounding box center [581, 322] width 1163 height 645
click at [237, 125] on input "Factura de reemplazo Al activar esta opción tendrás que elegir una factura a re…" at bounding box center [236, 122] width 15 height 15
checkbox input "false"
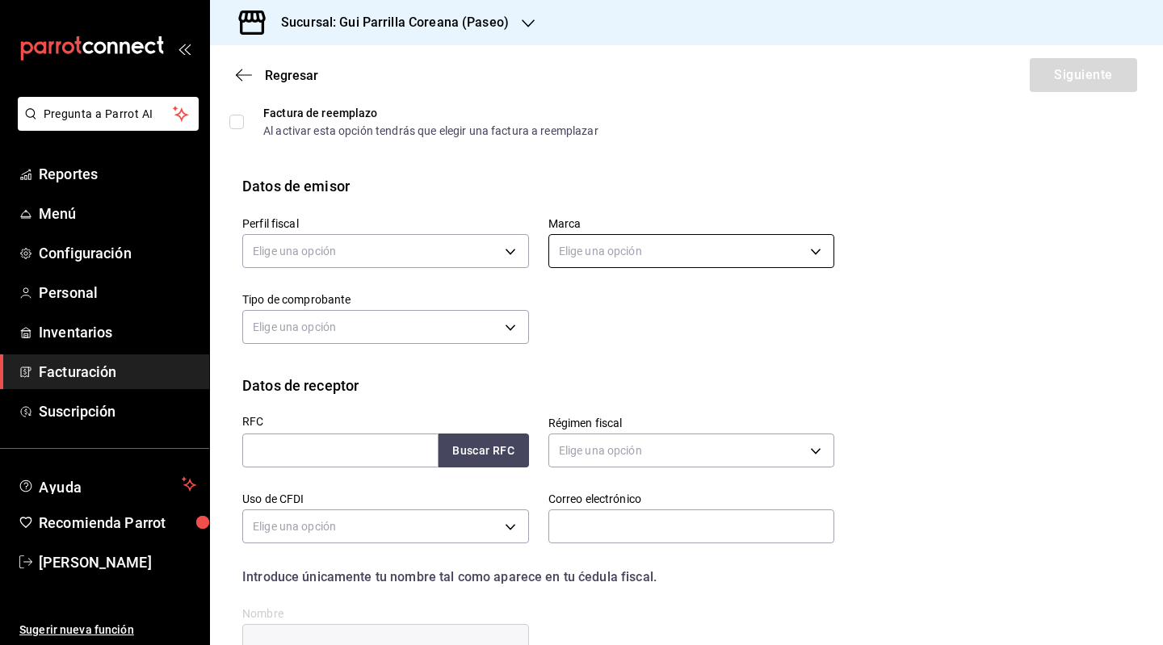
click at [661, 255] on body "Pregunta a Parrot AI Reportes Menú Configuración Personal Inventarios Facturaci…" at bounding box center [581, 322] width 1163 height 645
click at [633, 304] on ul "Elige una opción" at bounding box center [685, 302] width 281 height 43
click at [390, 258] on div at bounding box center [581, 322] width 1163 height 645
click at [389, 250] on body "Pregunta a Parrot AI Reportes Menú Configuración Personal Inventarios Facturaci…" at bounding box center [581, 322] width 1163 height 645
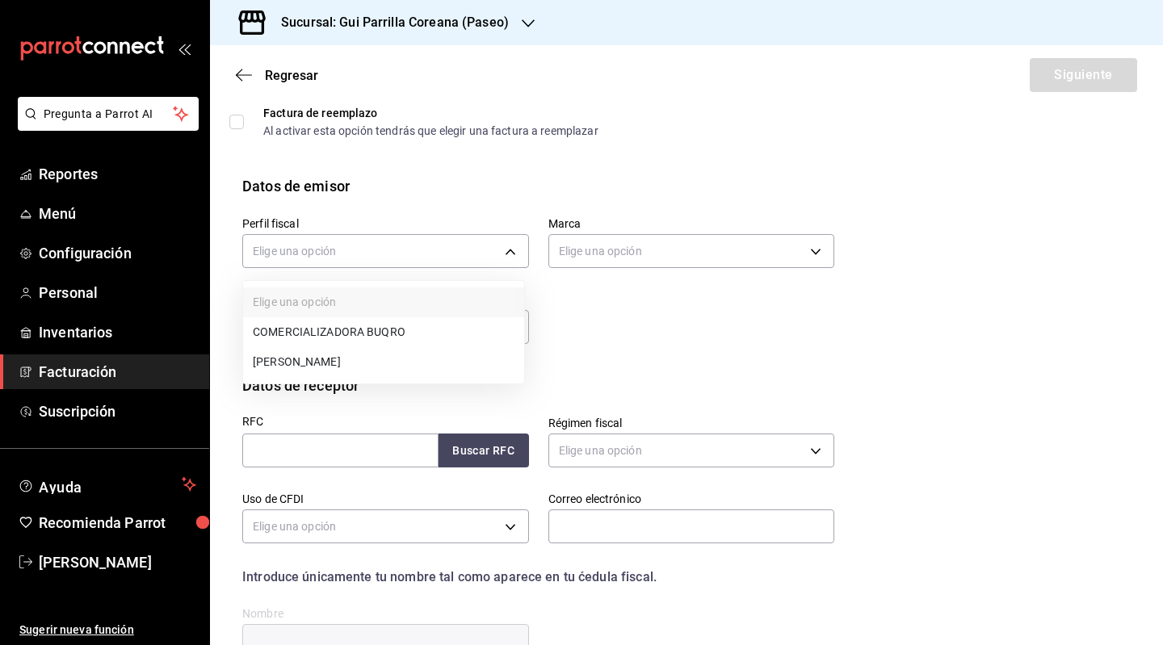
click at [360, 357] on li "[PERSON_NAME]" at bounding box center [383, 362] width 281 height 30
type input "683565d5-936f-4475-9825-b7fbf7252e7a"
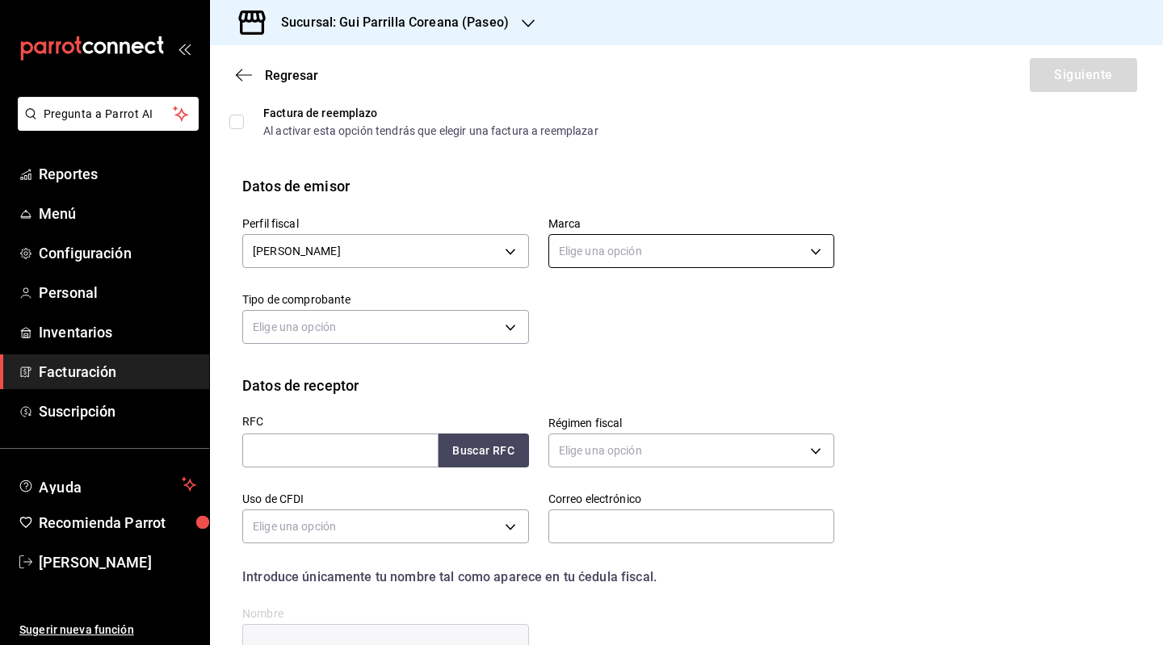
click at [753, 241] on body "Pregunta a Parrot AI Reportes Menú Configuración Personal Inventarios Facturaci…" at bounding box center [581, 322] width 1163 height 645
click at [674, 301] on ul "Elige una opción" at bounding box center [685, 302] width 281 height 43
click at [586, 308] on ul "Elige una opción" at bounding box center [685, 302] width 281 height 43
click at [91, 334] on div at bounding box center [581, 322] width 1163 height 645
click at [82, 376] on span "Facturación" at bounding box center [117, 372] width 157 height 22
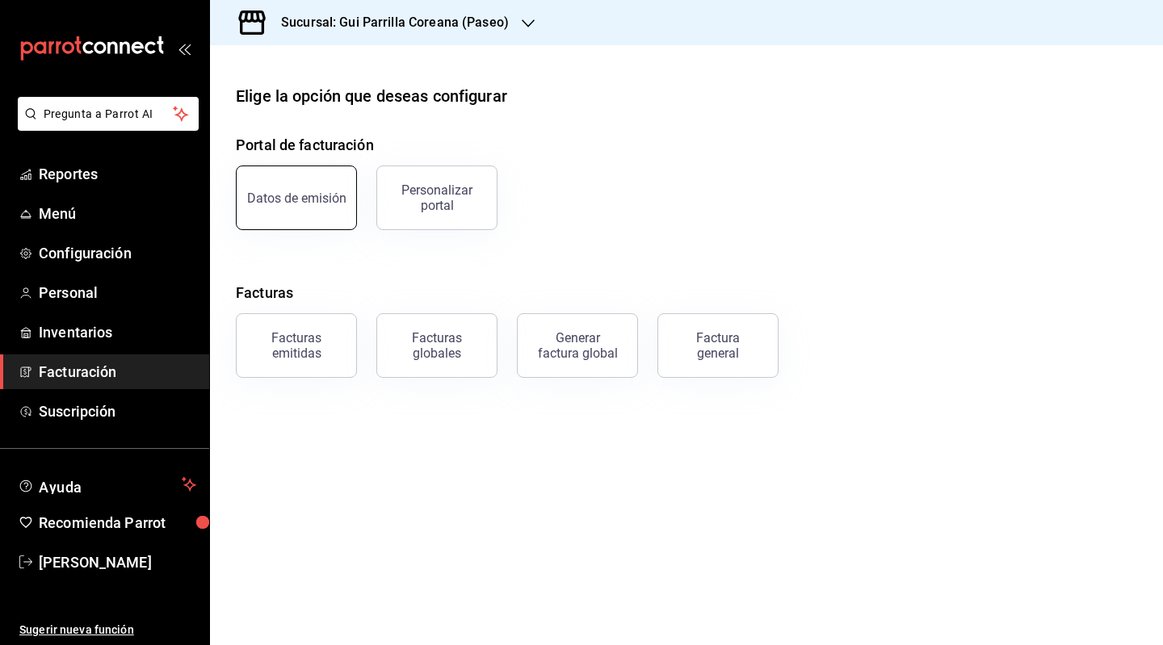
click at [304, 170] on button "Datos de emisión" at bounding box center [296, 198] width 121 height 65
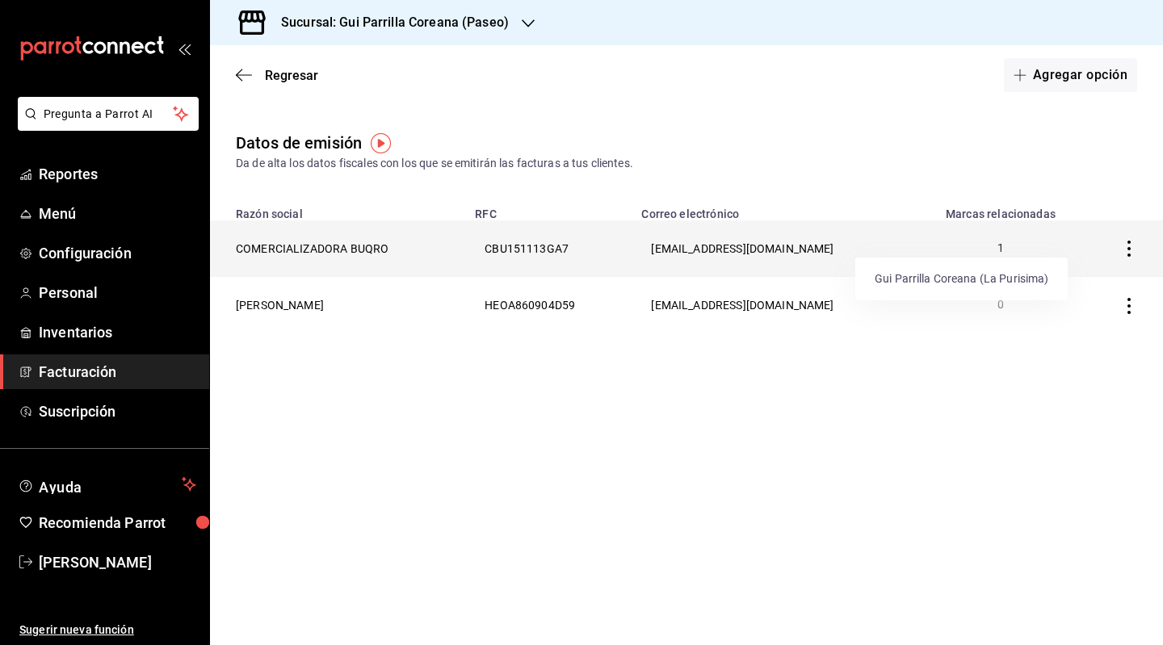
click at [1013, 248] on p "1" at bounding box center [1001, 248] width 128 height 17
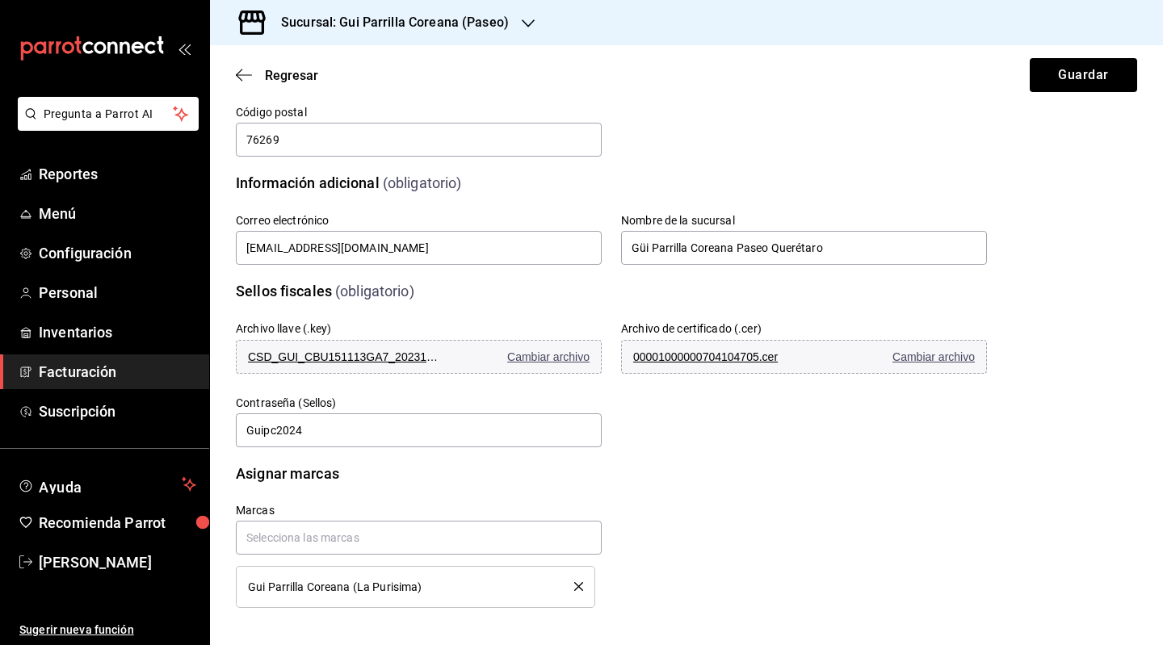
scroll to position [284, 0]
click at [351, 540] on input "text" at bounding box center [419, 537] width 366 height 34
click at [638, 580] on div "Marcas Gui Parrilla Coreana (La Purisima)" at bounding box center [592, 535] width 790 height 143
click at [574, 585] on icon "delete" at bounding box center [578, 586] width 9 height 9
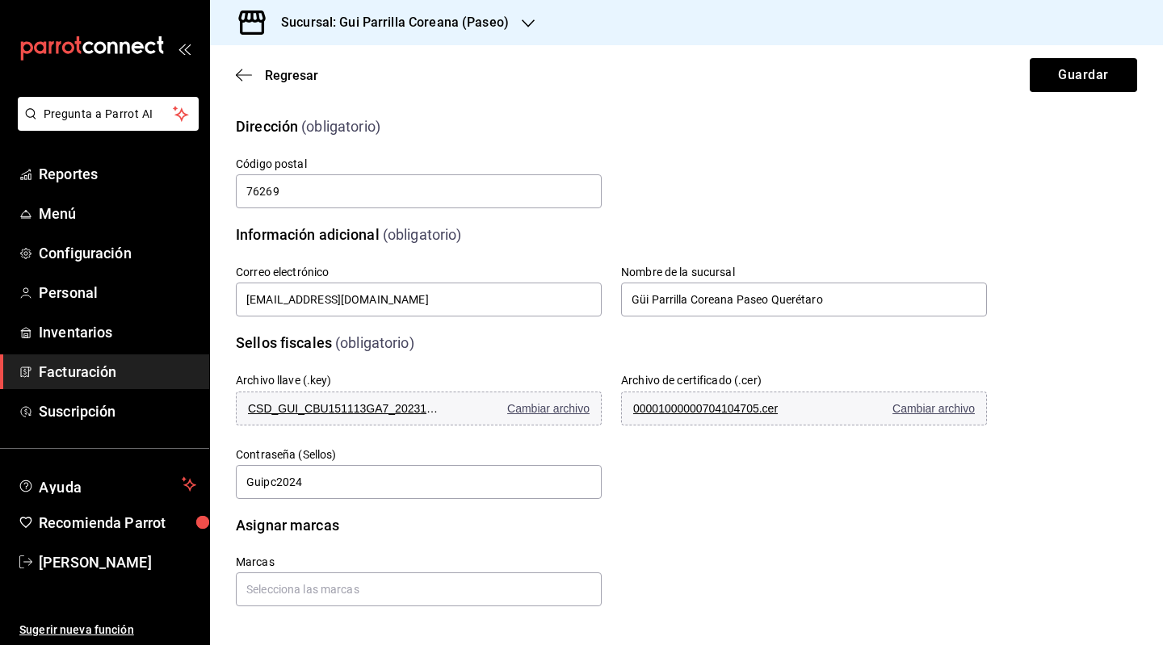
scroll to position [232, 0]
click at [1095, 69] on button "Guardar" at bounding box center [1083, 75] width 107 height 34
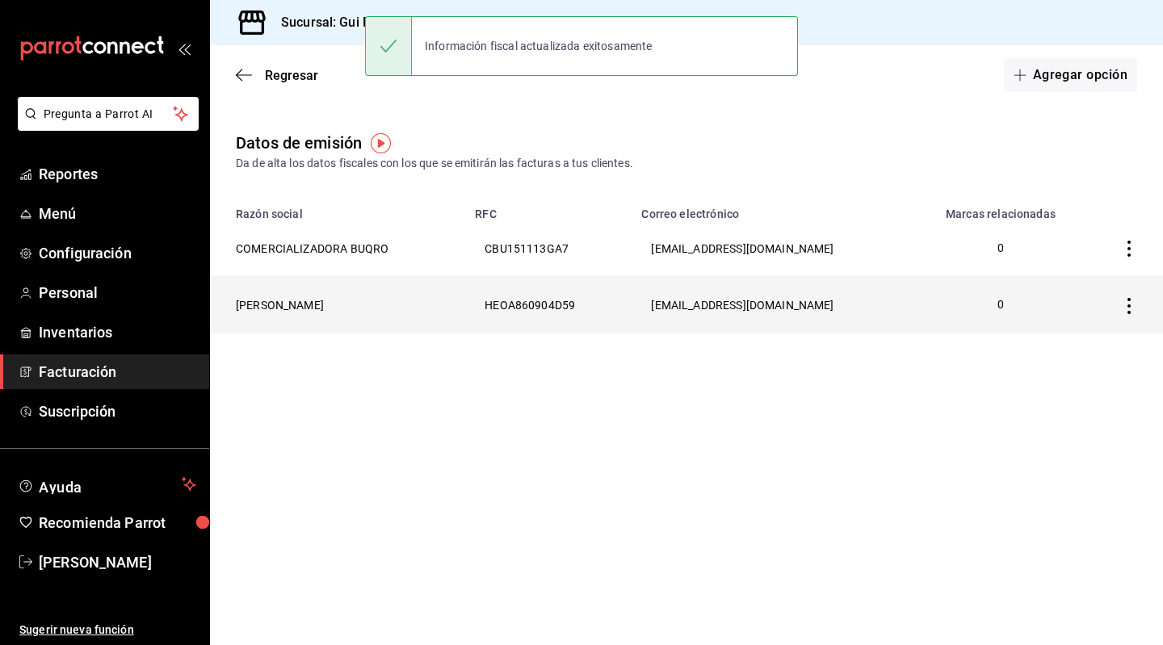
click at [372, 299] on th "[PERSON_NAME]" at bounding box center [337, 305] width 255 height 57
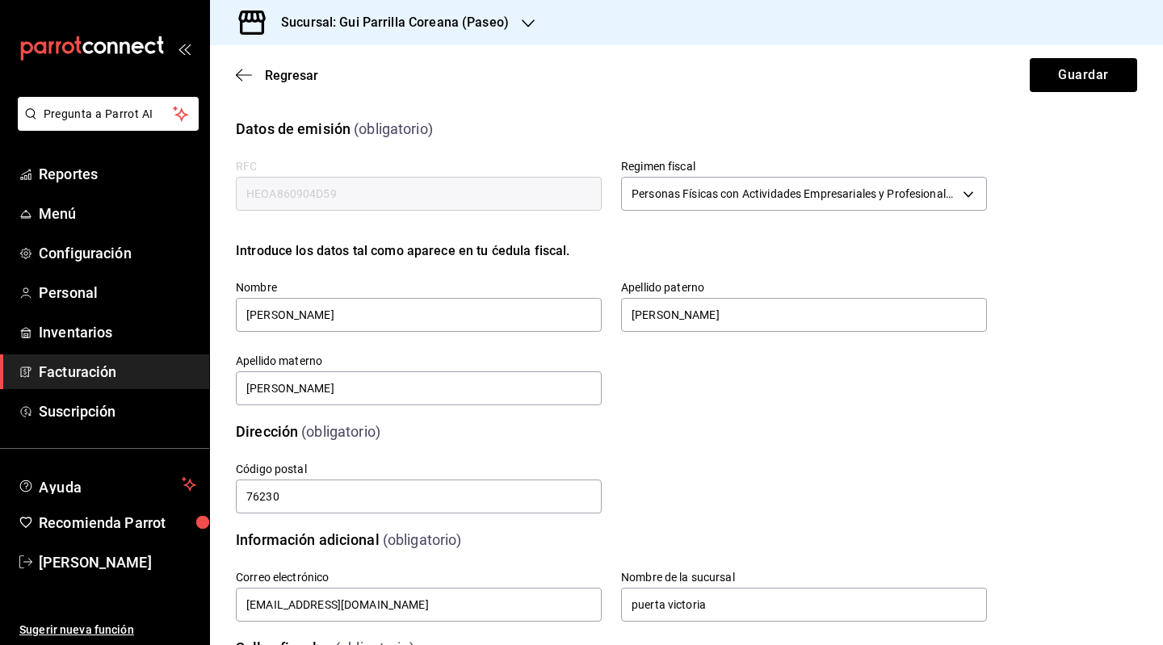
scroll to position [305, 0]
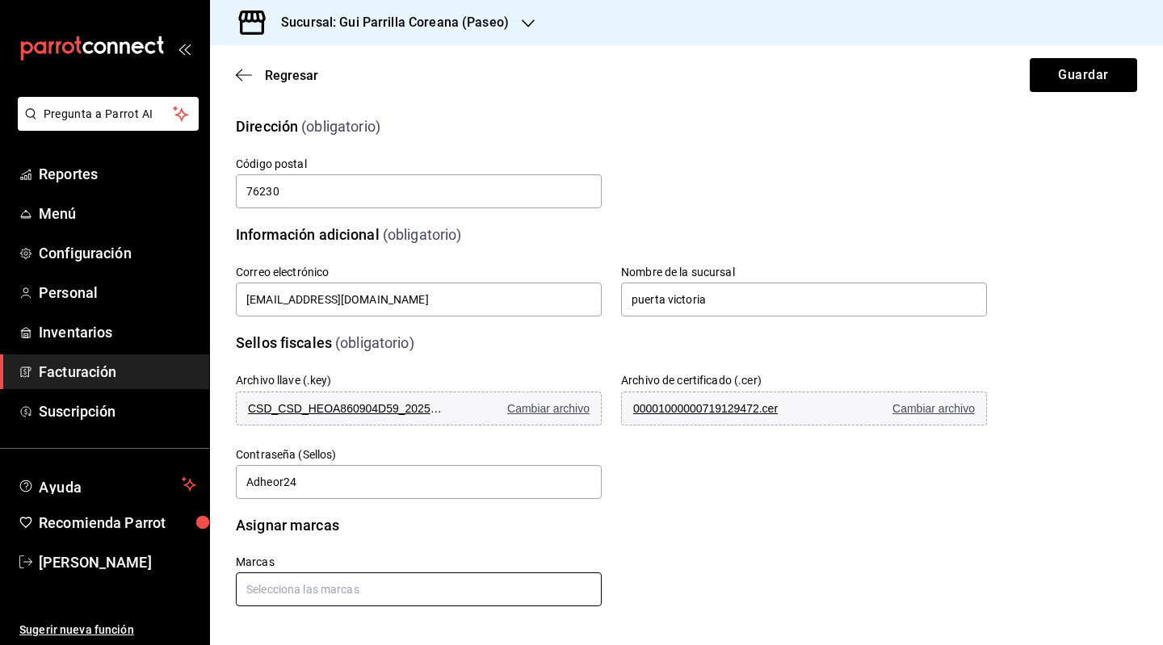
click at [340, 590] on input "text" at bounding box center [419, 590] width 366 height 34
click at [363, 557] on li "Gui Parrilla Coreana (La Purisima)" at bounding box center [416, 553] width 361 height 27
click at [1082, 88] on button "Guardar" at bounding box center [1083, 75] width 107 height 34
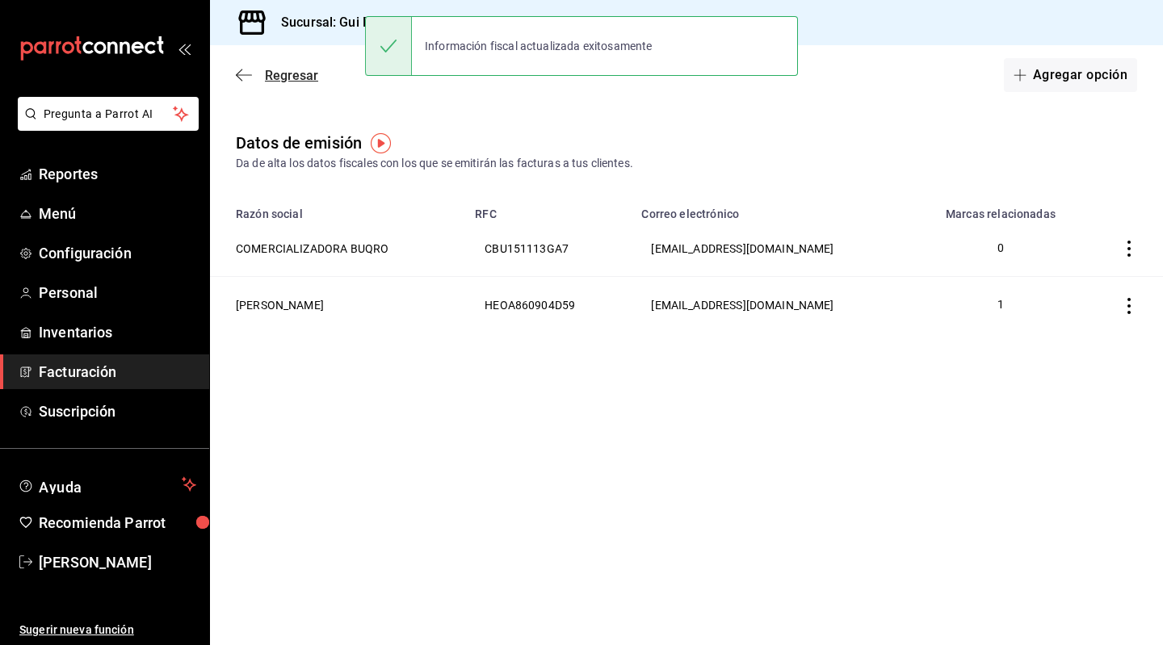
click at [266, 82] on span "Regresar" at bounding box center [291, 75] width 53 height 15
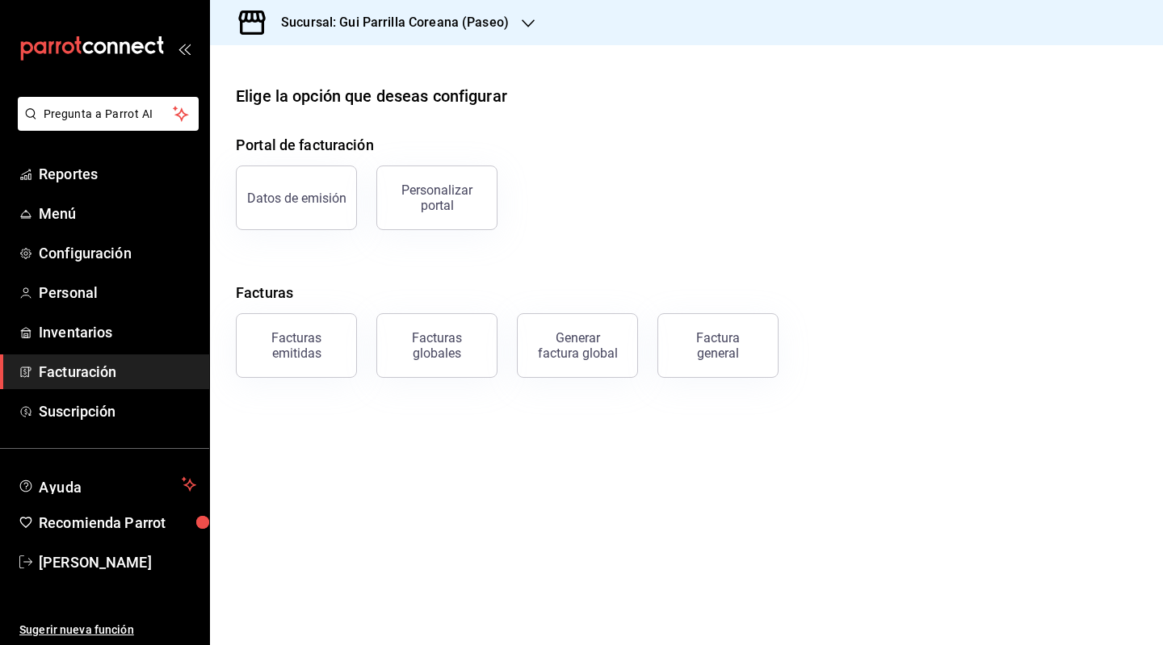
click at [94, 372] on span "Facturación" at bounding box center [117, 372] width 157 height 22
click at [565, 346] on div "Generar factura global" at bounding box center [577, 345] width 81 height 31
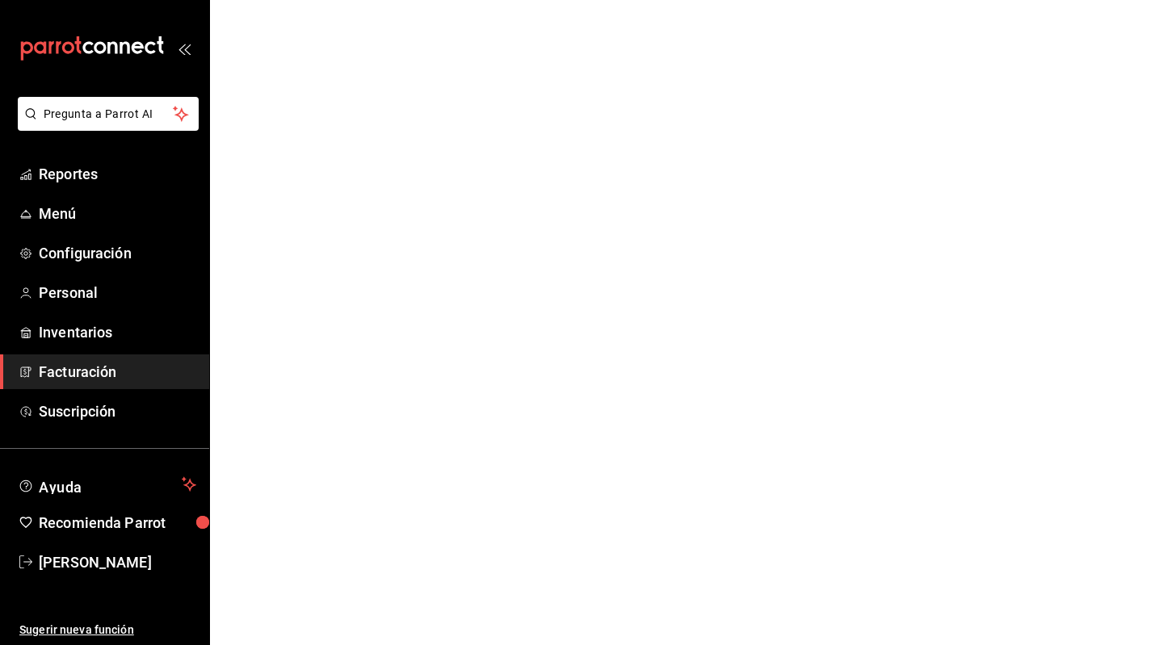
click at [82, 382] on span "Facturación" at bounding box center [117, 372] width 157 height 22
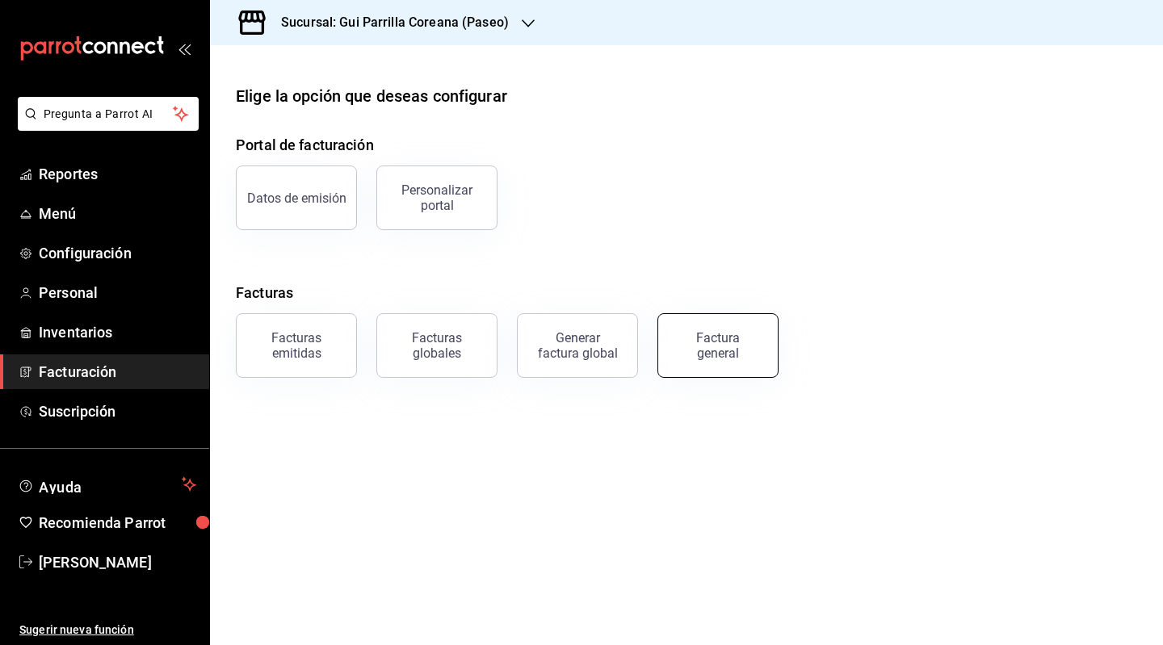
click at [722, 350] on div "Factura general" at bounding box center [718, 345] width 81 height 31
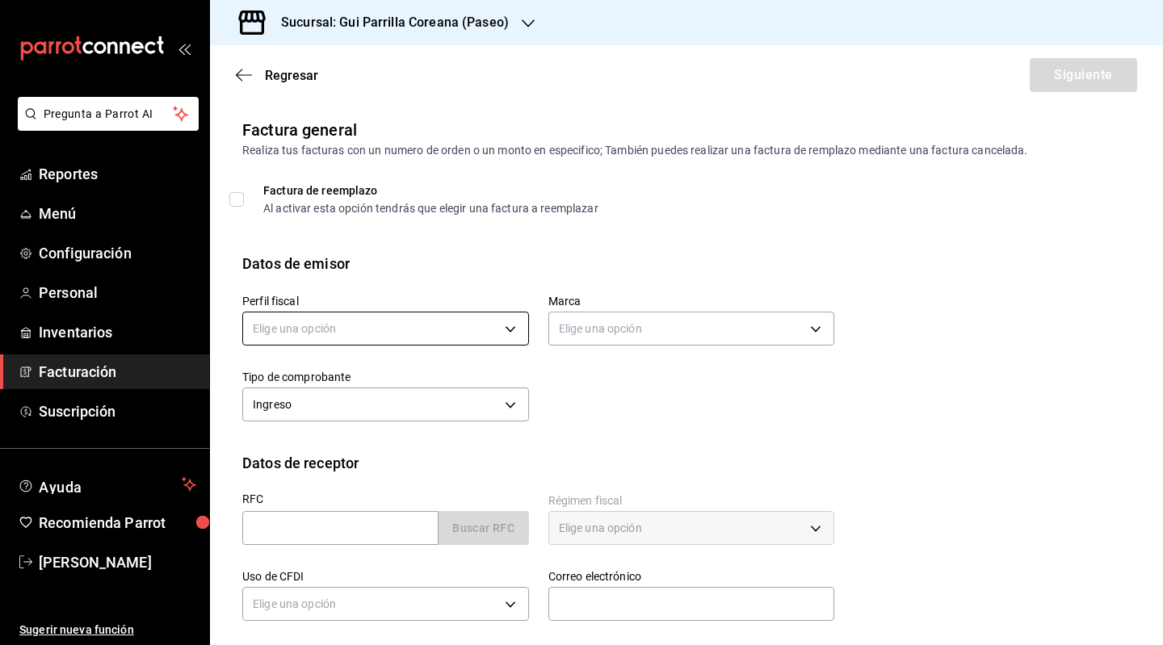
click at [349, 334] on body "Pregunta a Parrot AI Reportes Menú Configuración Personal Inventarios Facturaci…" at bounding box center [581, 322] width 1163 height 645
click at [347, 437] on li "[PERSON_NAME]" at bounding box center [383, 441] width 281 height 30
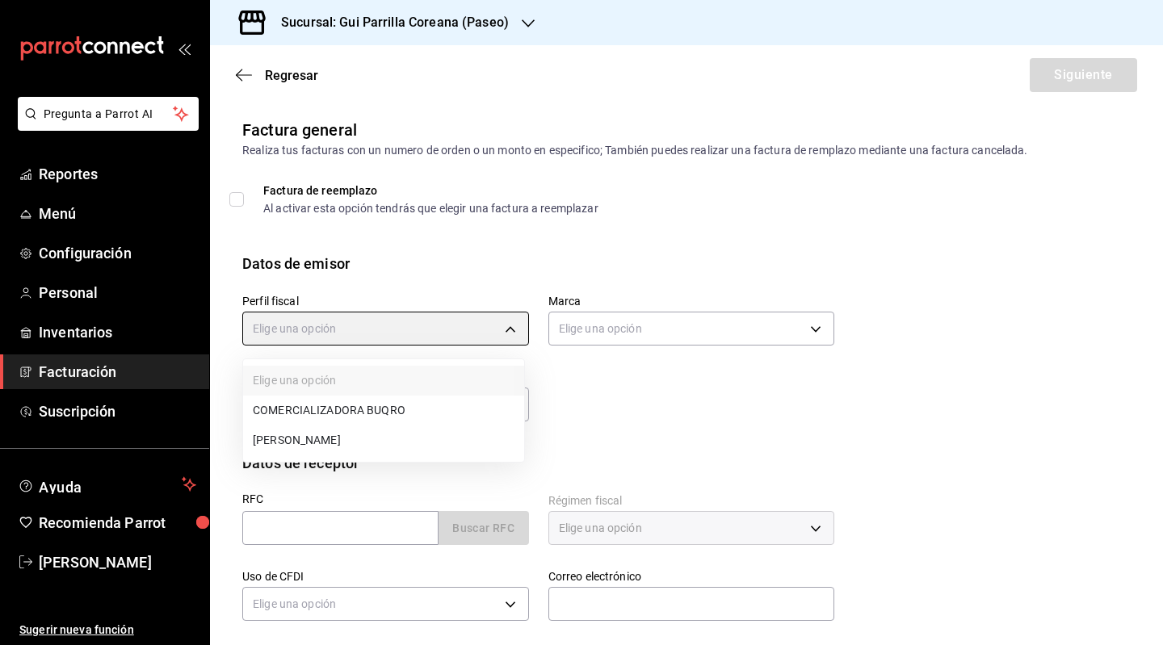
type input "683565d5-936f-4475-9825-b7fbf7252e7a"
type input "57328a1c-b8b2-4db2-b708-274d9afec897"
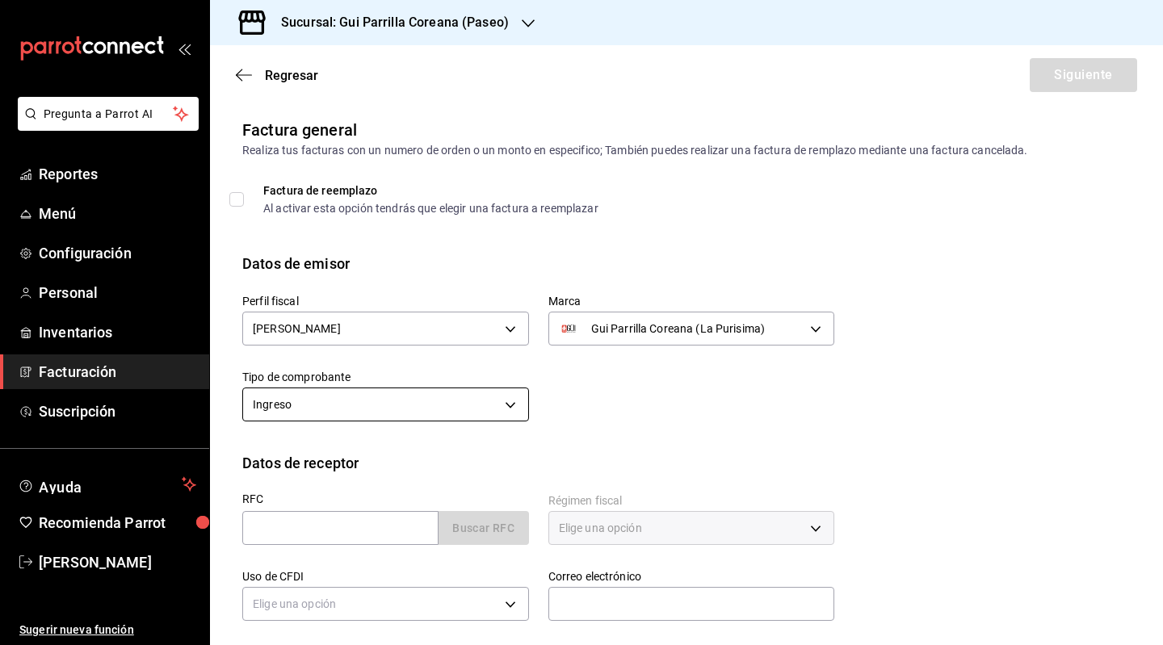
click at [354, 412] on body "Pregunta a Parrot AI Reportes Menú Configuración Personal Inventarios Facturaci…" at bounding box center [581, 322] width 1163 height 645
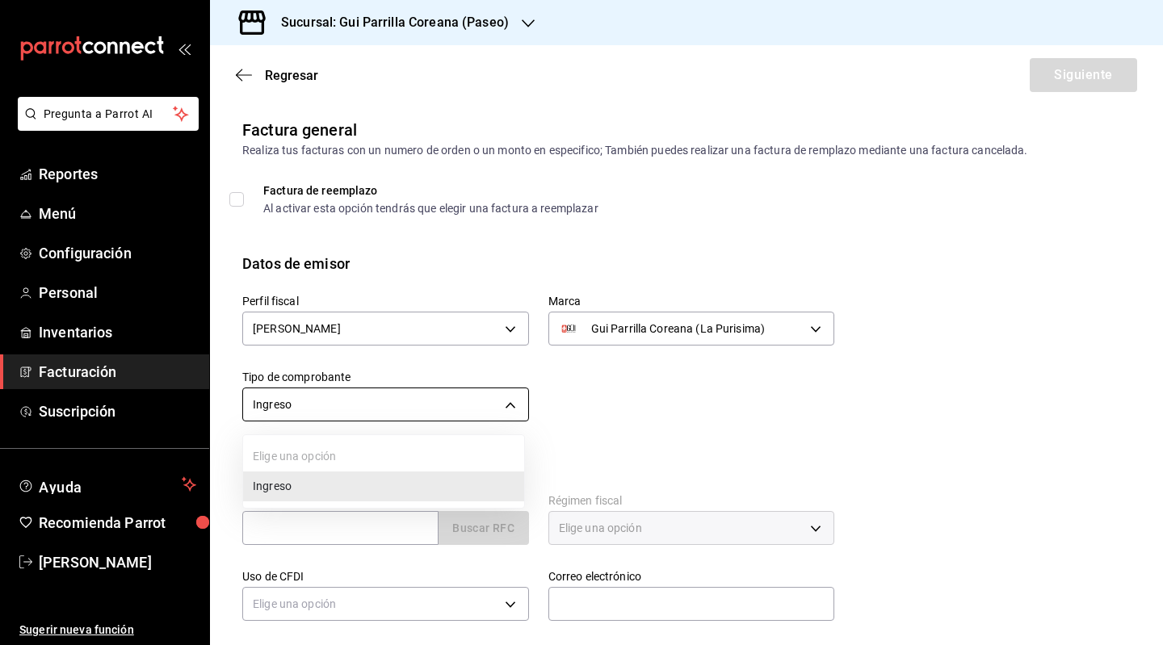
click at [354, 412] on div at bounding box center [581, 322] width 1163 height 645
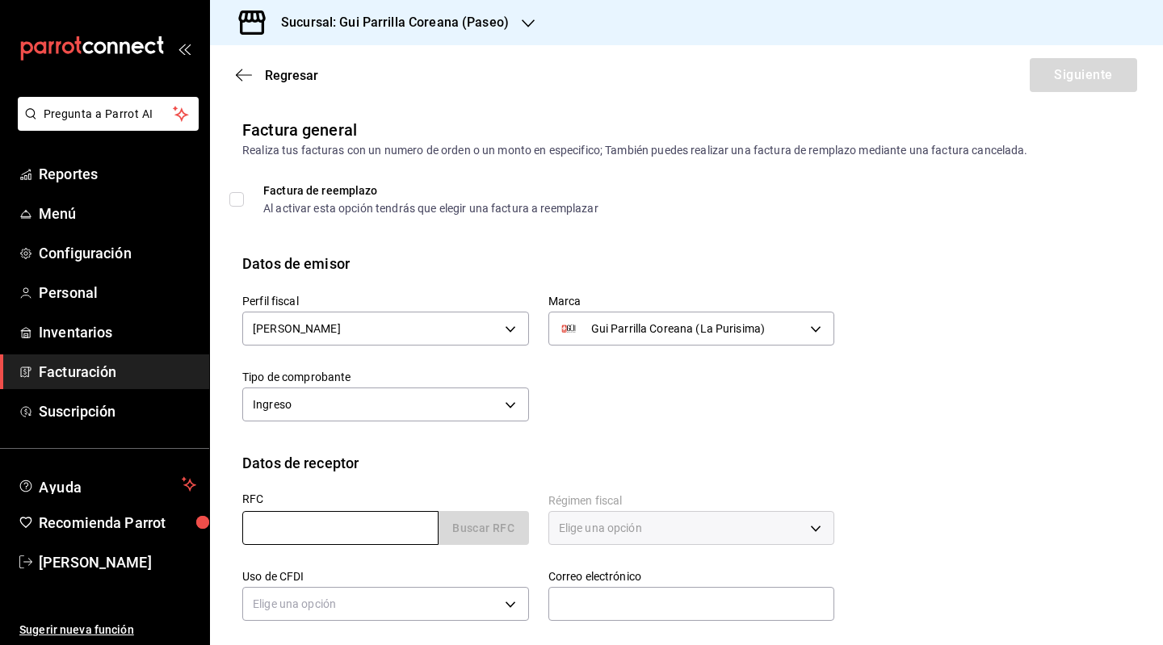
click at [345, 530] on input "text" at bounding box center [340, 528] width 196 height 34
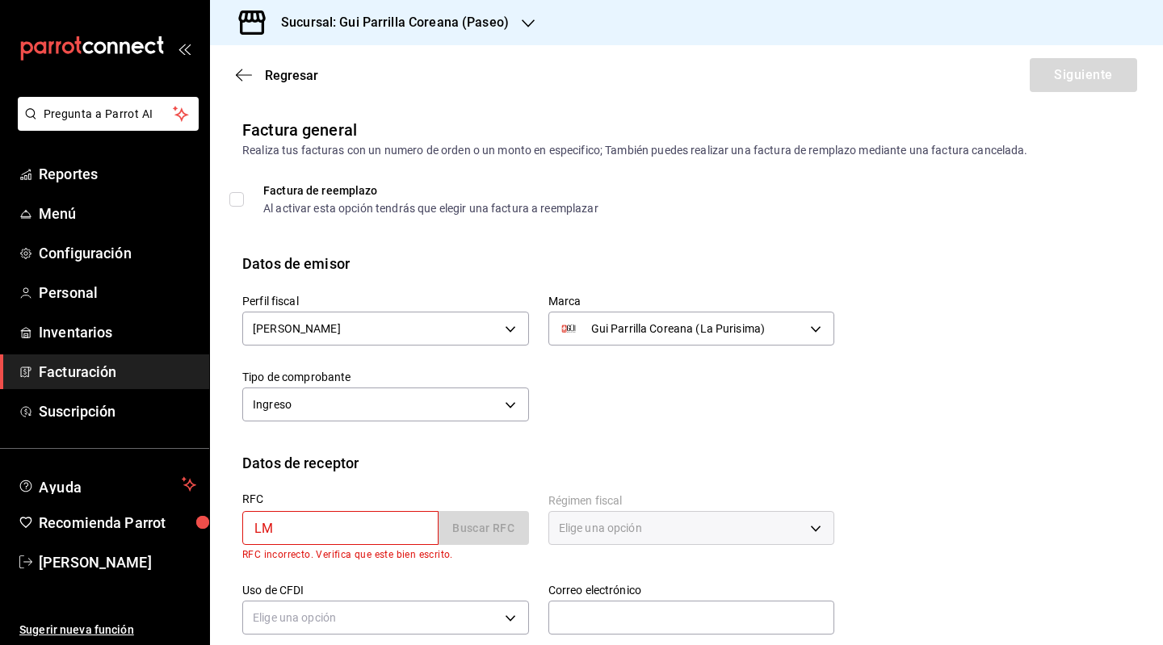
click at [374, 500] on label "RFC" at bounding box center [385, 498] width 287 height 11
click at [368, 523] on input "LM" at bounding box center [340, 528] width 196 height 34
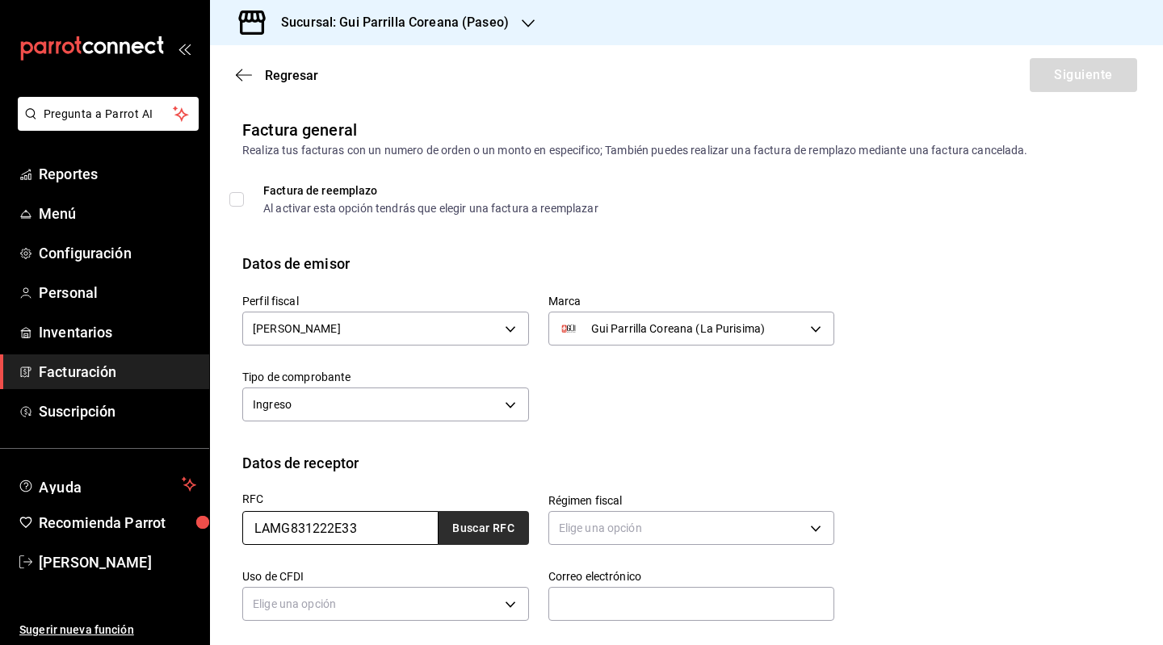
type input "LAMG831222E33"
click at [489, 533] on button "Buscar RFC" at bounding box center [484, 528] width 90 height 34
click at [712, 535] on body "Pregunta a Parrot AI Reportes Menú Configuración Personal Inventarios Facturaci…" at bounding box center [581, 322] width 1163 height 645
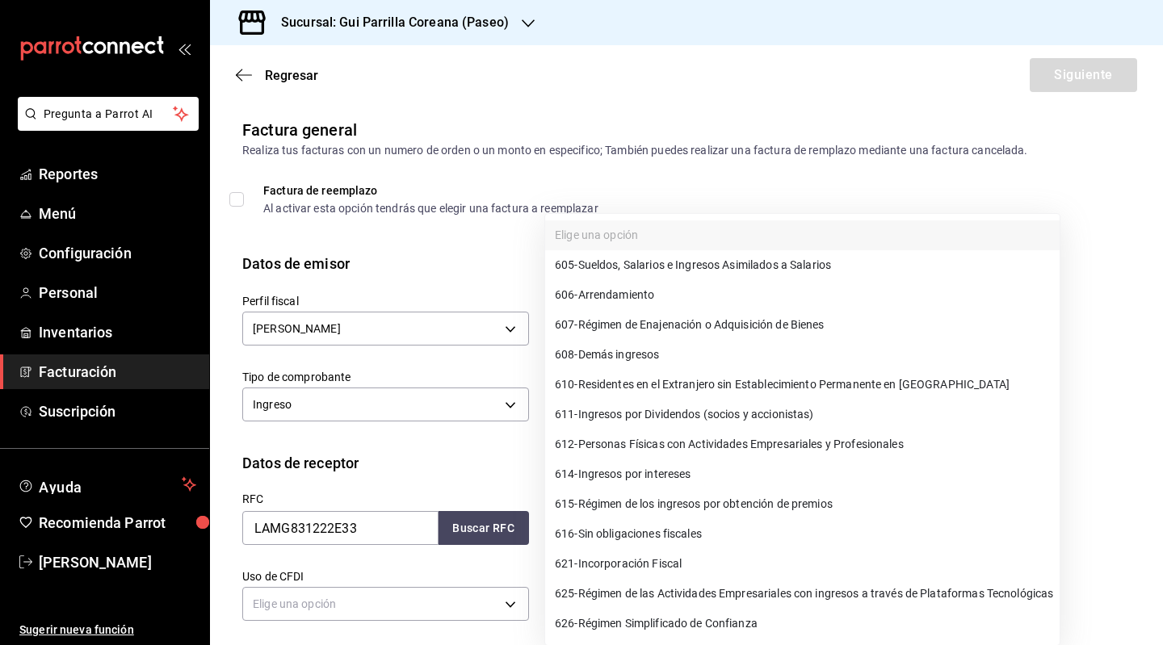
click at [636, 442] on span "612 - Personas Físicas con Actividades Empresariales y Profesionales" at bounding box center [729, 444] width 349 height 17
type input "612"
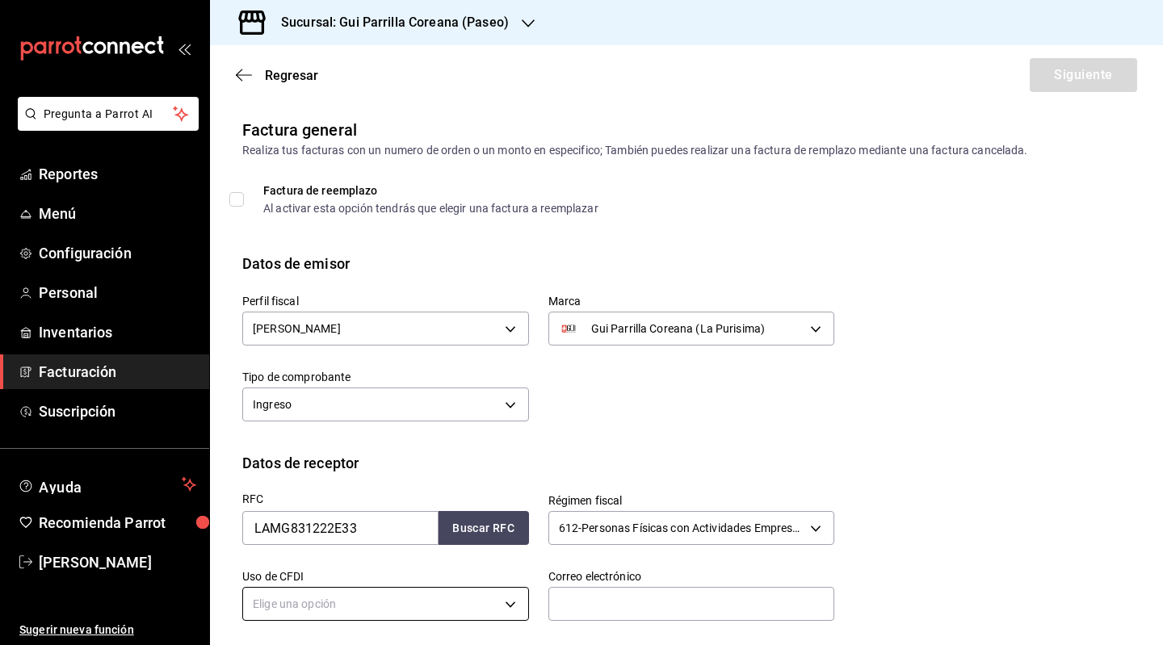
click at [348, 611] on body "Pregunta a Parrot AI Reportes Menú Configuración Personal Inventarios Facturaci…" at bounding box center [581, 322] width 1163 height 645
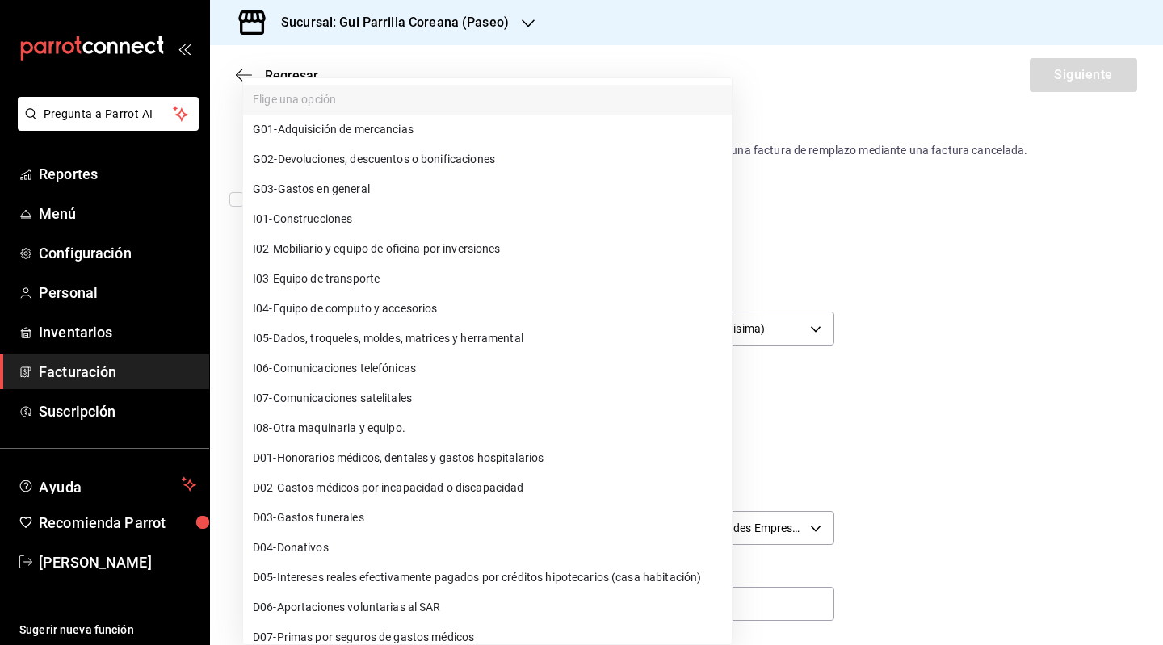
click at [288, 190] on span "G03 - Gastos en general" at bounding box center [311, 189] width 117 height 17
type input "G03"
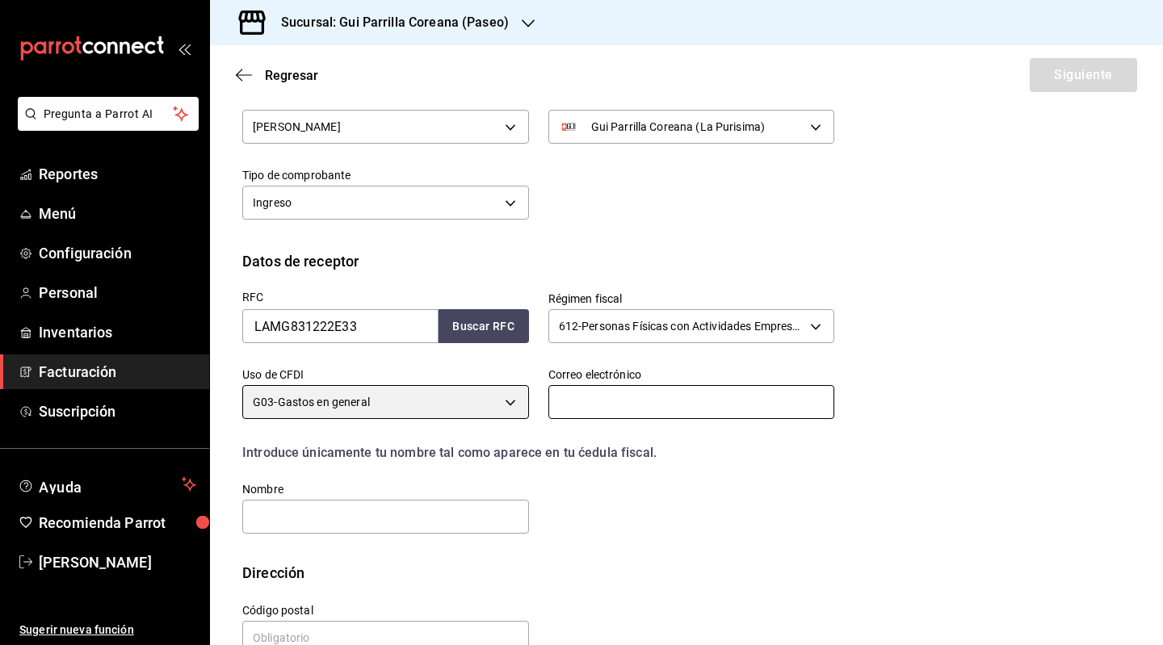
scroll to position [239, 0]
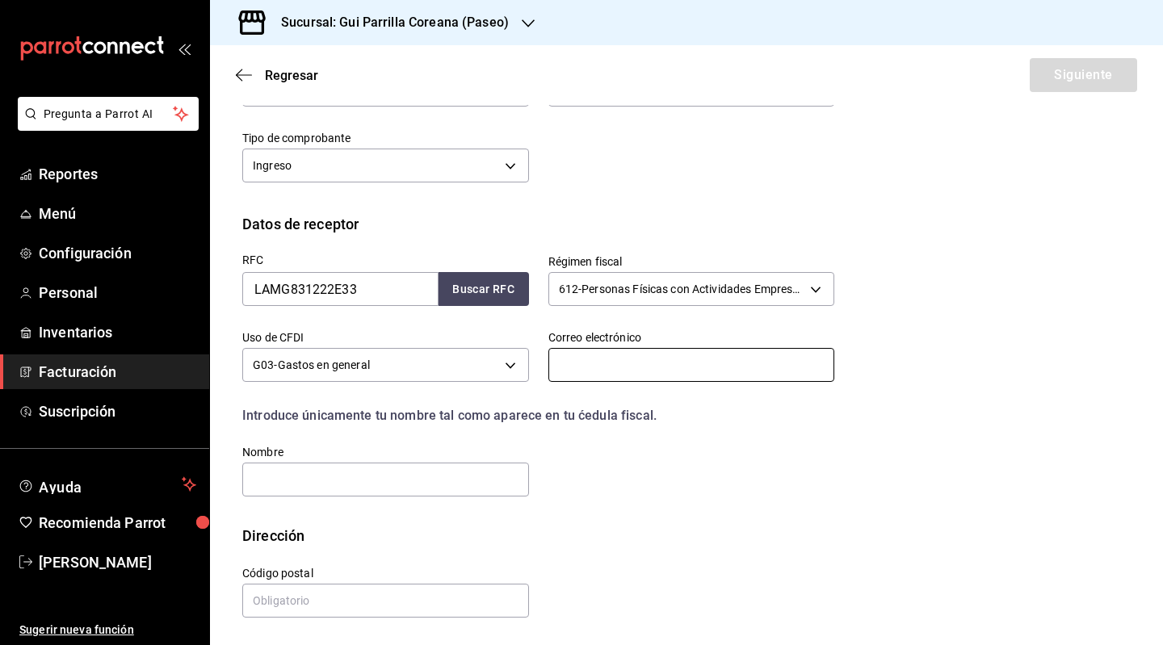
click at [662, 372] on input "text" at bounding box center [691, 365] width 287 height 34
type input "[EMAIL_ADDRESS][DOMAIN_NAME]"
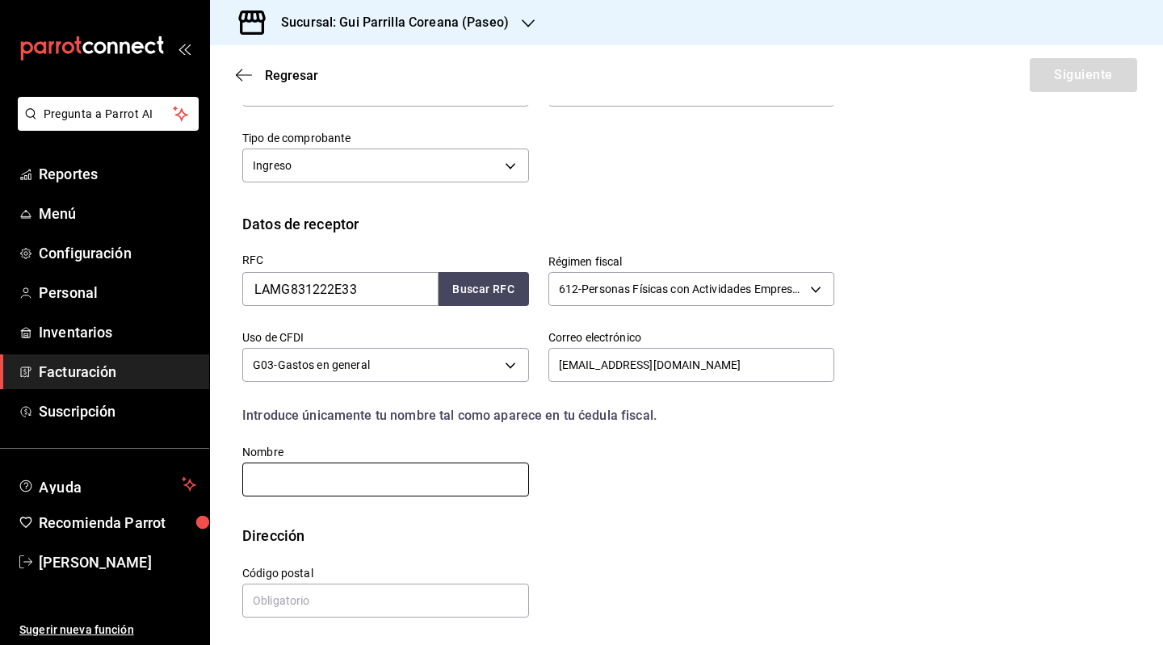
click at [359, 477] on input "text" at bounding box center [385, 480] width 287 height 34
type input "LAMG831222HNLNLD06"
drag, startPoint x: 392, startPoint y: 485, endPoint x: 20, endPoint y: 485, distance: 371.5
click at [24, 485] on div "Pregunta a Parrot AI Reportes Menú Configuración Personal Inventarios Facturaci…" at bounding box center [581, 322] width 1163 height 645
type input "K"
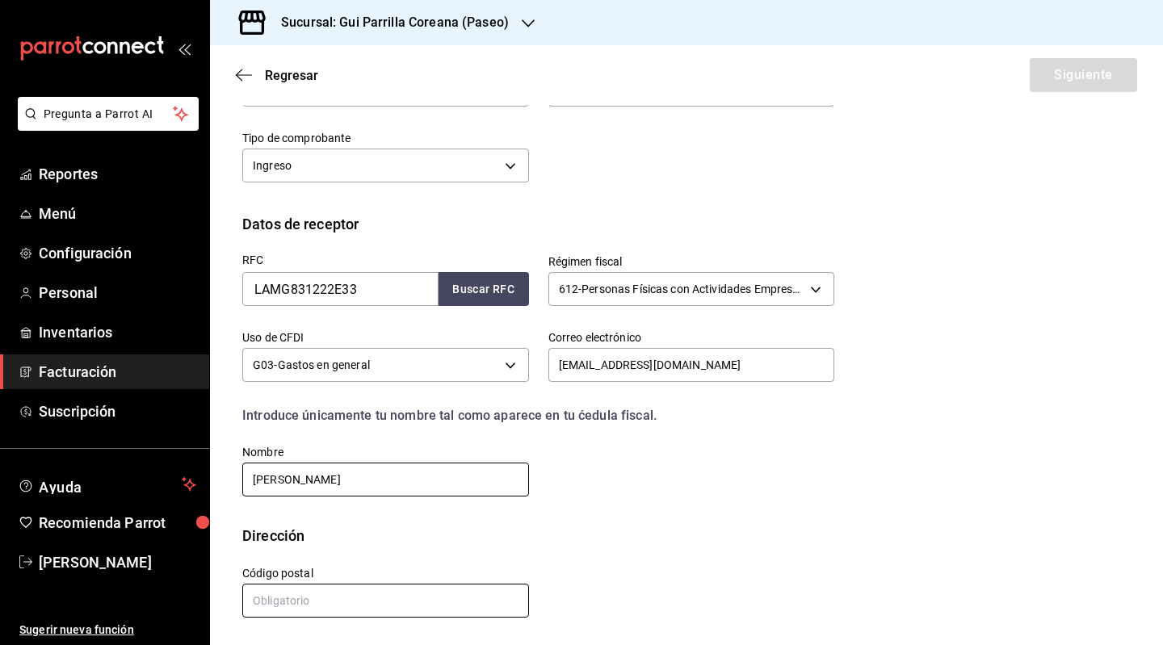
type input "[PERSON_NAME]"
click at [306, 615] on input "text" at bounding box center [385, 601] width 287 height 34
type input "76269"
click at [732, 502] on div "RFC LAMG831222E33 Buscar RFC Régimen fiscal 612 - Personas Físicas con Activida…" at bounding box center [686, 380] width 888 height 290
click at [1081, 82] on button "Siguiente" at bounding box center [1083, 75] width 107 height 34
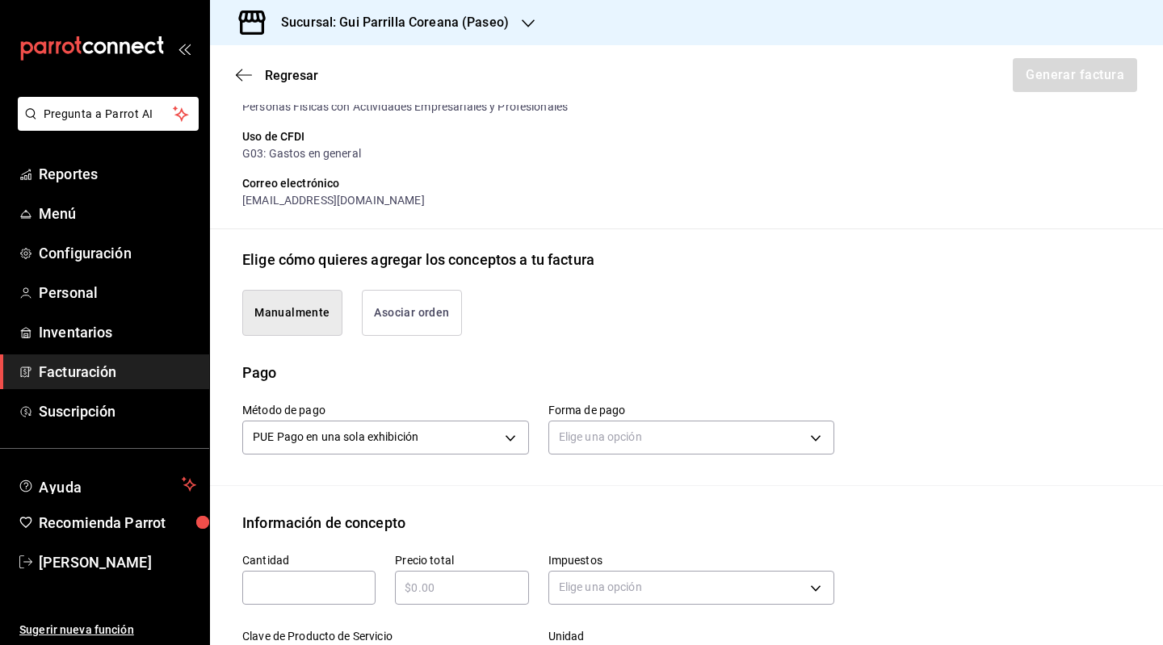
type input "90101500 - Establecimientos para comer y beber"
type input "E48 - Unidad de Servicio"
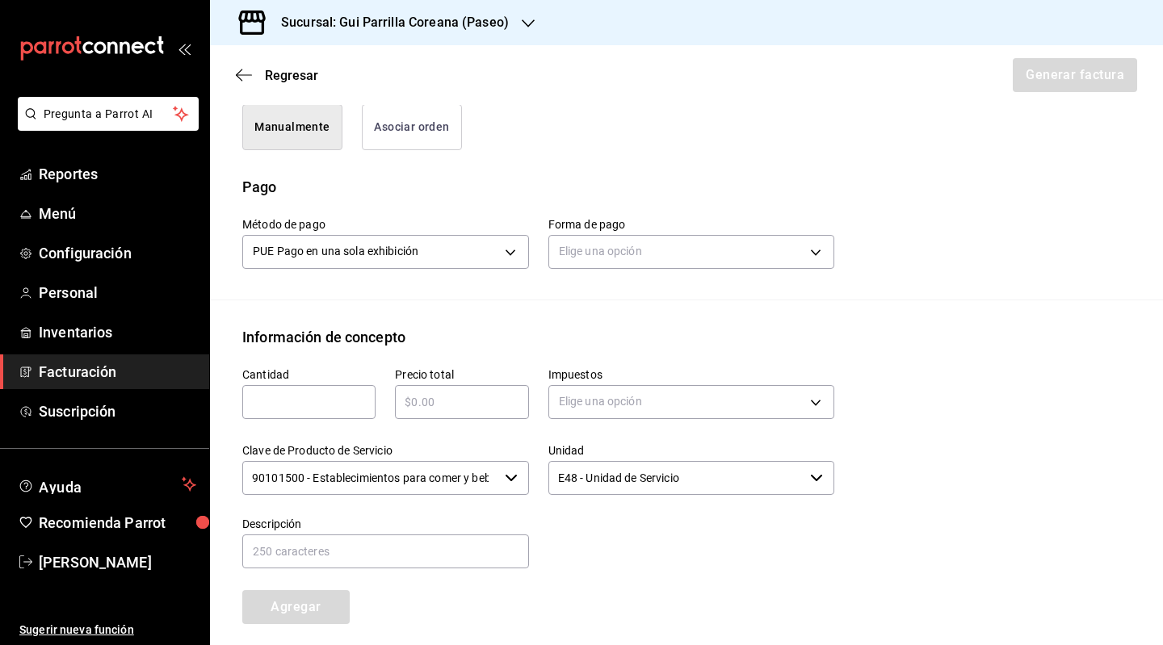
scroll to position [320, 0]
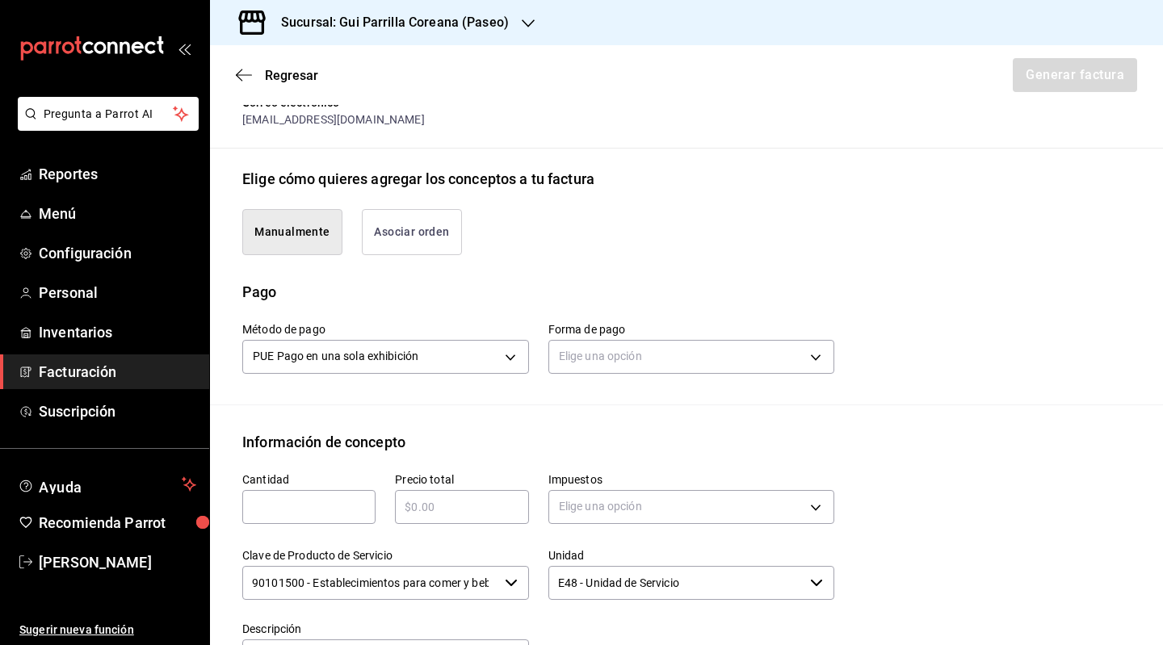
click at [426, 240] on button "Asociar orden" at bounding box center [412, 232] width 100 height 46
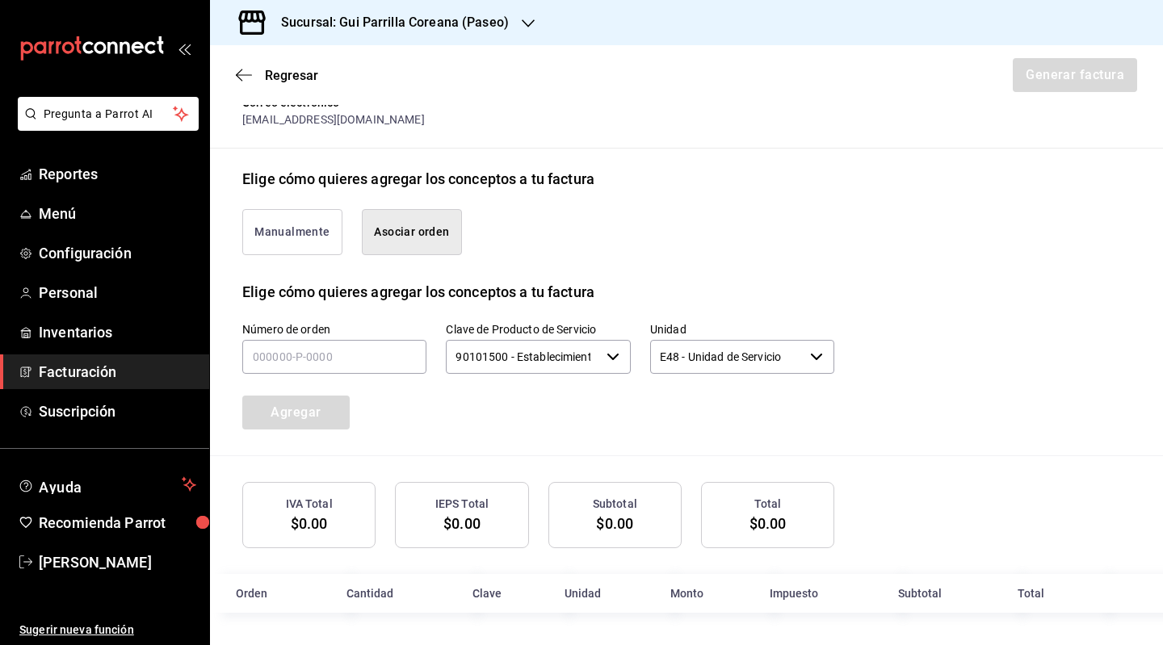
click at [565, 374] on input "90101500 - Establecimientos para comer y beber" at bounding box center [522, 357] width 153 height 34
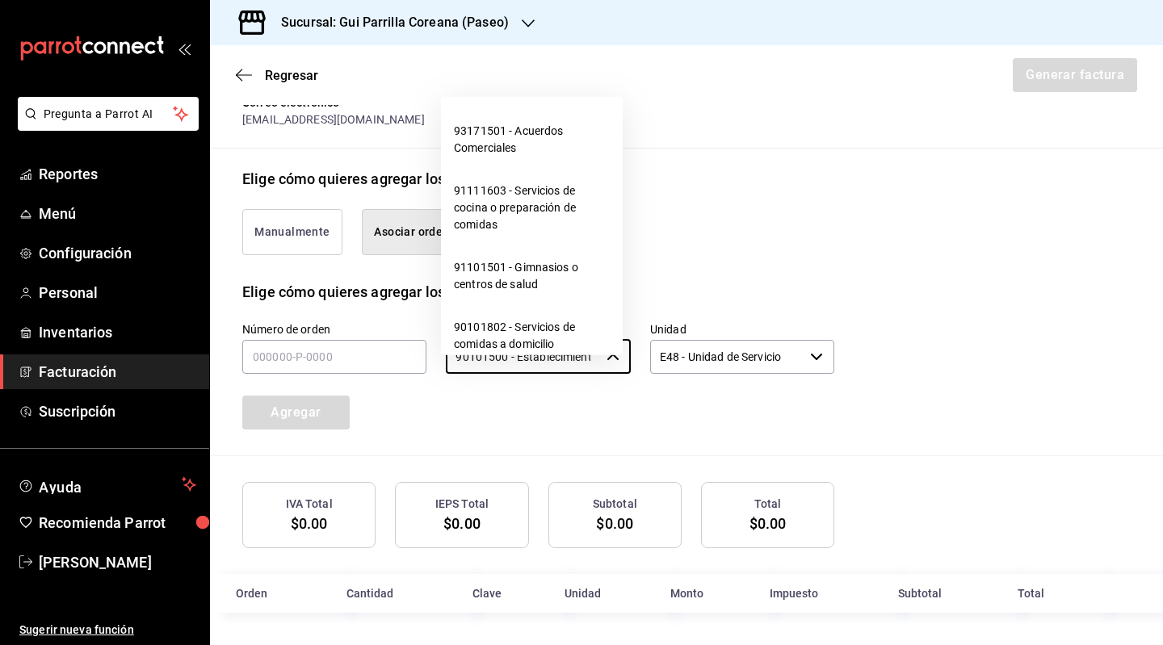
click at [834, 300] on div "Elige cómo quieres agregar los conceptos a tu factura" at bounding box center [686, 292] width 888 height 22
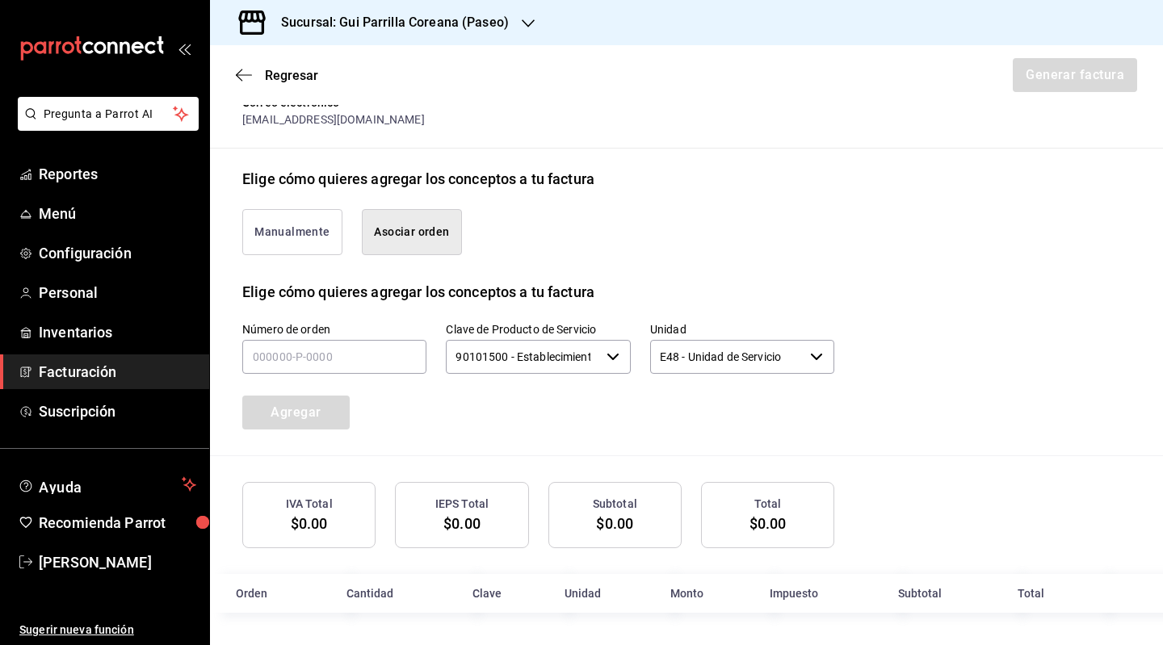
scroll to position [334, 0]
click at [344, 358] on input "text" at bounding box center [334, 357] width 184 height 34
click at [287, 230] on button "Manualmente" at bounding box center [292, 232] width 100 height 46
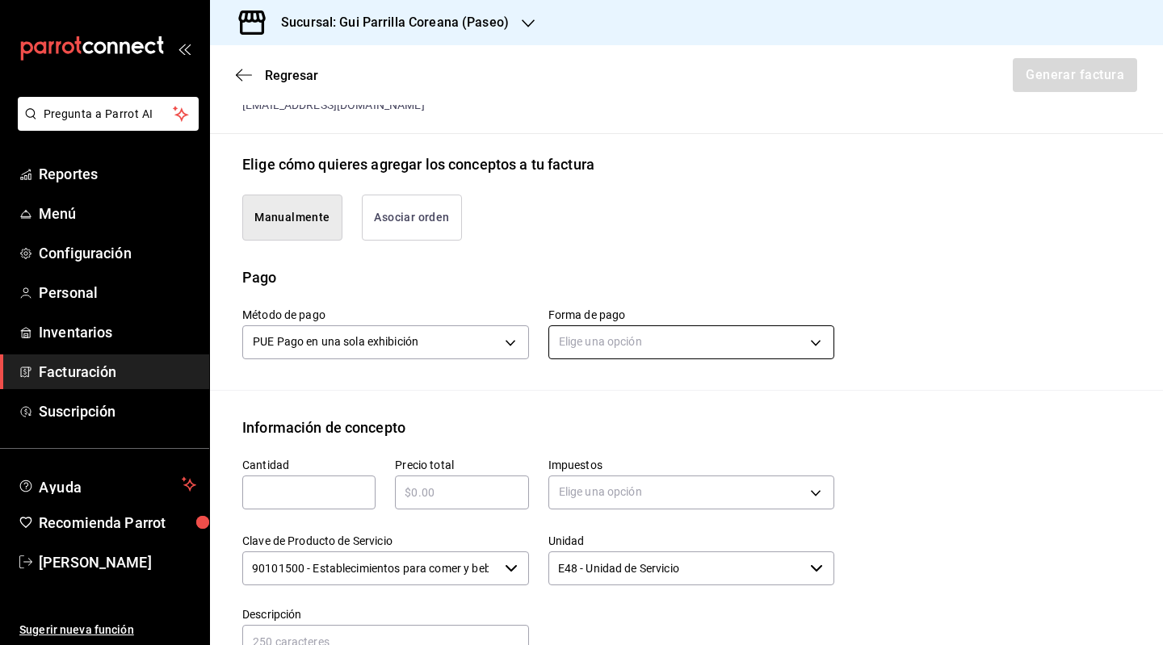
click at [654, 359] on body "Pregunta a Parrot AI Reportes Menú Configuración Personal Inventarios Facturaci…" at bounding box center [581, 322] width 1163 height 645
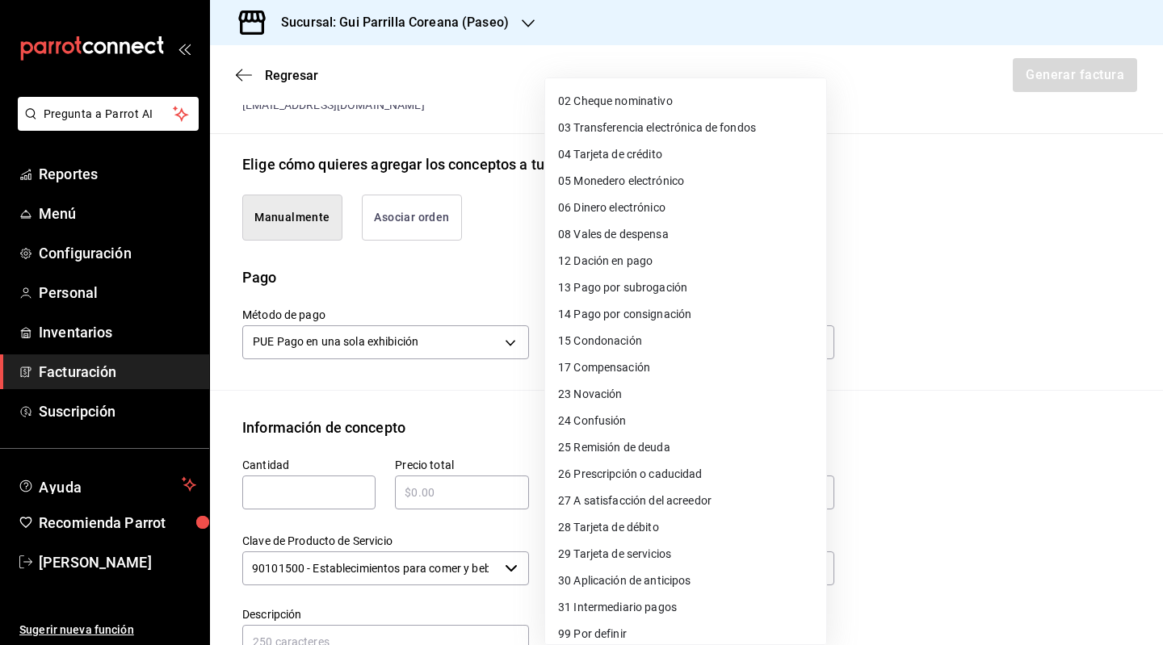
scroll to position [59, 0]
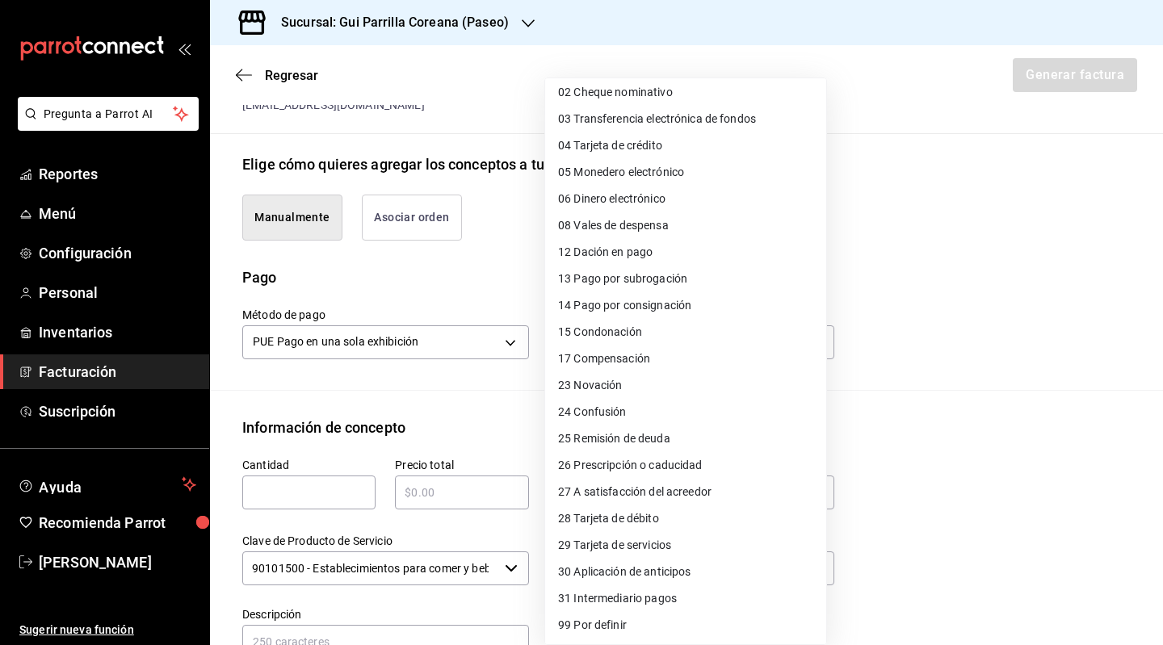
click at [667, 519] on li "28 Tarjeta de débito" at bounding box center [685, 519] width 281 height 27
type input "28"
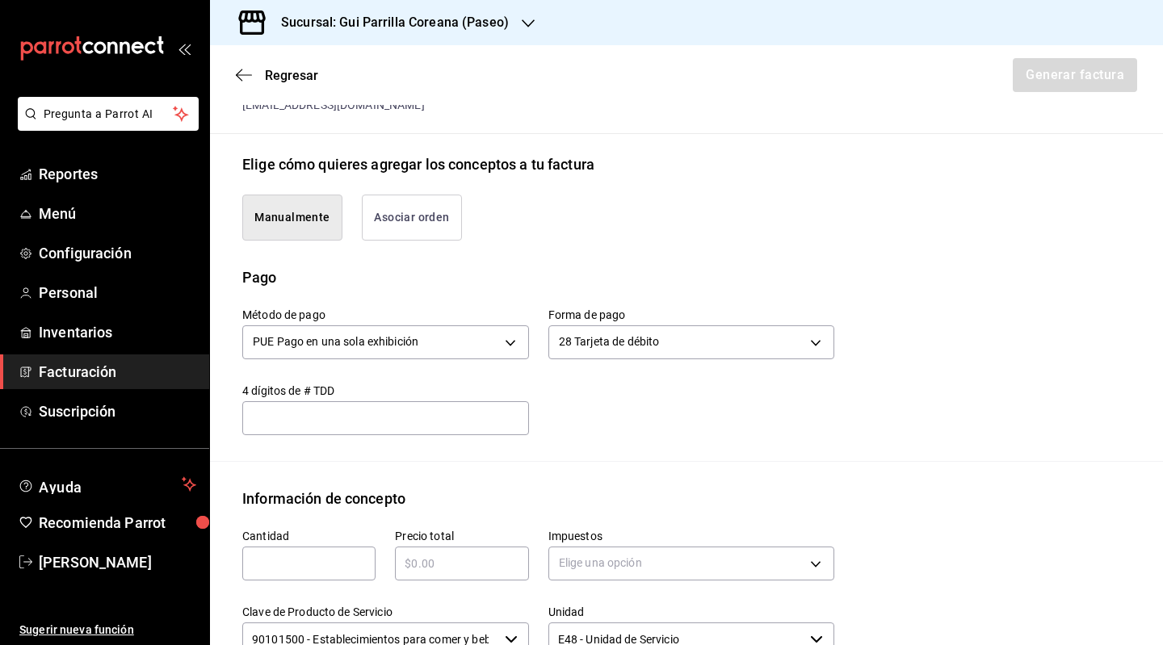
click at [323, 428] on input "text" at bounding box center [385, 418] width 287 height 19
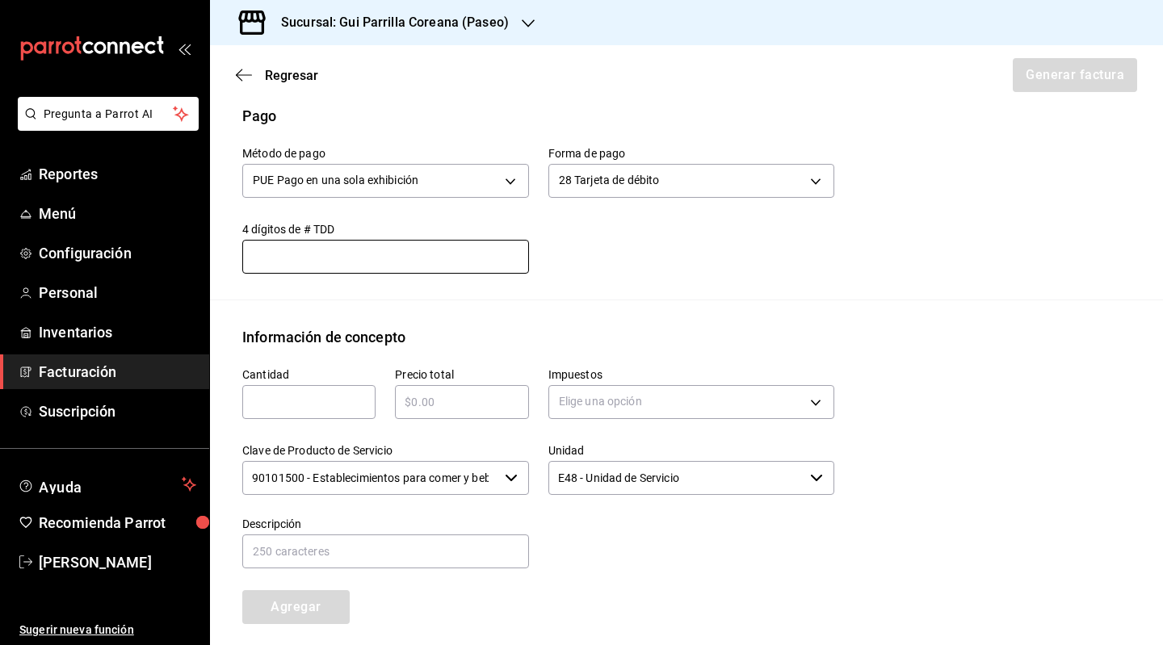
click at [325, 419] on div "​" at bounding box center [308, 402] width 133 height 34
type input "2007"
click at [460, 412] on input "text" at bounding box center [461, 402] width 133 height 19
type input "$2007"
drag, startPoint x: 312, startPoint y: 419, endPoint x: 224, endPoint y: 416, distance: 88.1
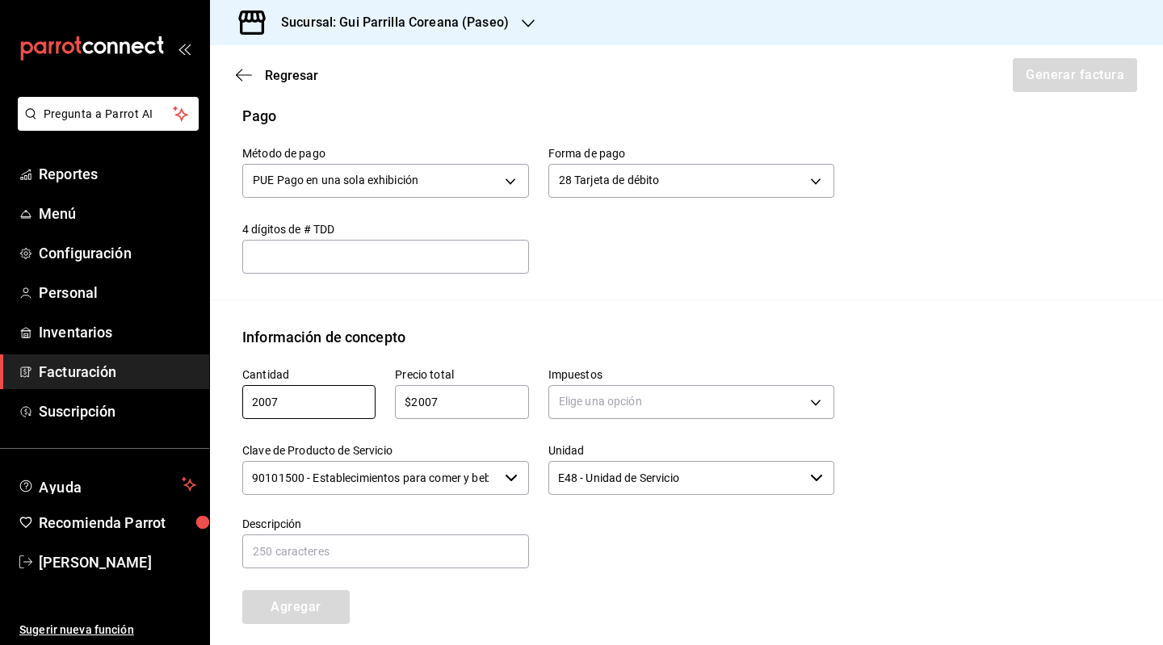
click at [226, 416] on div "Cantidad 2007 ​" at bounding box center [299, 386] width 153 height 76
type input "1"
click at [755, 380] on div "Impuestos Elige una opción" at bounding box center [682, 386] width 306 height 76
click at [711, 432] on body "Pregunta a Parrot AI Reportes Menú Configuración Personal Inventarios Facturaci…" at bounding box center [581, 322] width 1163 height 645
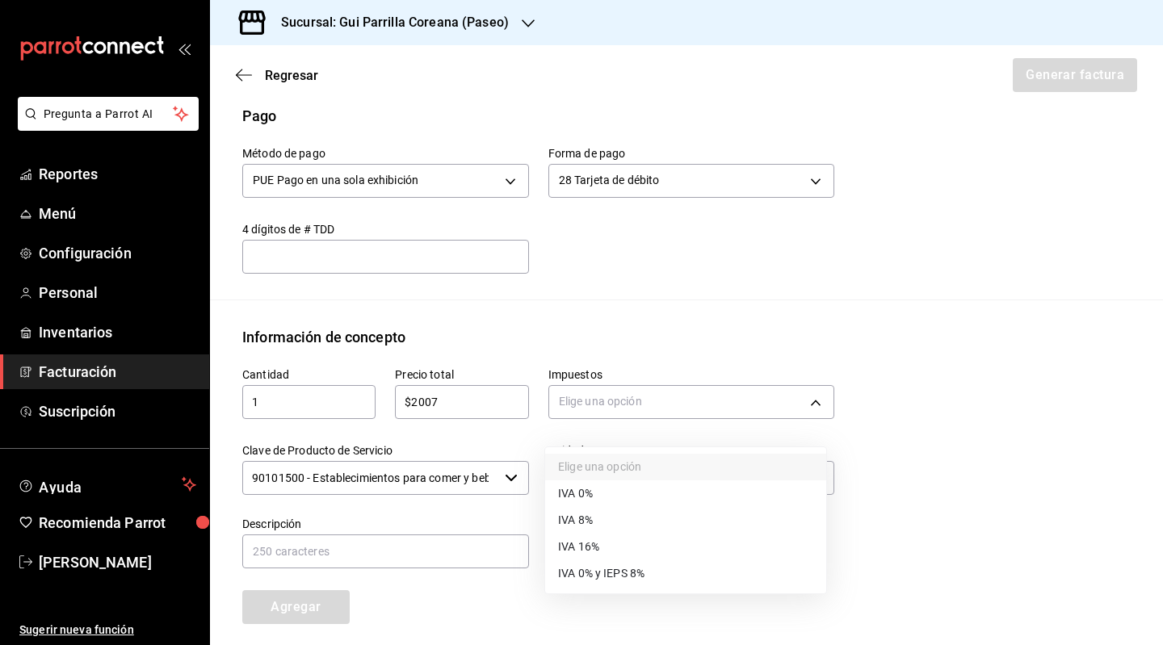
click at [610, 548] on li "IVA 16%" at bounding box center [685, 547] width 281 height 27
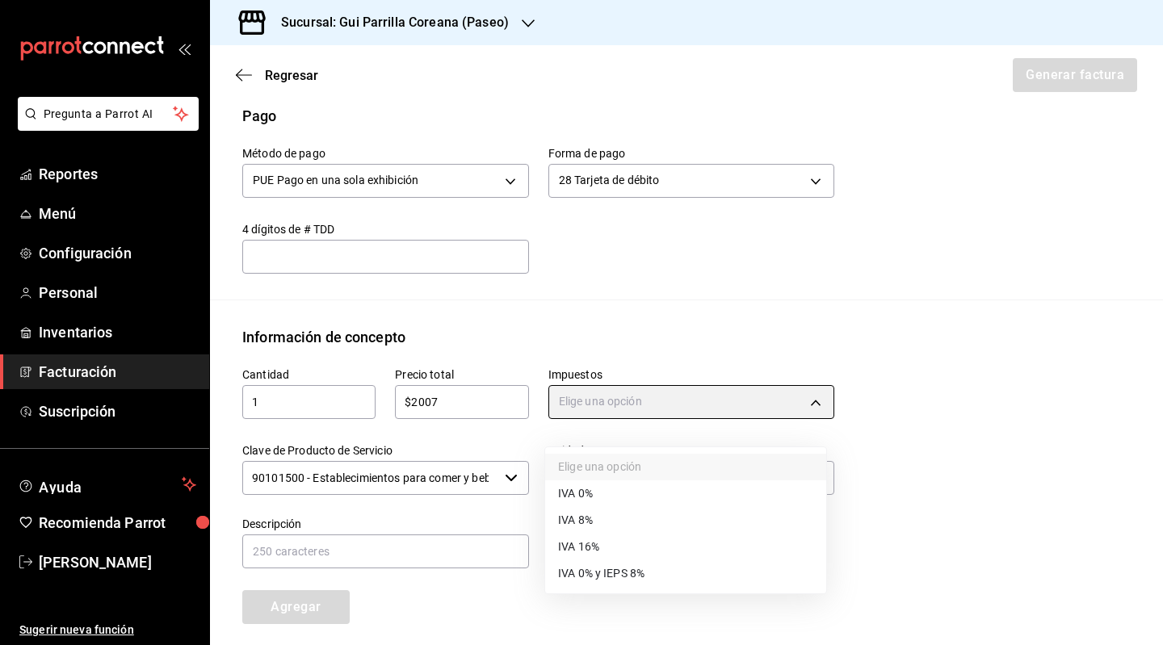
type input "IVA_16"
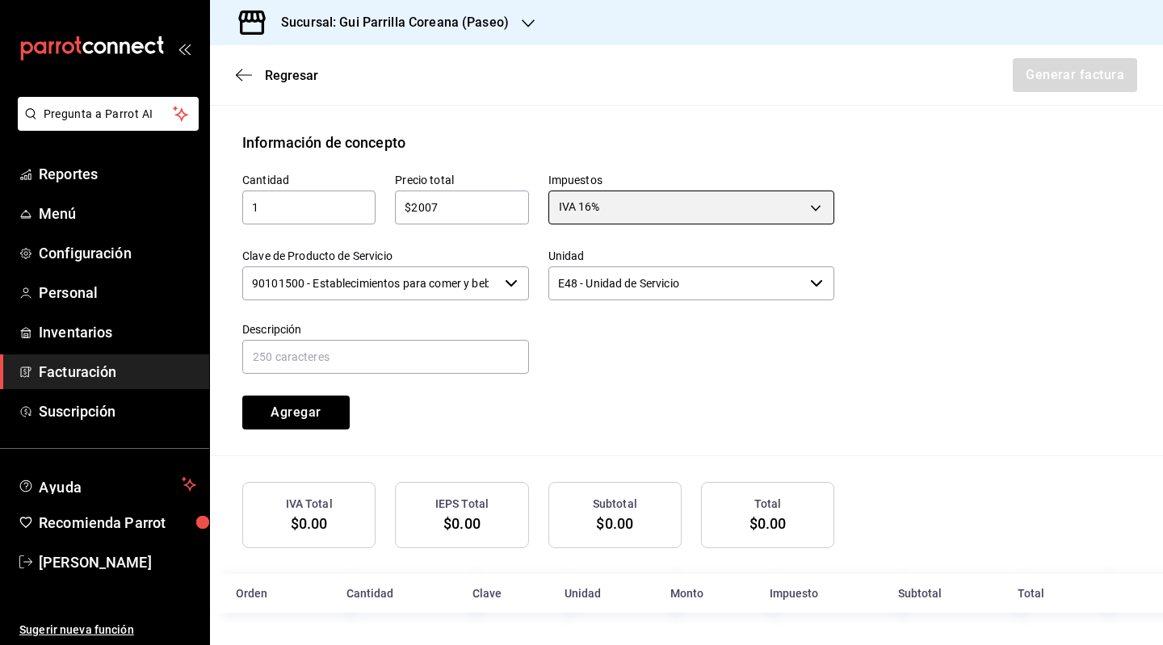
scroll to position [705, 0]
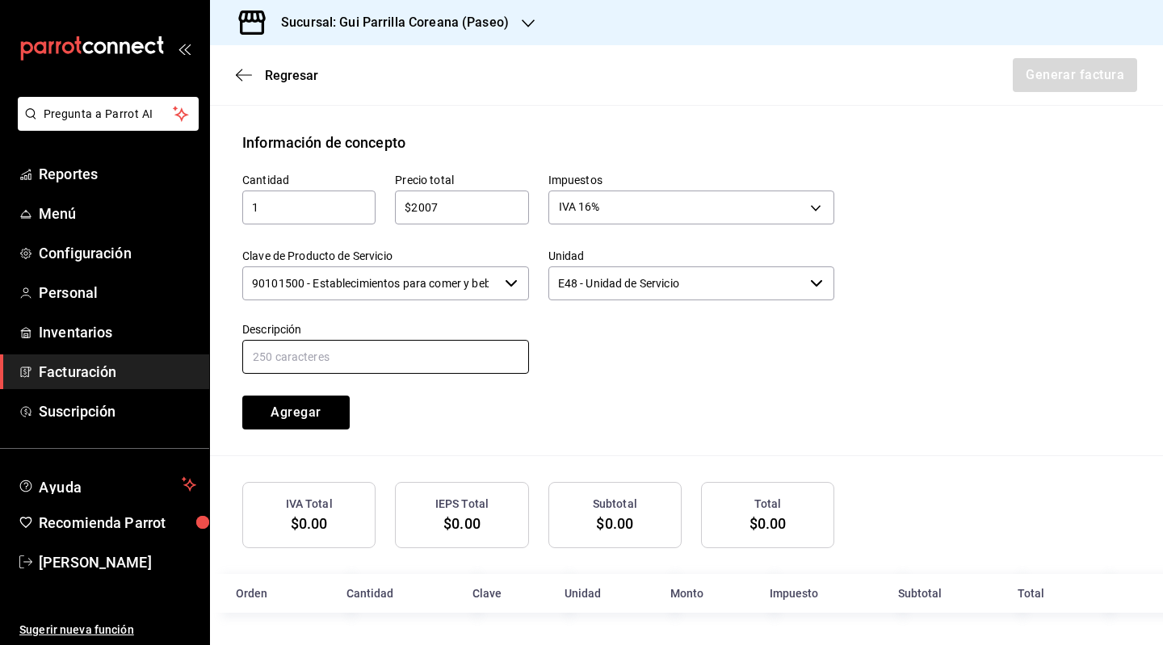
click at [385, 363] on input "text" at bounding box center [385, 357] width 287 height 34
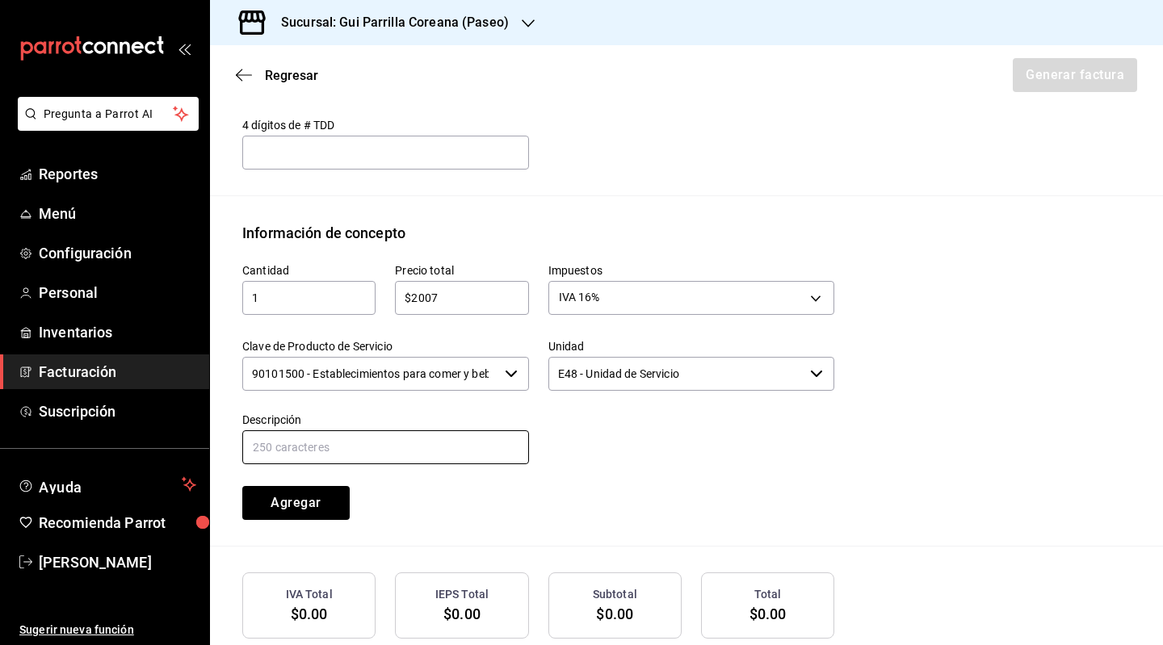
scroll to position [624, 0]
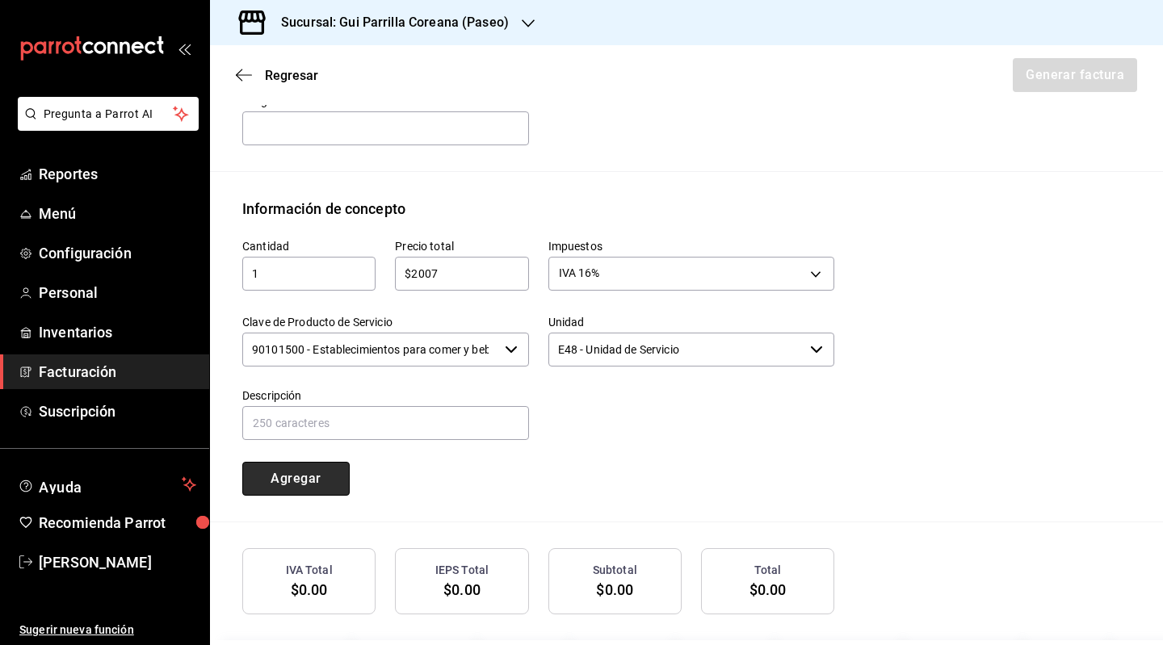
click at [286, 493] on button "Agregar" at bounding box center [295, 479] width 107 height 34
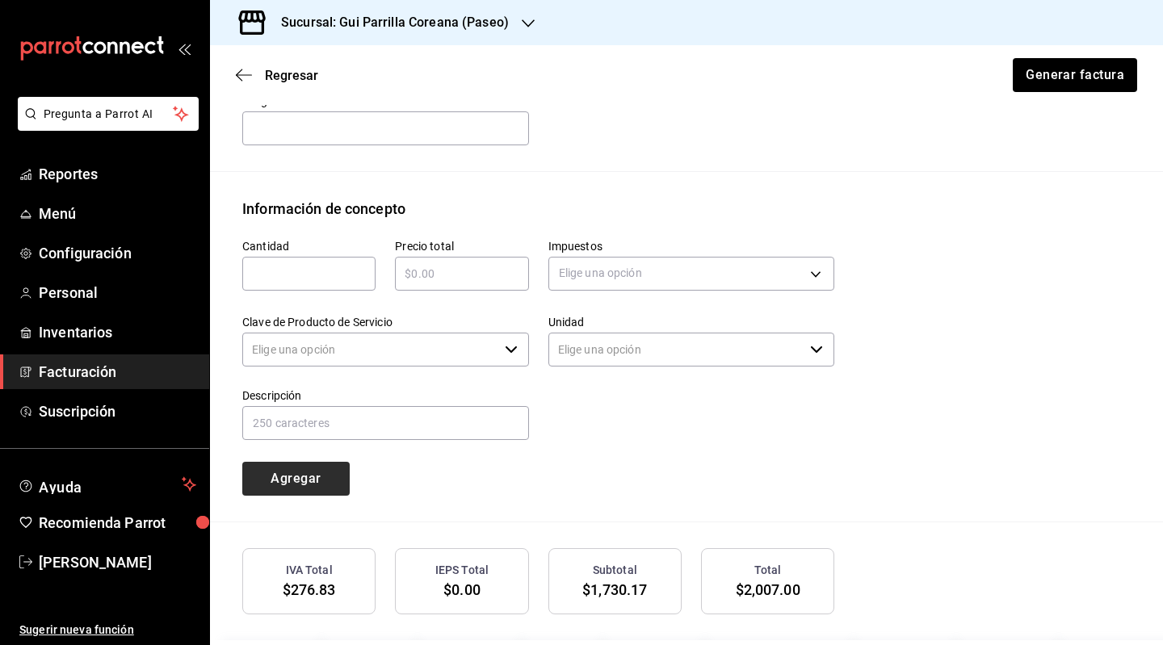
type input "90101500 - Establecimientos para comer y beber"
type input "E48 - Unidad de Servicio"
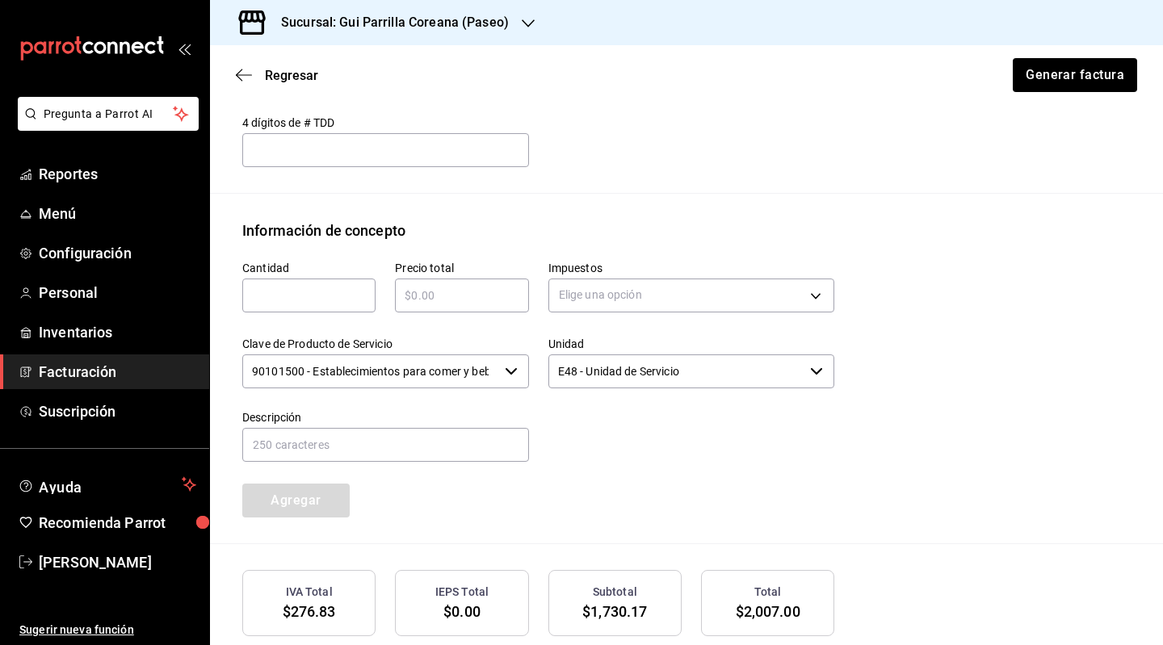
scroll to position [745, 0]
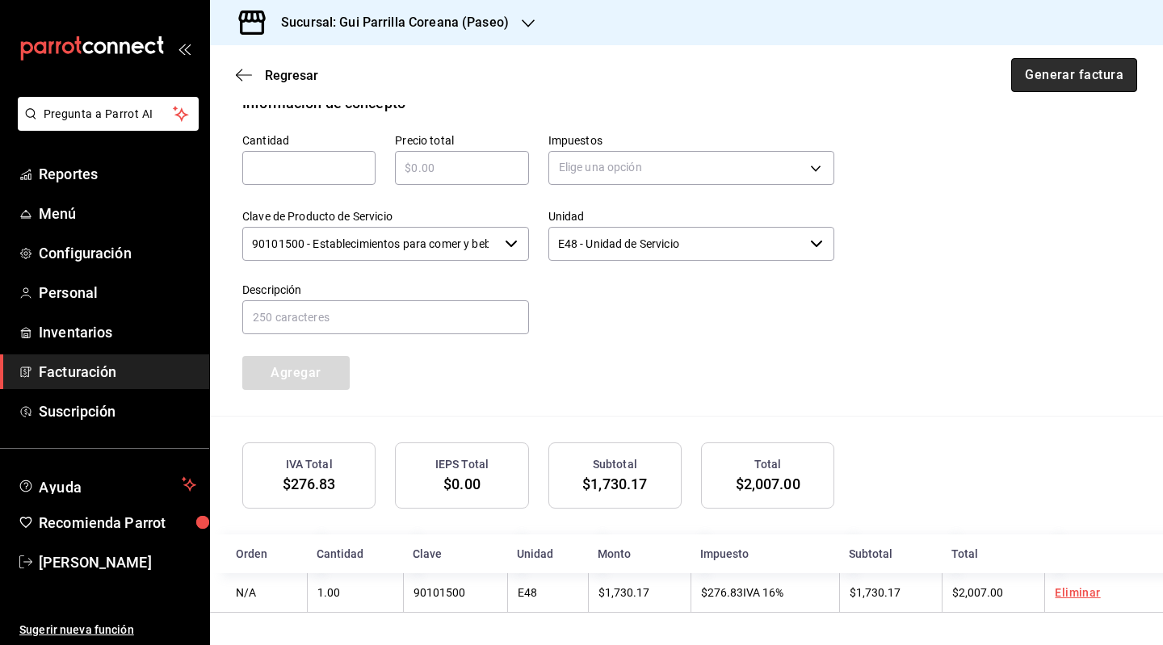
click at [1063, 82] on button "Generar factura" at bounding box center [1074, 75] width 126 height 34
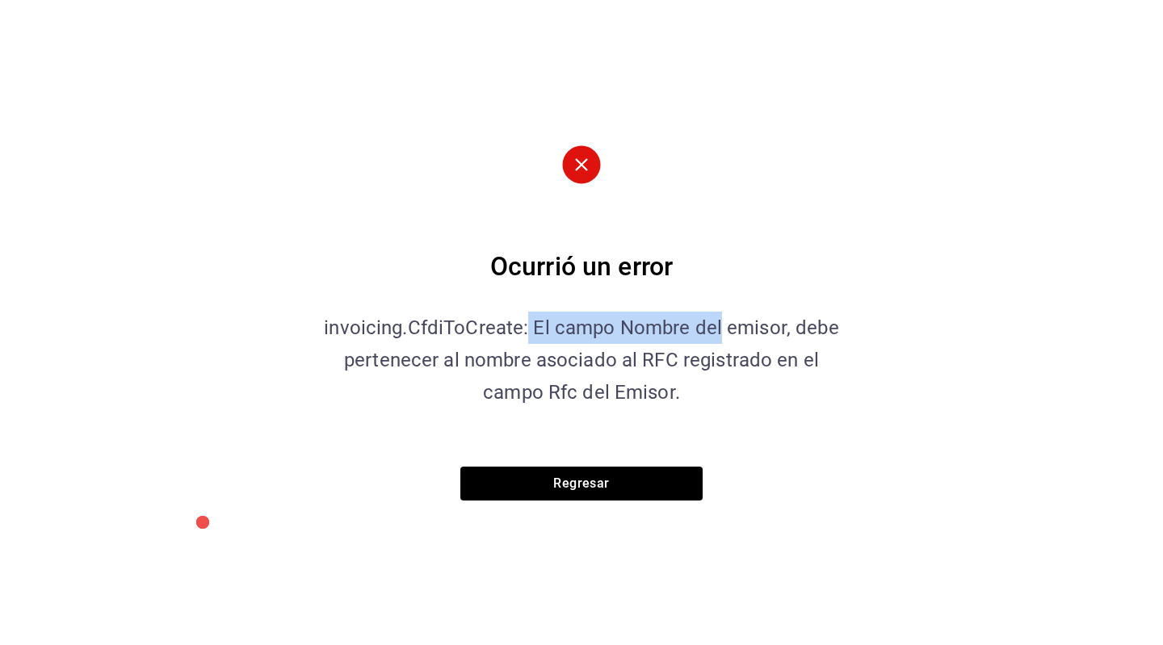
drag, startPoint x: 572, startPoint y: 329, endPoint x: 720, endPoint y: 331, distance: 147.8
click at [721, 335] on p "invoicing.CfdiToCreate: El campo Nombre del emisor, debe pertenecer al nombre a…" at bounding box center [581, 360] width 525 height 97
click at [698, 325] on p "invoicing.CfdiToCreate: El campo Nombre del emisor, debe pertenecer al nombre a…" at bounding box center [581, 360] width 525 height 97
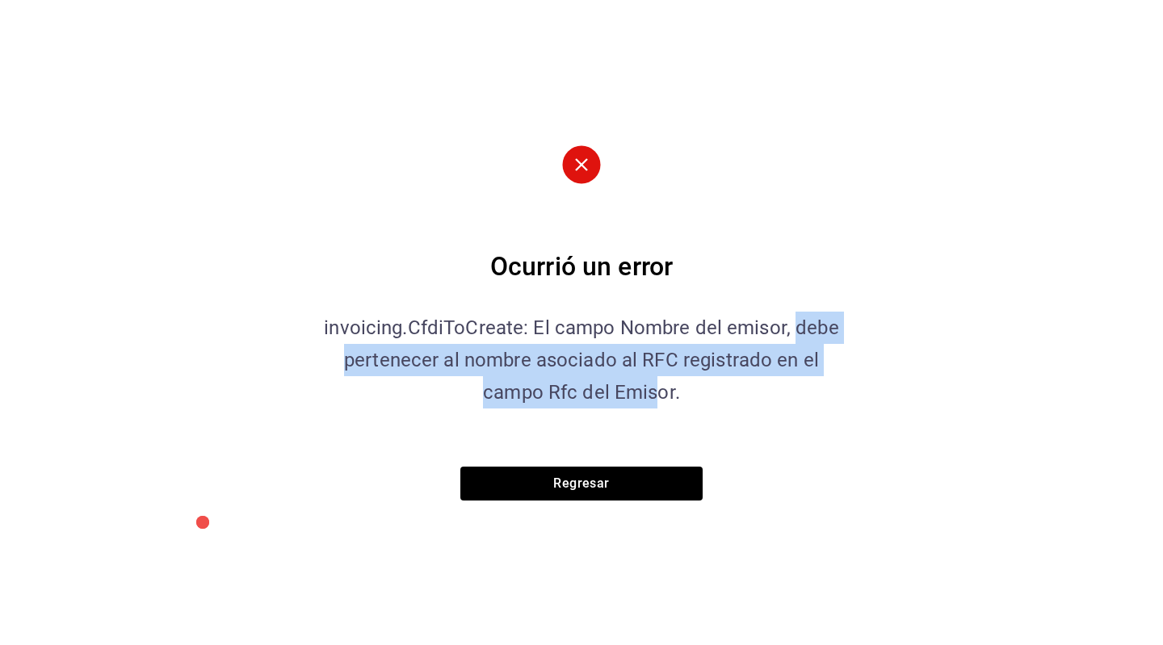
drag, startPoint x: 808, startPoint y: 330, endPoint x: 656, endPoint y: 399, distance: 167.4
click at [656, 399] on p "invoicing.CfdiToCreate: El campo Nombre del emisor, debe pertenecer al nombre a…" at bounding box center [581, 360] width 525 height 97
click at [607, 484] on button "Regresar" at bounding box center [581, 484] width 242 height 34
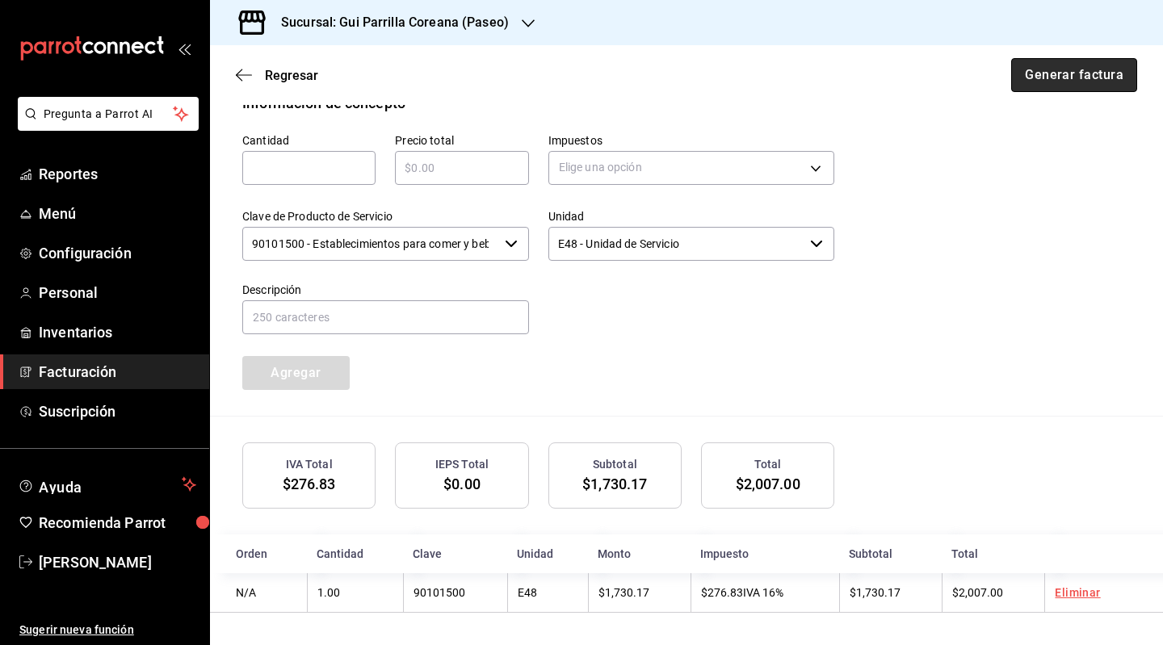
click at [1071, 88] on button "Generar factura" at bounding box center [1074, 75] width 126 height 34
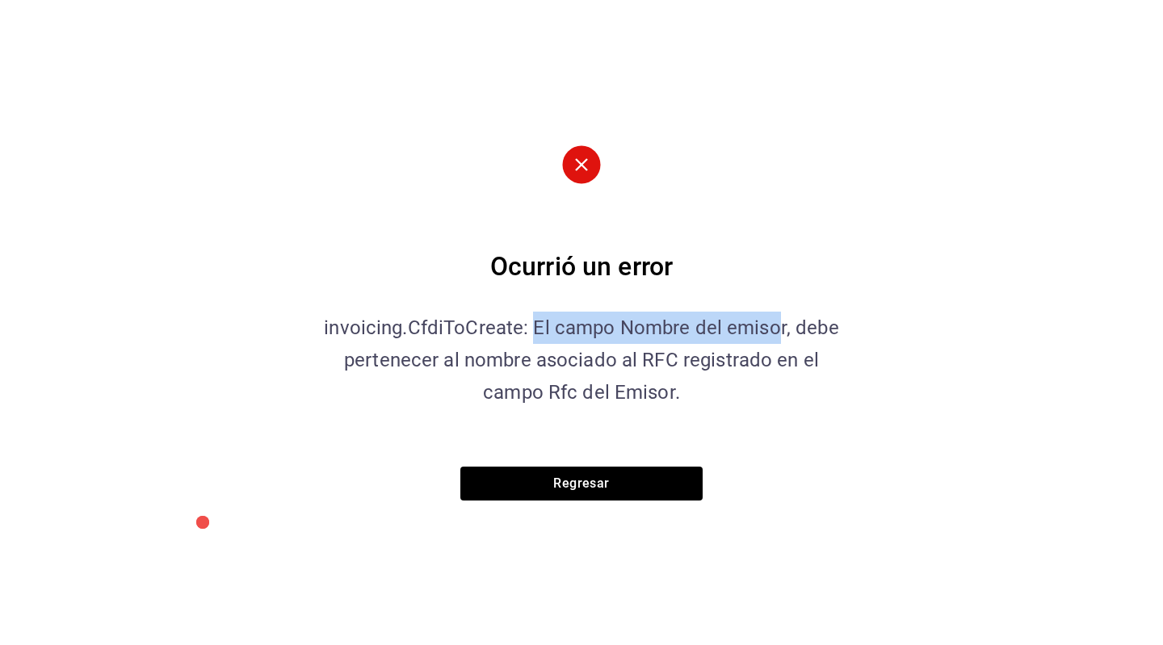
drag, startPoint x: 615, startPoint y: 321, endPoint x: 774, endPoint y: 313, distance: 158.6
click at [775, 322] on p "invoicing.CfdiToCreate: El campo Nombre del emisor, debe pertenecer al nombre a…" at bounding box center [581, 360] width 525 height 97
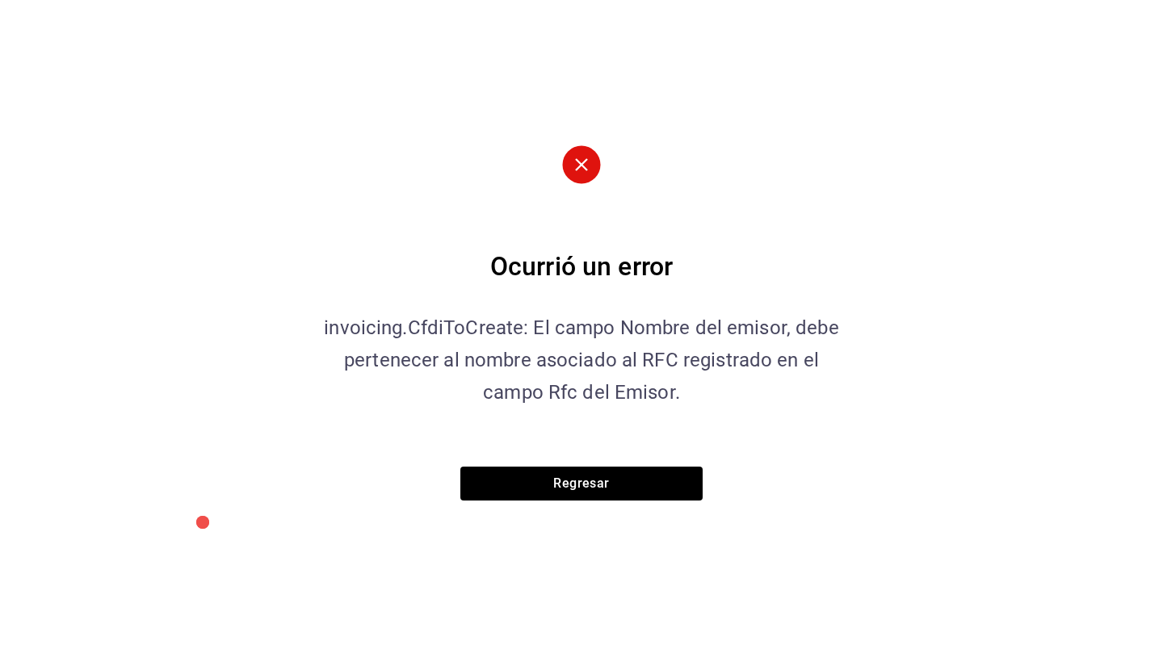
drag, startPoint x: 666, startPoint y: 393, endPoint x: 605, endPoint y: 345, distance: 78.2
click at [649, 380] on p "invoicing.CfdiToCreate: El campo Nombre del emisor, debe pertenecer al nombre a…" at bounding box center [581, 360] width 525 height 97
click at [599, 484] on button "Regresar" at bounding box center [581, 484] width 242 height 34
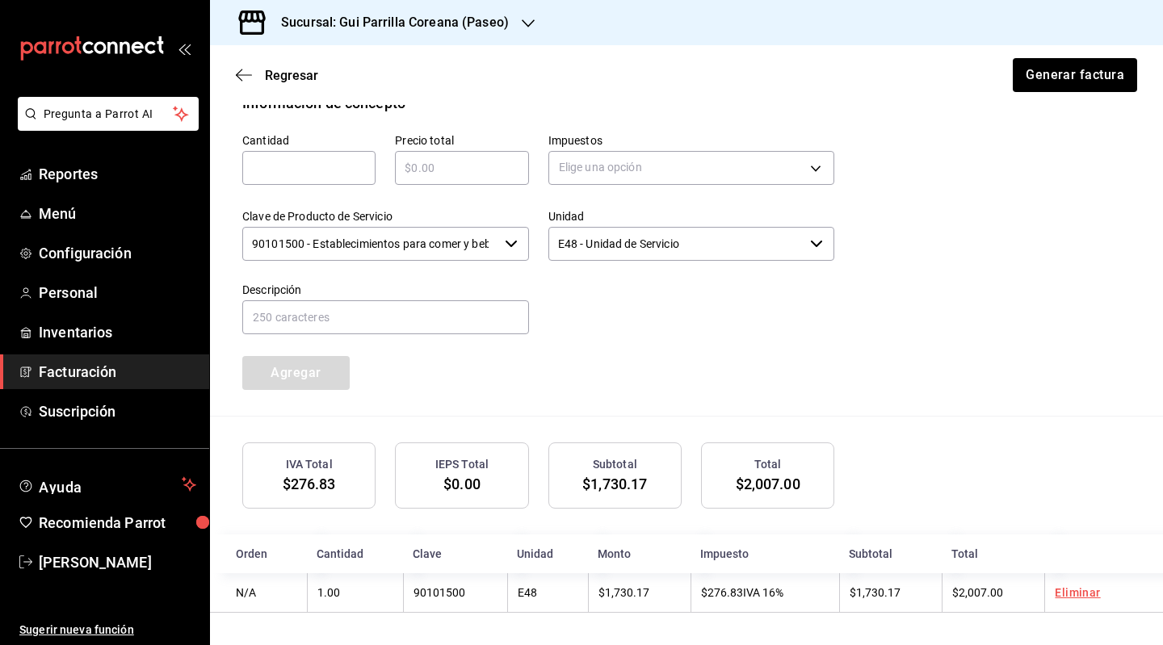
click at [90, 369] on span "Facturación" at bounding box center [117, 372] width 157 height 22
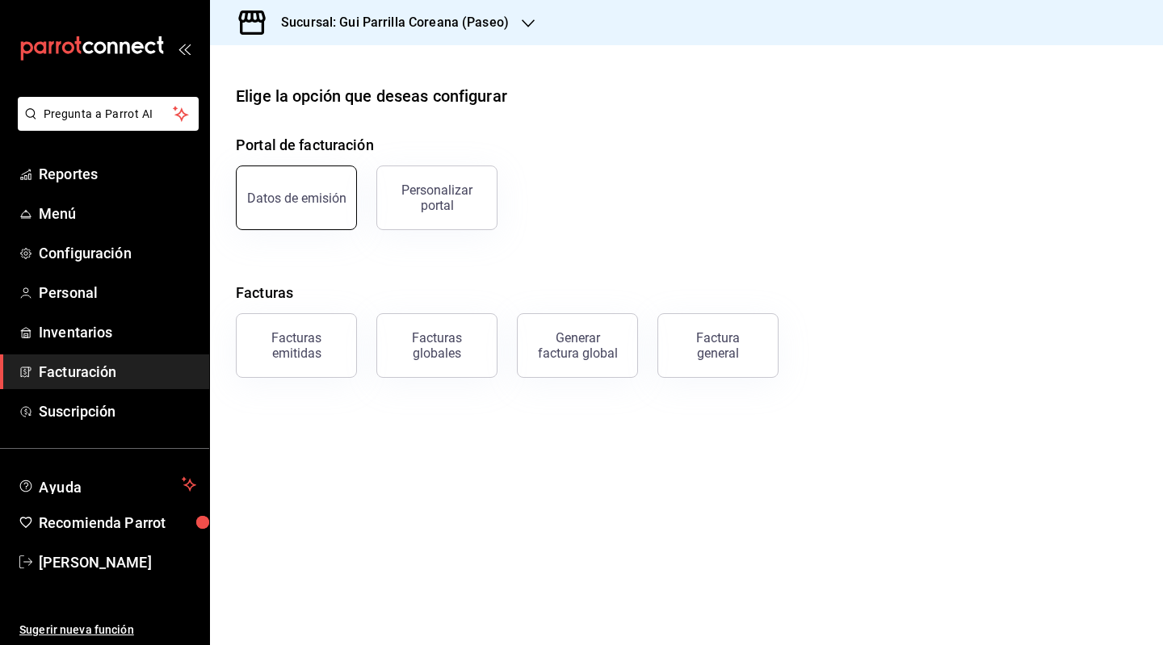
click at [307, 219] on button "Datos de emisión" at bounding box center [296, 198] width 121 height 65
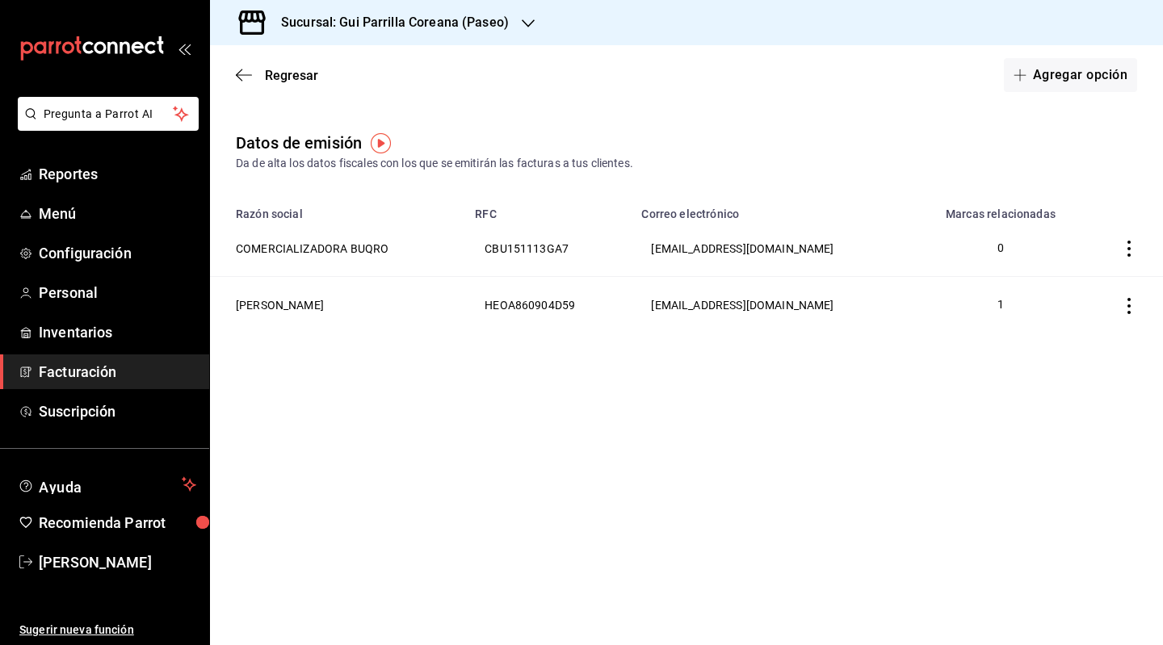
click at [314, 308] on th "[PERSON_NAME]" at bounding box center [337, 305] width 255 height 57
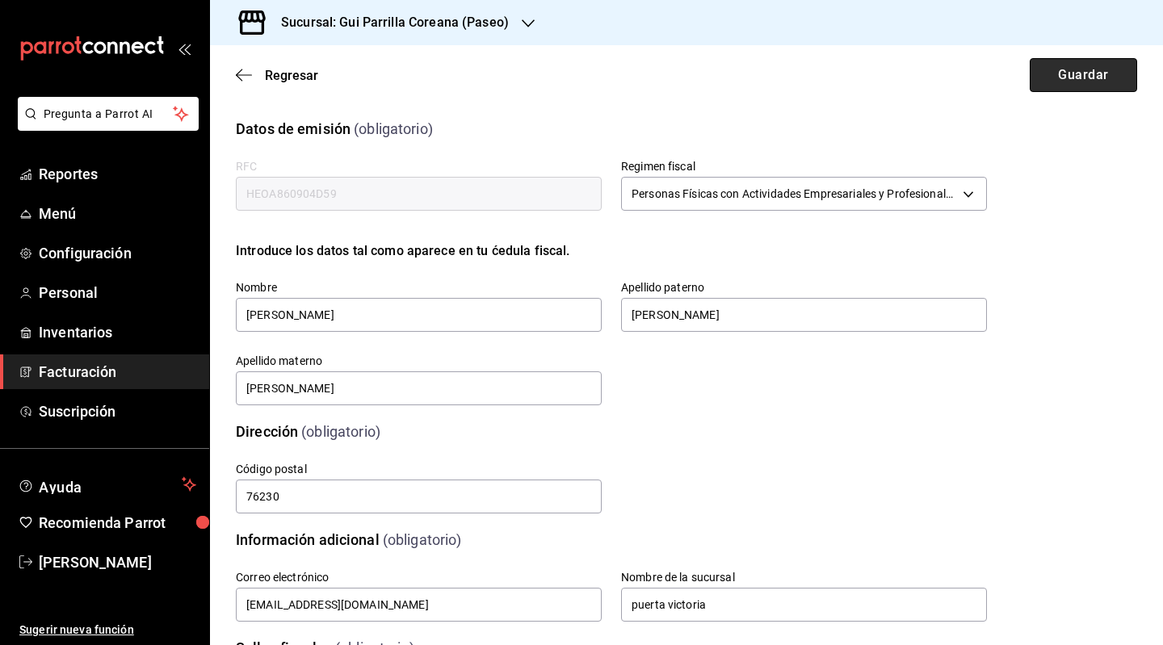
click at [1063, 86] on button "Guardar" at bounding box center [1083, 75] width 107 height 34
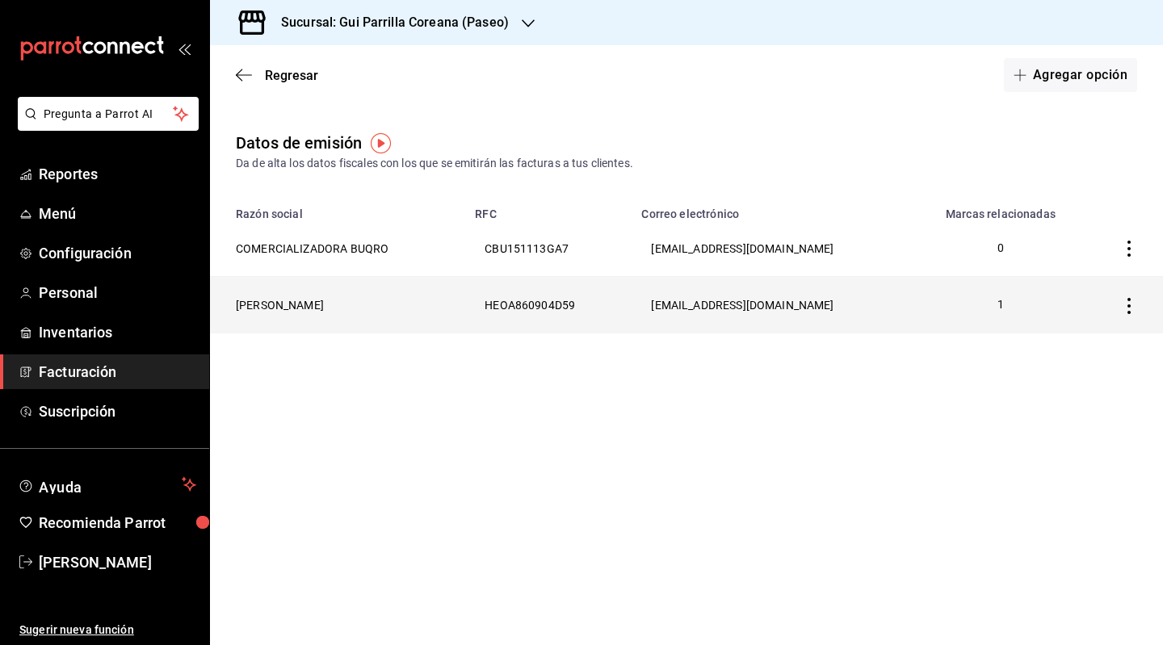
click at [357, 300] on th "[PERSON_NAME]" at bounding box center [337, 305] width 255 height 57
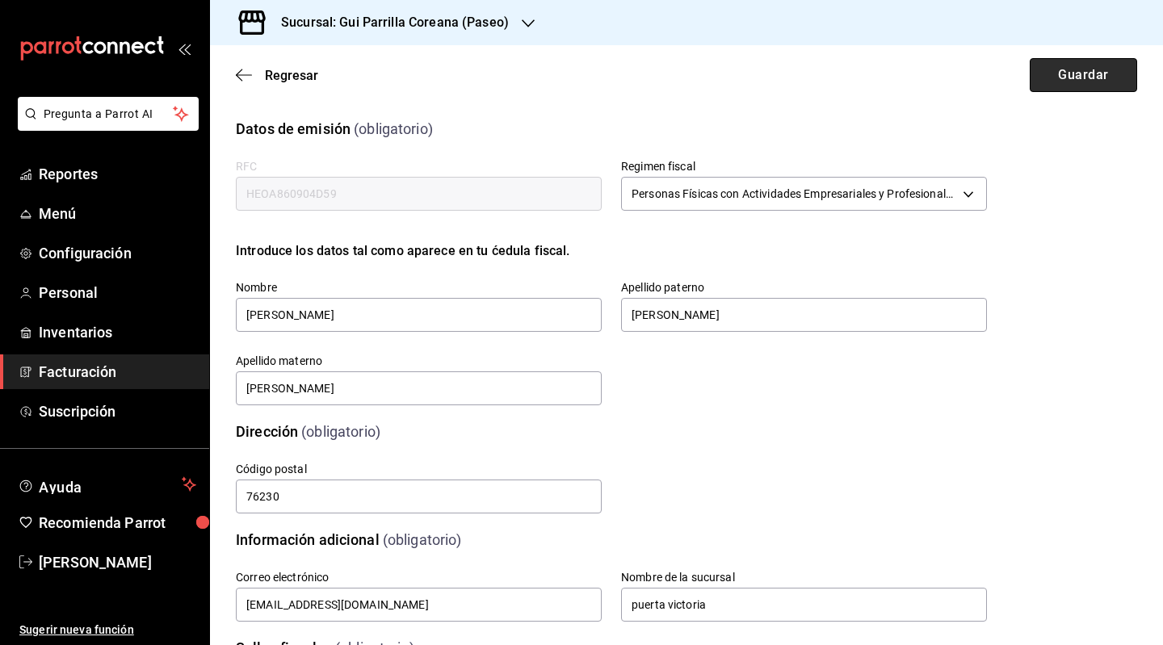
click at [1065, 80] on button "Guardar" at bounding box center [1083, 75] width 107 height 34
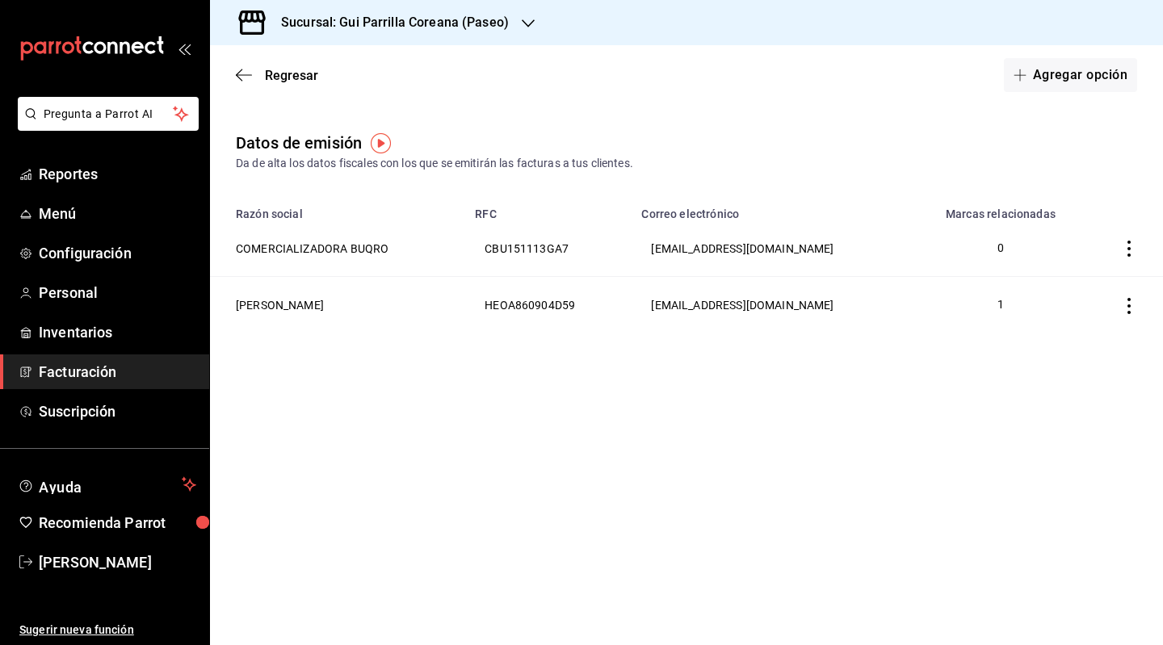
click at [71, 367] on span "Facturación" at bounding box center [117, 372] width 157 height 22
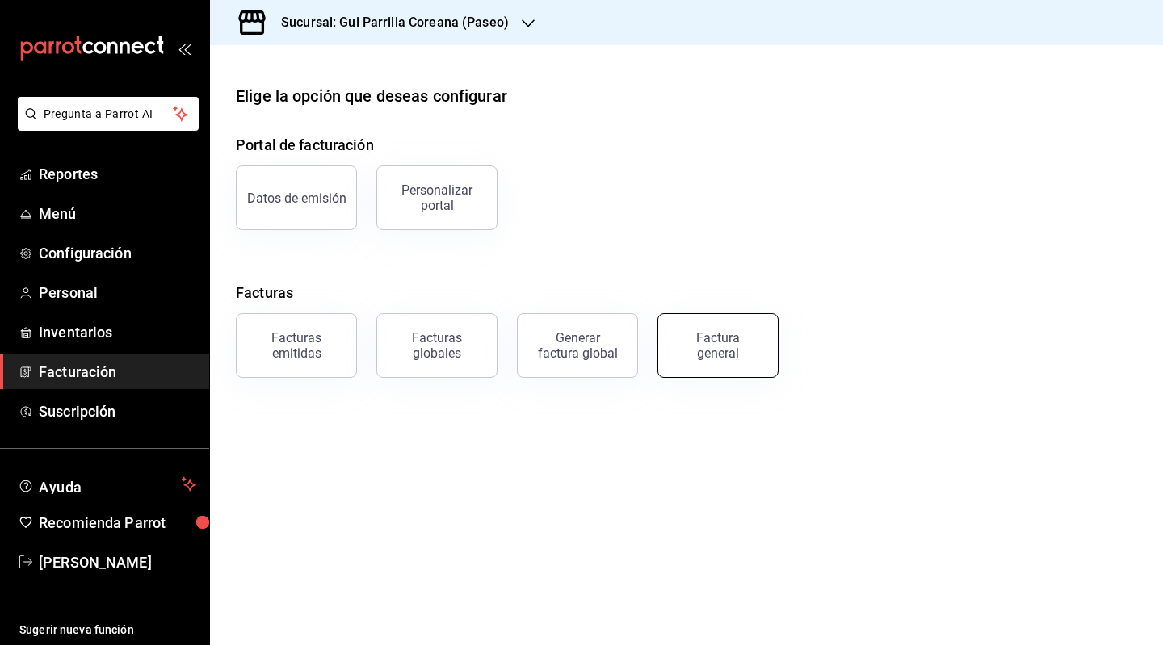
click at [707, 356] on div "Factura general" at bounding box center [718, 345] width 81 height 31
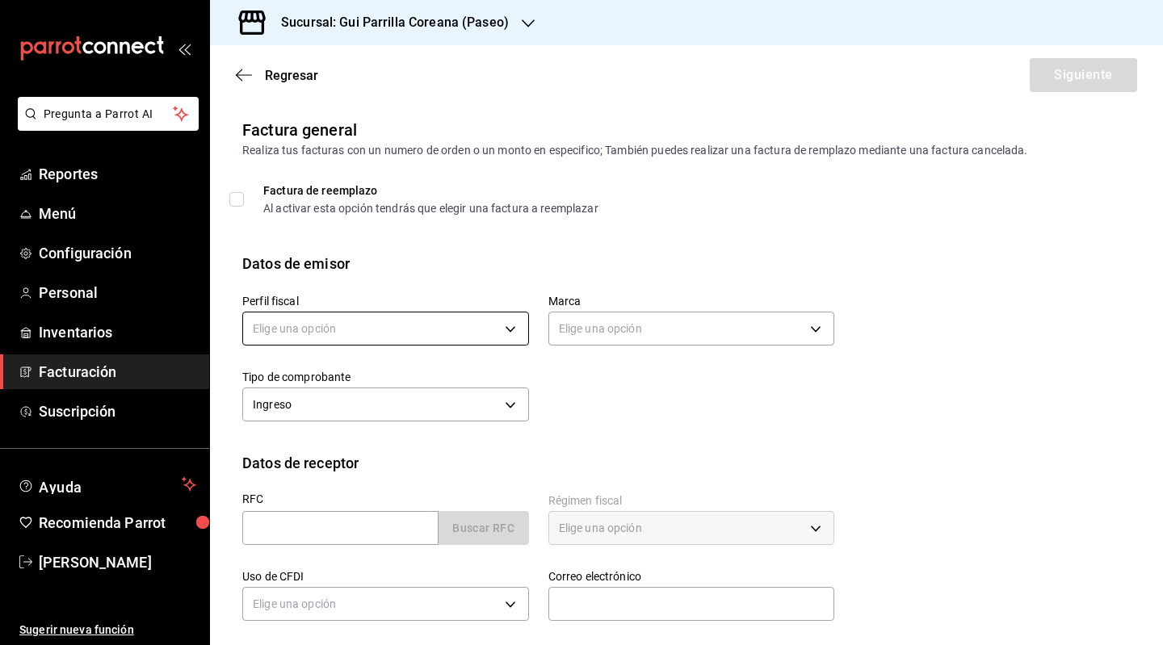
click at [418, 336] on body "Pregunta a Parrot AI Reportes Menú Configuración Personal Inventarios Facturaci…" at bounding box center [581, 322] width 1163 height 645
click at [358, 443] on li "[PERSON_NAME]" at bounding box center [383, 441] width 281 height 30
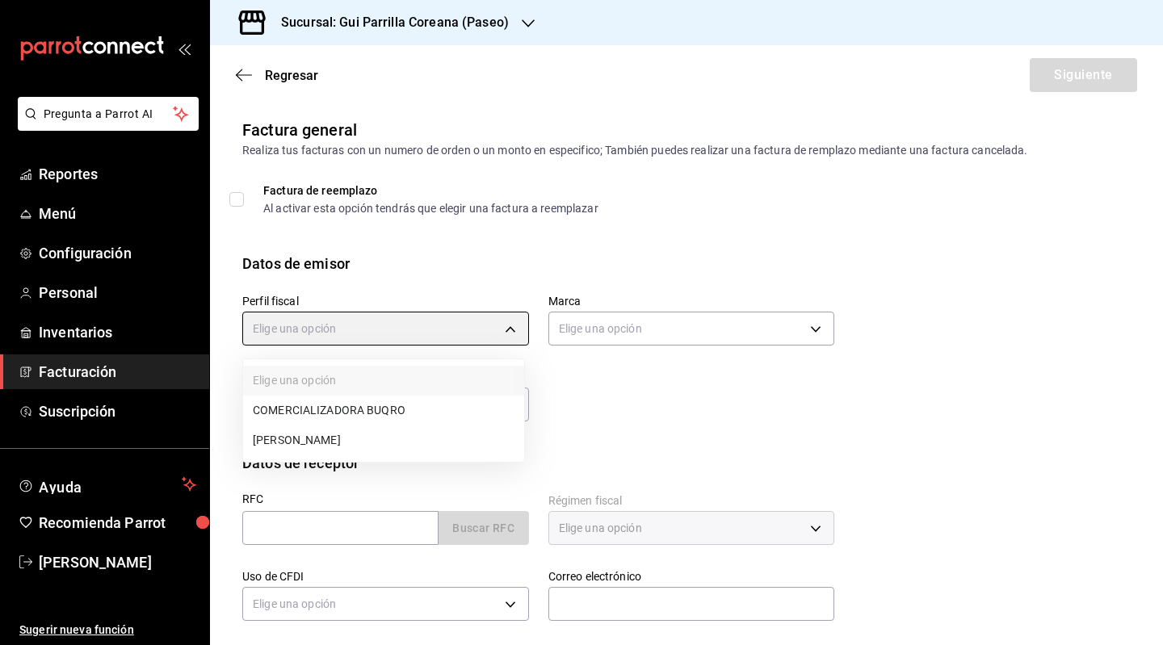
type input "683565d5-936f-4475-9825-b7fbf7252e7a"
type input "57328a1c-b8b2-4db2-b708-274d9afec897"
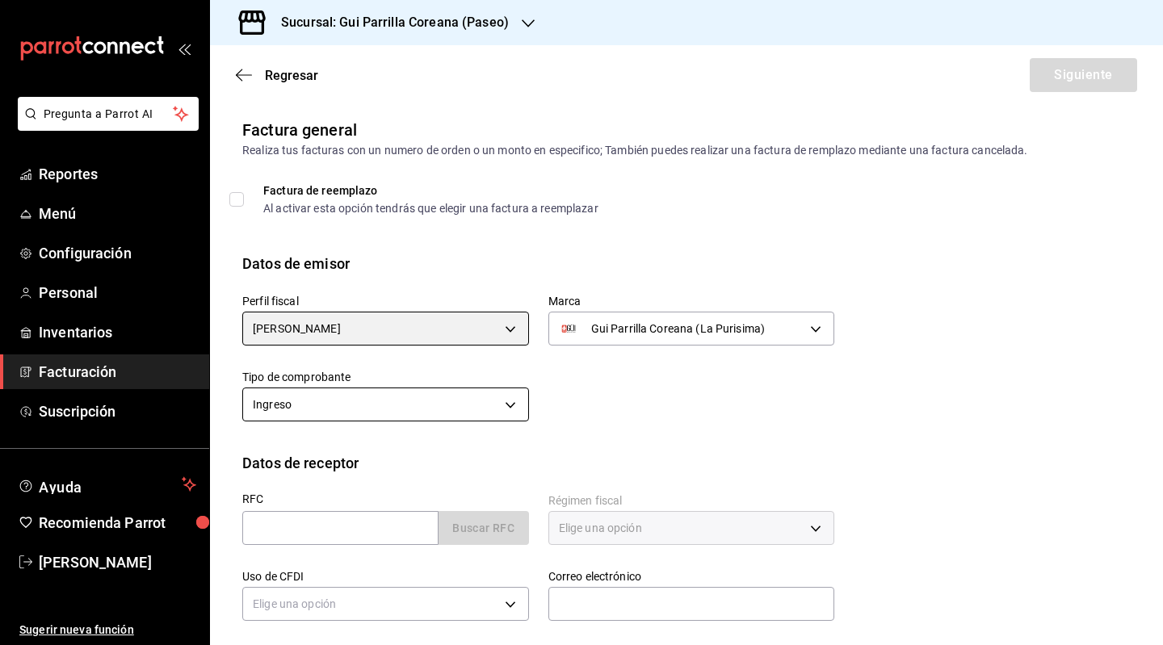
scroll to position [128, 0]
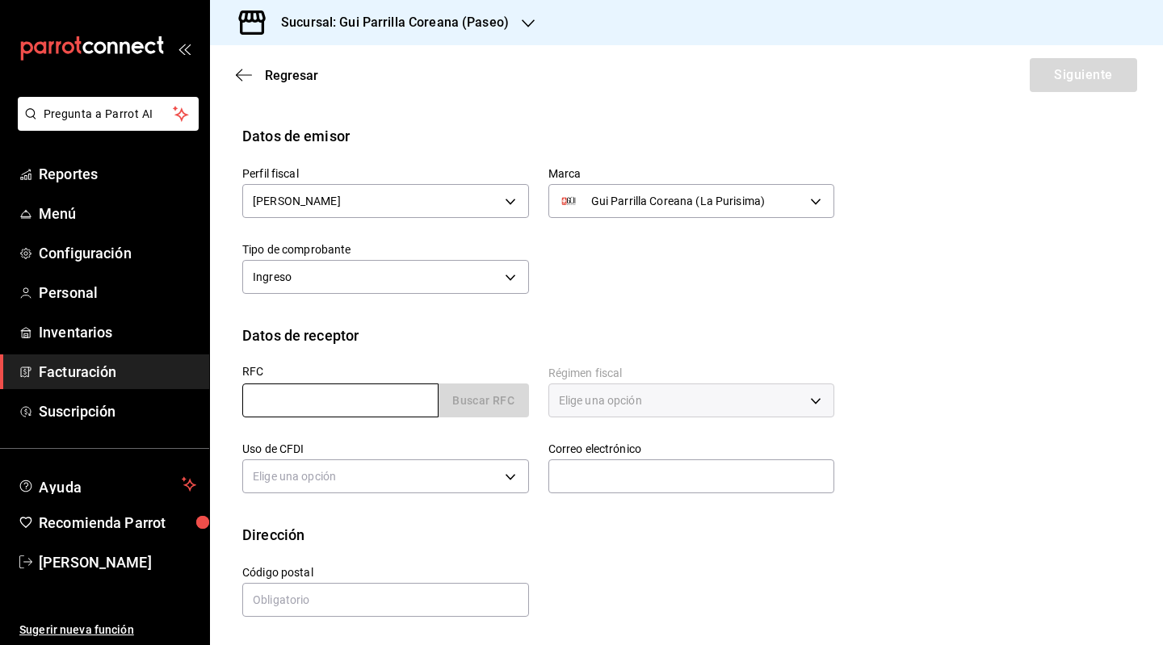
click at [356, 401] on input "text" at bounding box center [340, 401] width 196 height 34
type input "LAMG831222E33"
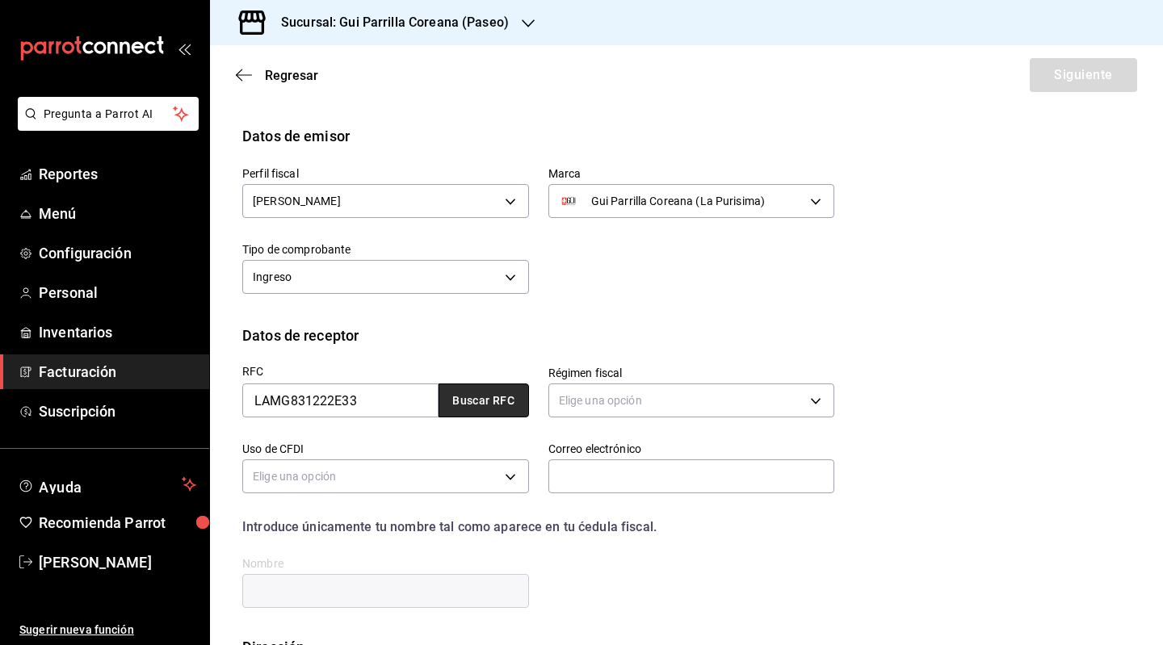
click at [481, 405] on button "Buscar RFC" at bounding box center [484, 401] width 90 height 34
click at [664, 402] on body "Pregunta a Parrot AI Reportes Menú Configuración Personal Inventarios Facturaci…" at bounding box center [581, 322] width 1163 height 645
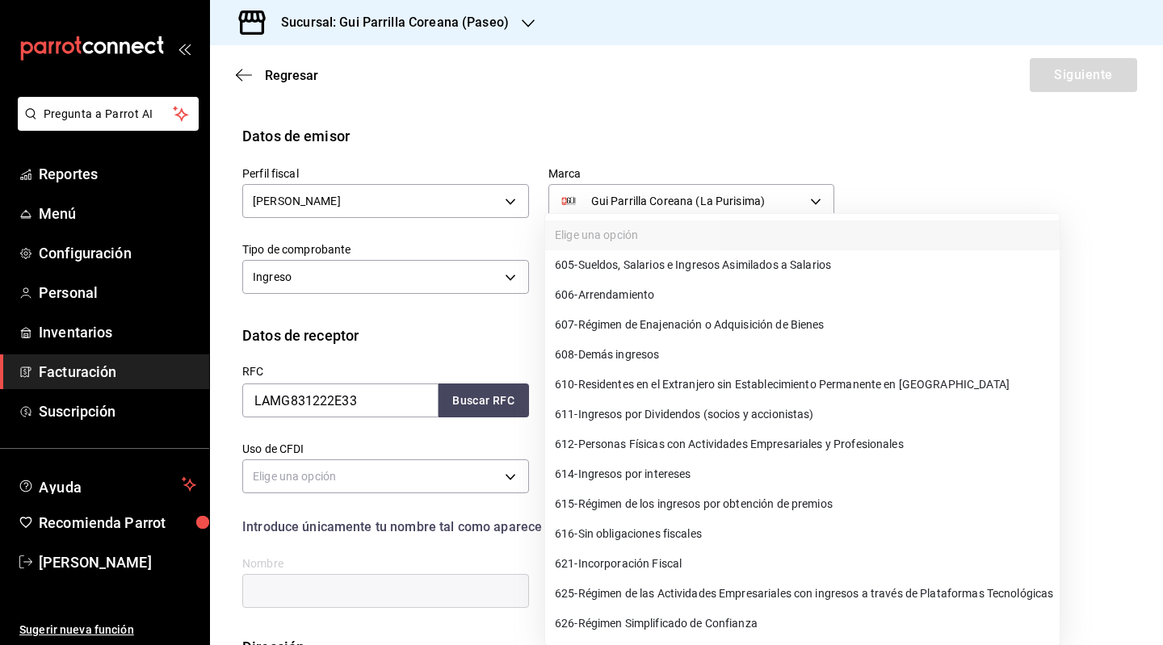
click at [638, 441] on span "612 - Personas Físicas con Actividades Empresariales y Profesionales" at bounding box center [729, 444] width 349 height 17
type input "612"
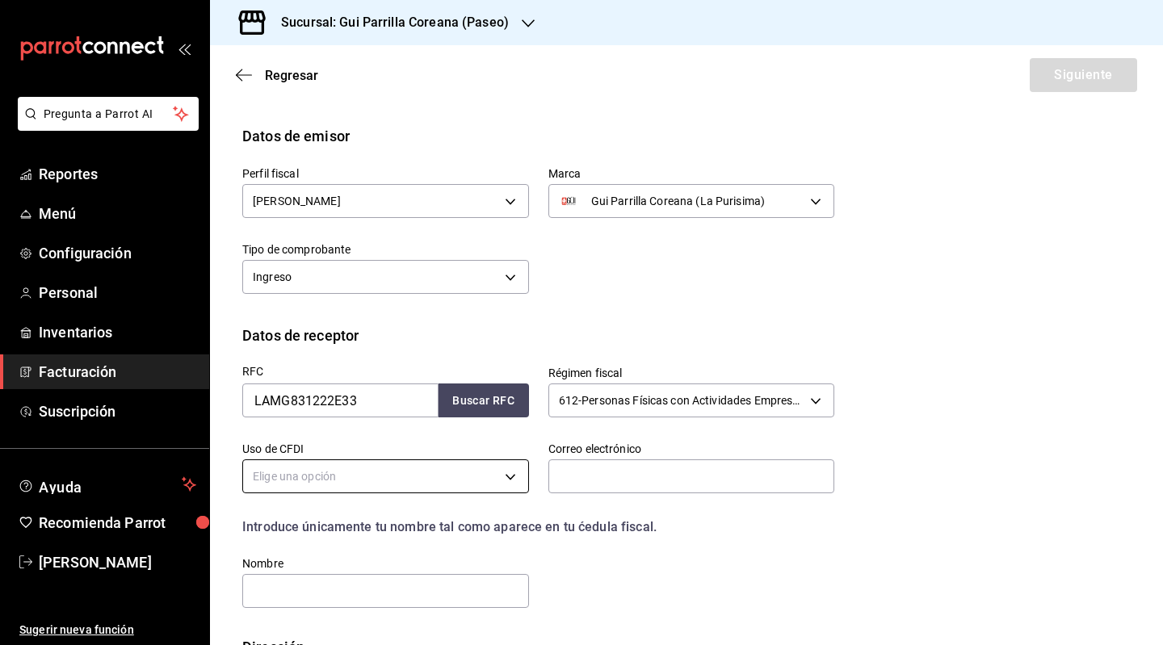
click at [376, 477] on body "Pregunta a Parrot AI Reportes Menú Configuración Personal Inventarios Facturaci…" at bounding box center [581, 322] width 1163 height 645
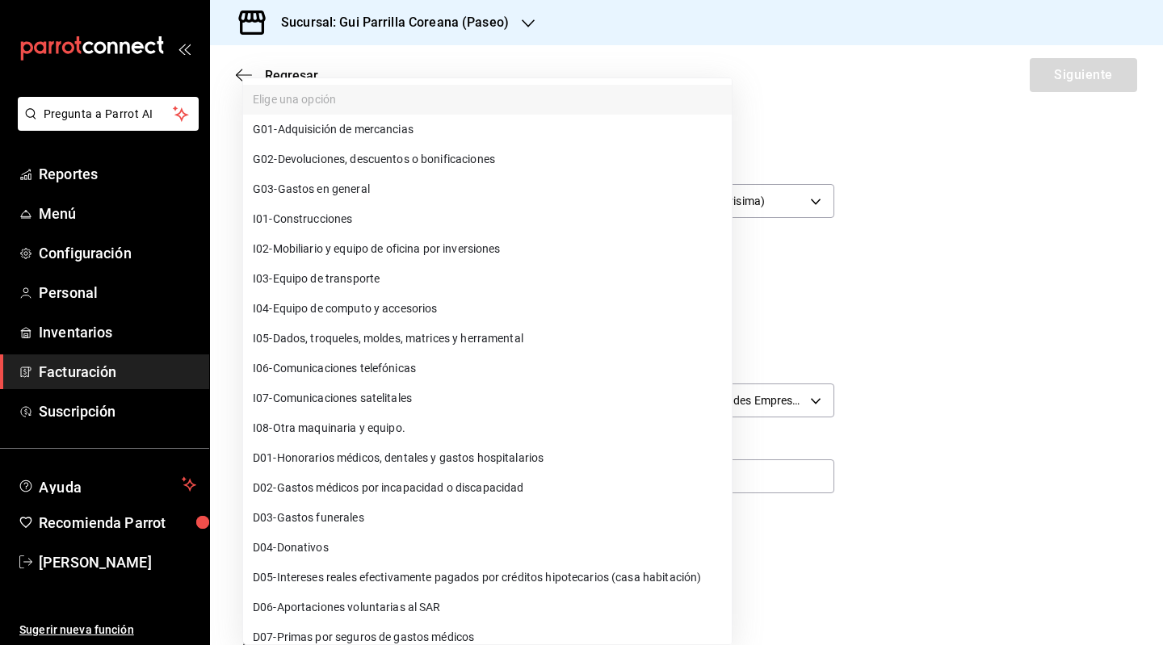
click at [359, 189] on span "G03 - Gastos en general" at bounding box center [311, 189] width 117 height 17
type input "G03"
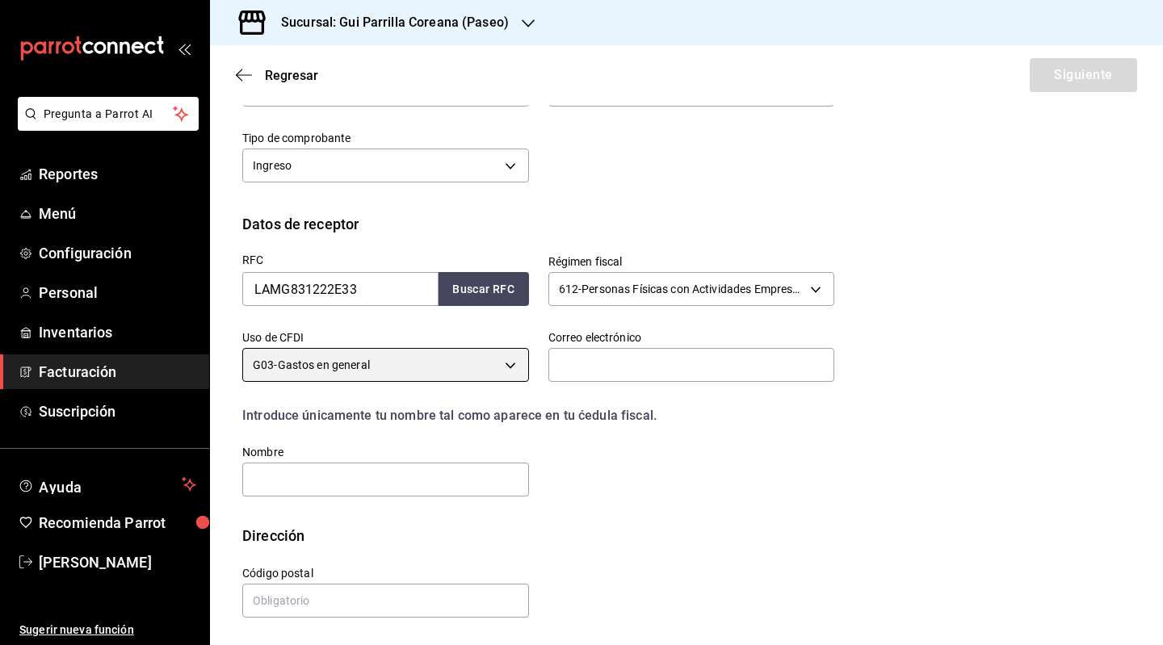
scroll to position [239, 0]
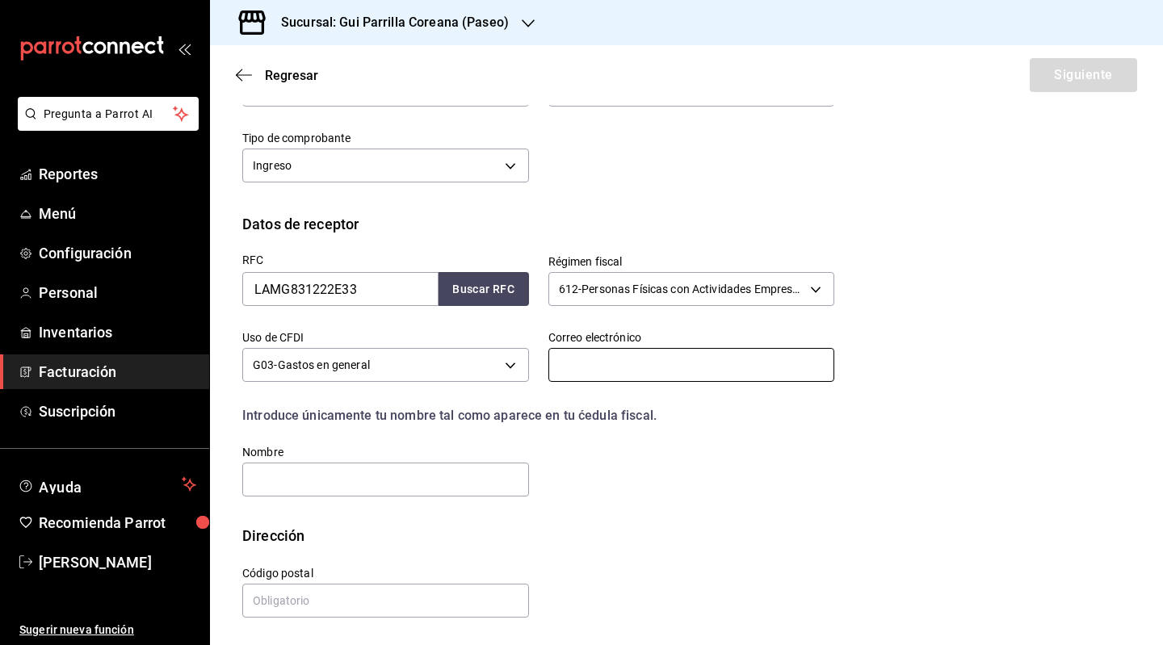
click at [645, 364] on input "text" at bounding box center [691, 365] width 287 height 34
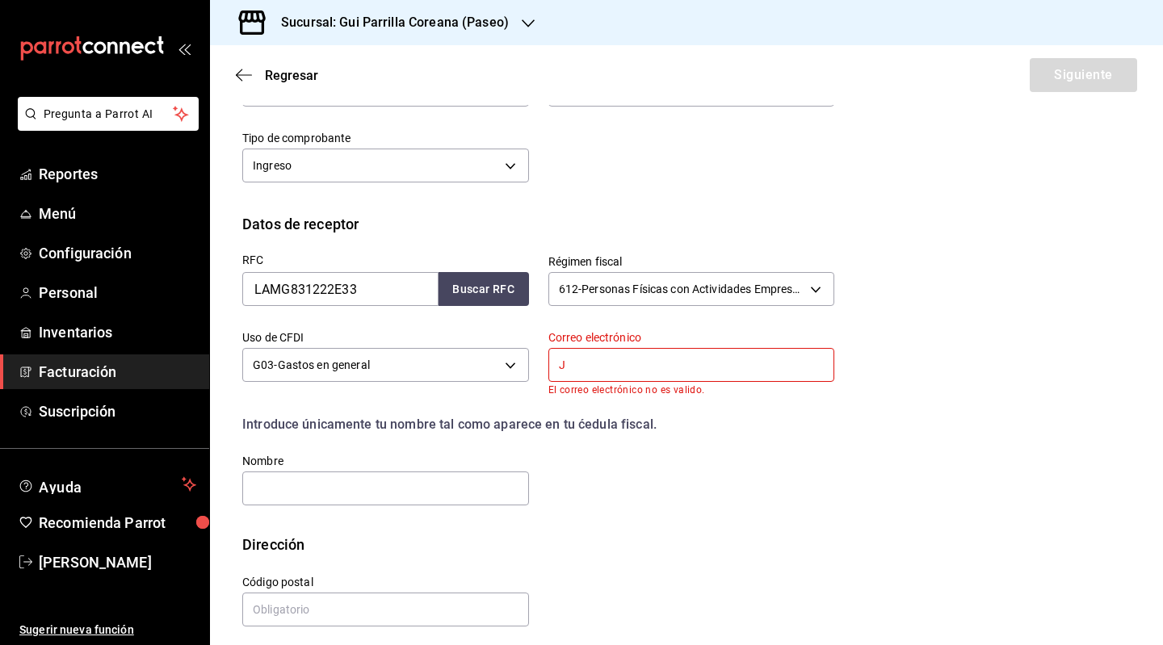
type input "[EMAIL_ADDRESS][DOMAIN_NAME]"
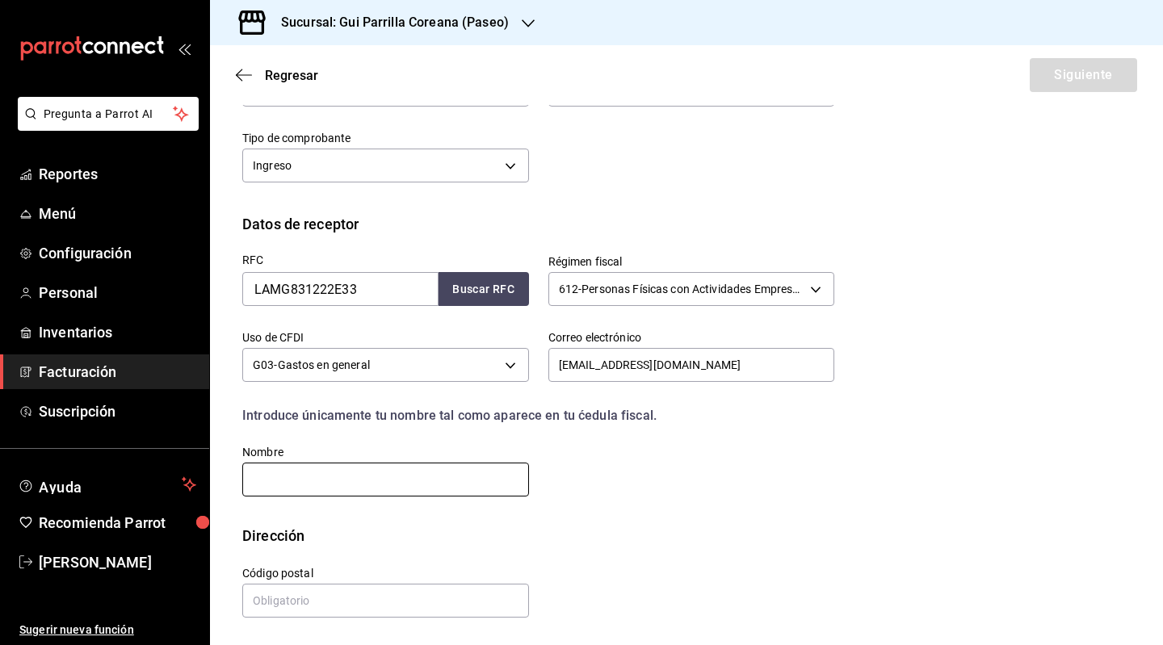
click at [355, 483] on input "text" at bounding box center [385, 480] width 287 height 34
type input "[PERSON_NAME]"
click at [401, 597] on input "text" at bounding box center [385, 601] width 287 height 34
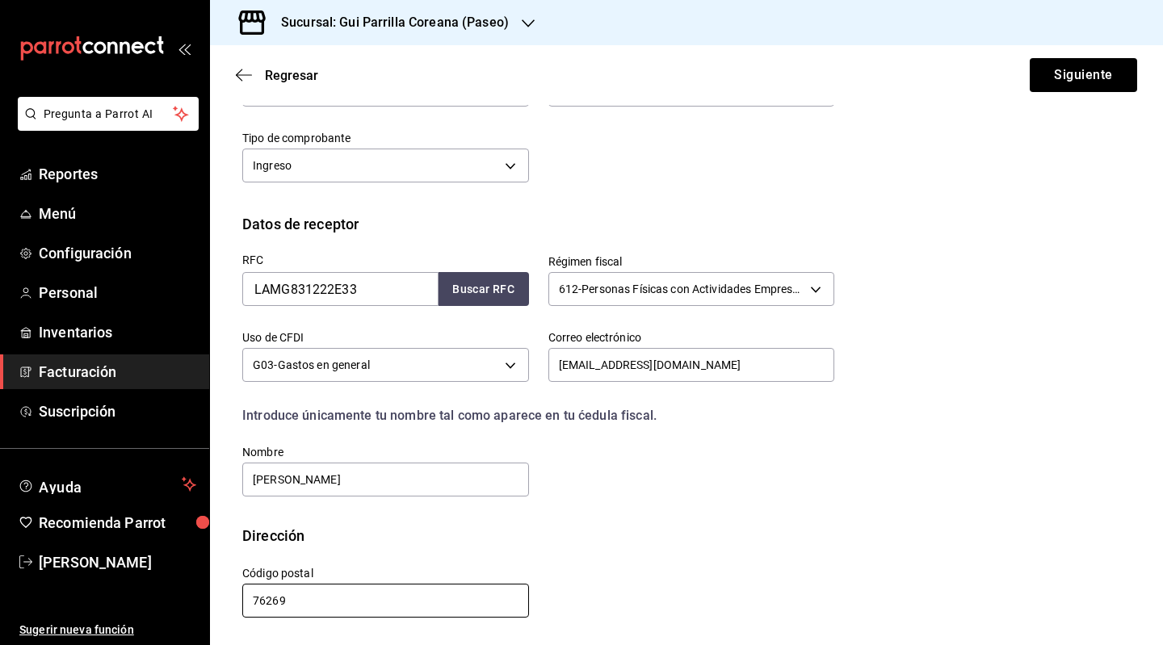
type input "76269"
click at [679, 559] on div "Calle # exterior # interior Código postal 76269 Estado ​ Municipio ​ [GEOGRAPHI…" at bounding box center [528, 583] width 611 height 73
click at [1050, 85] on button "Siguiente" at bounding box center [1083, 75] width 107 height 34
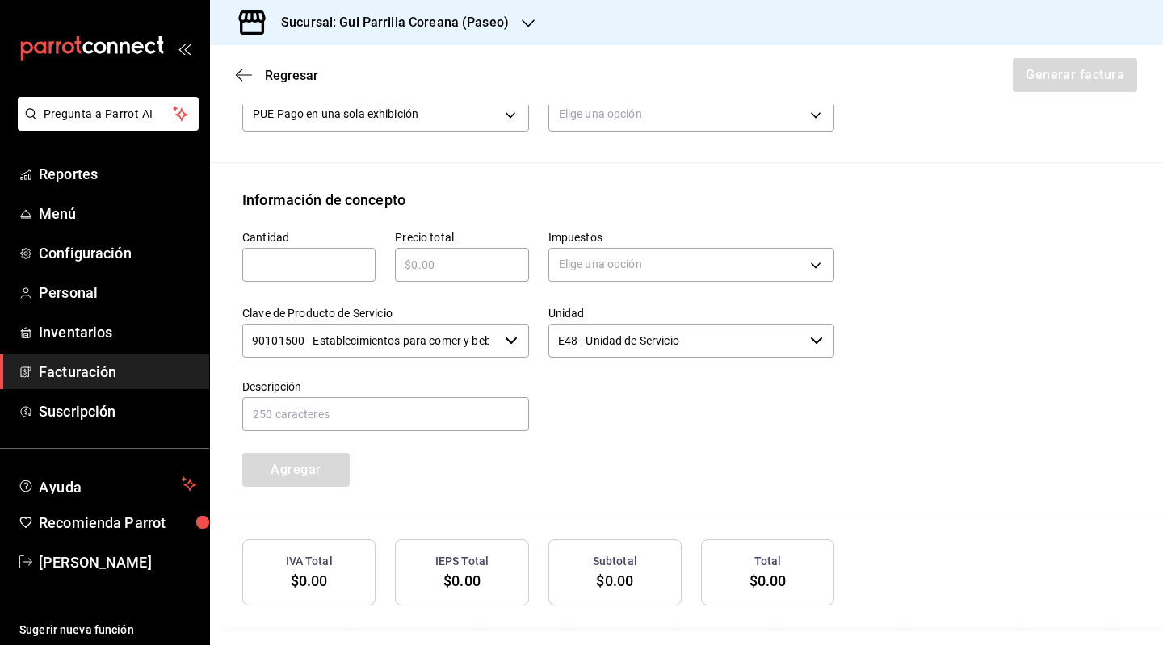
scroll to position [634, 0]
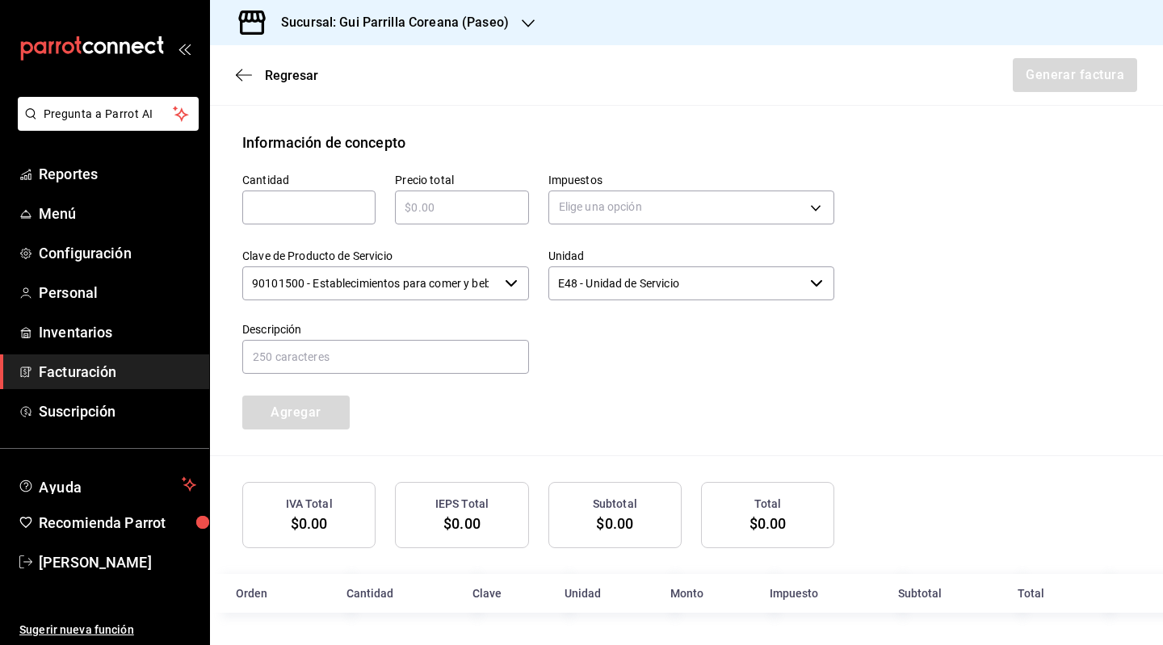
click at [301, 213] on input "text" at bounding box center [308, 207] width 133 height 19
type input "1"
click at [489, 212] on input "text" at bounding box center [461, 207] width 133 height 19
type input "$2007"
click at [971, 339] on div "Cantidad 1 ​ Precio total $2007 ​ Impuestos Elige una opción Clave de Producto …" at bounding box center [686, 304] width 888 height 302
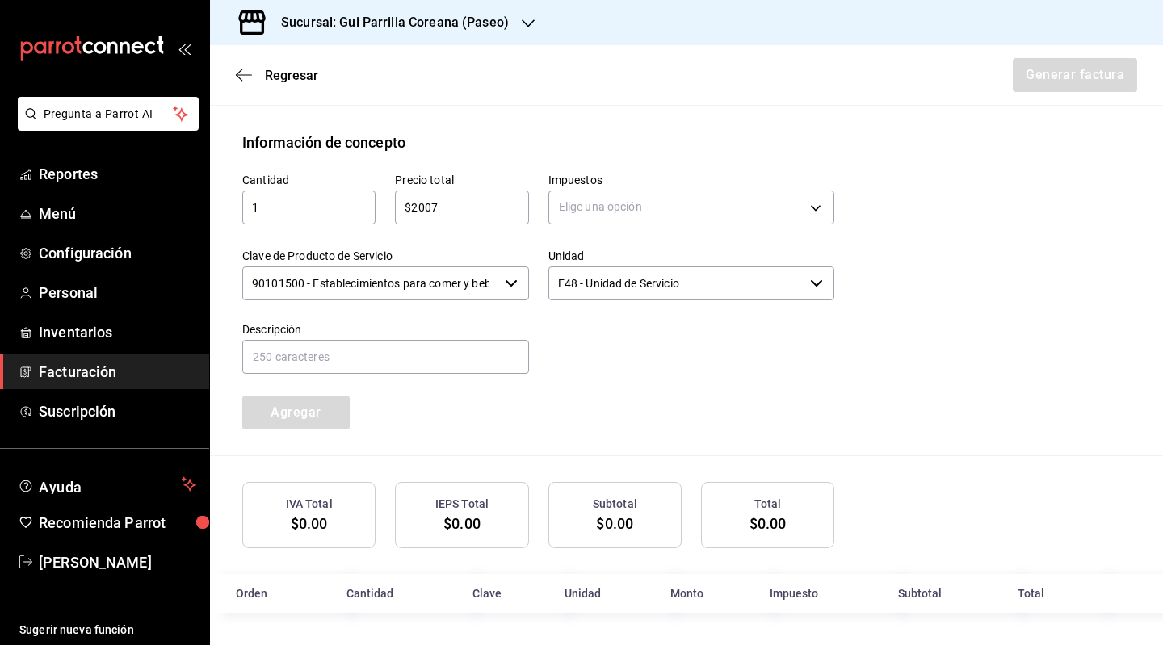
click at [732, 230] on div "Unidad E48 - Unidad de Servicio ​" at bounding box center [682, 265] width 306 height 73
click at [730, 222] on body "Pregunta a Parrot AI Reportes Menú Configuración Personal Inventarios Facturaci…" at bounding box center [581, 322] width 1163 height 645
click at [648, 337] on li "IVA 16%" at bounding box center [685, 338] width 281 height 27
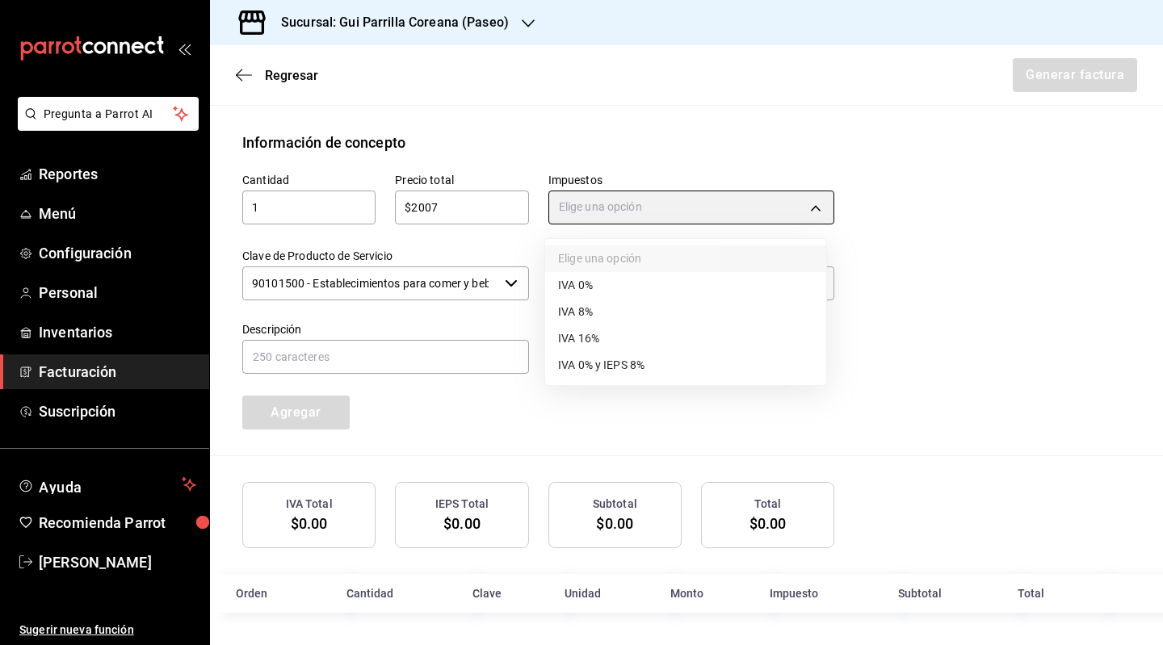
type input "IVA_16"
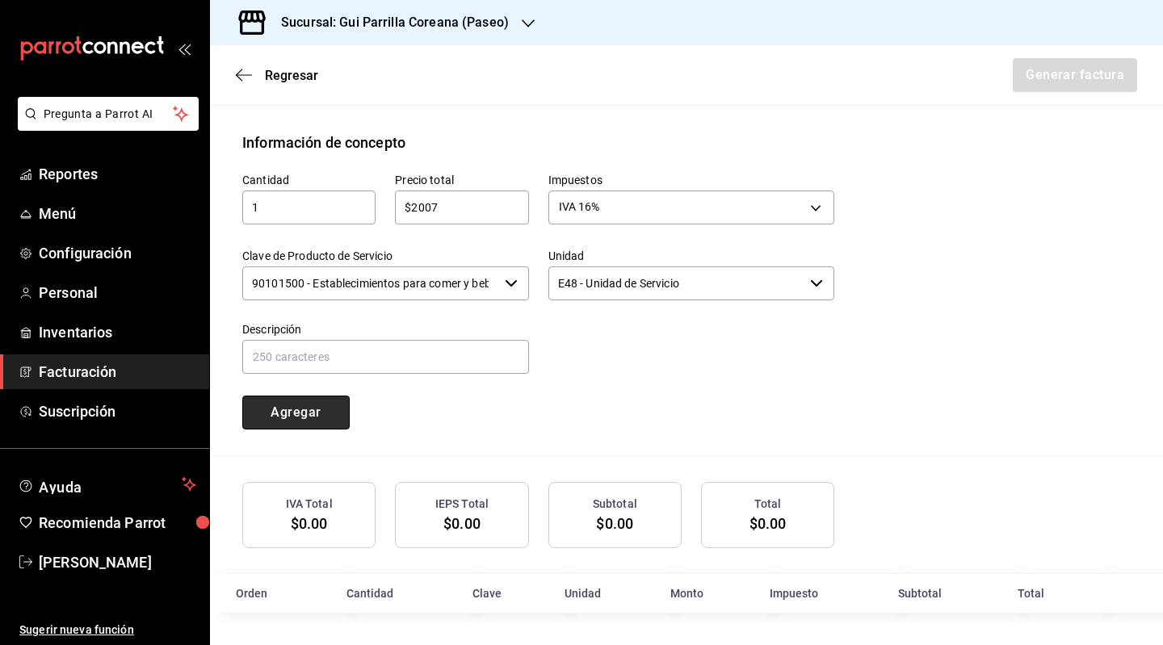
click at [304, 424] on button "Agregar" at bounding box center [295, 413] width 107 height 34
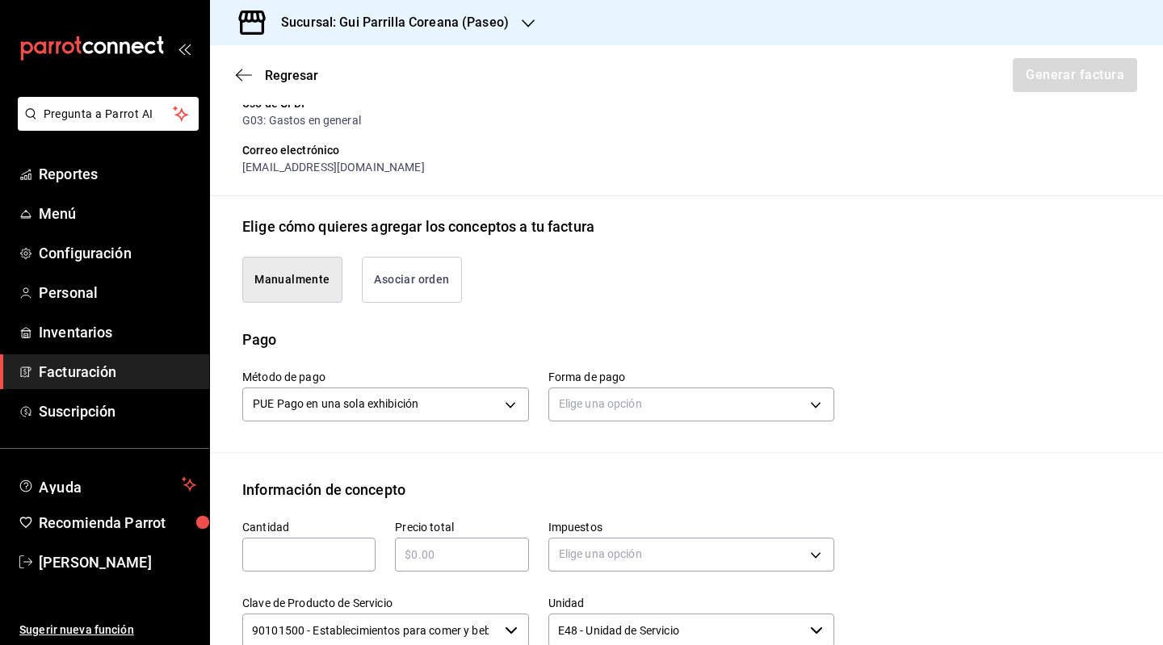
scroll to position [270, 0]
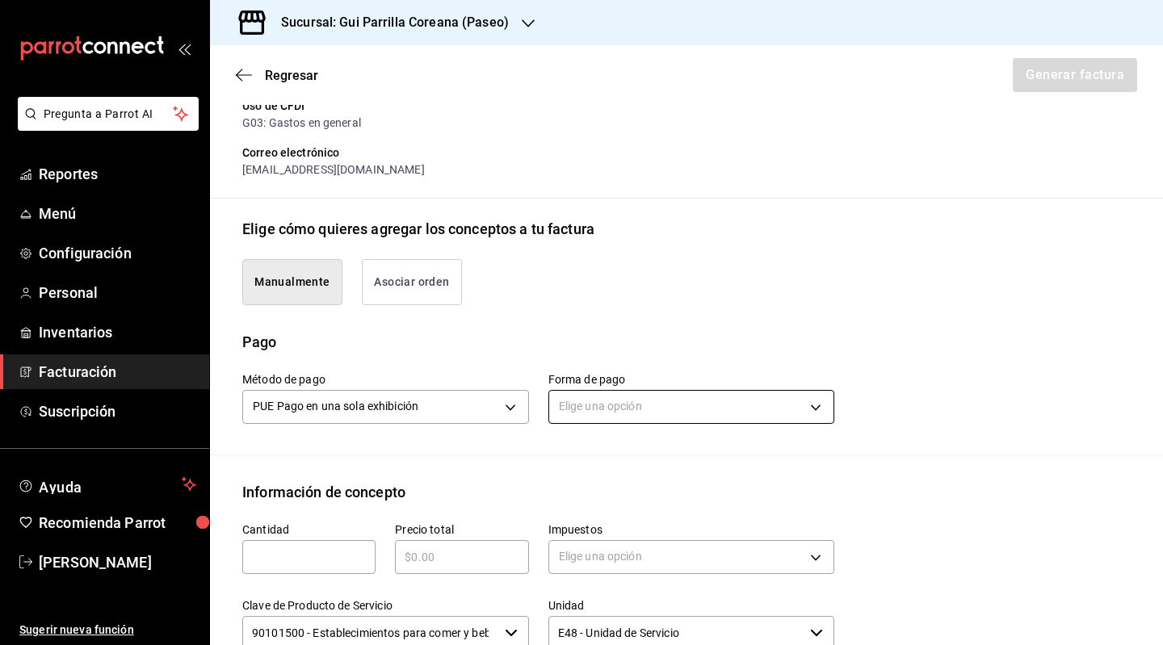
click at [750, 436] on body "Pregunta a Parrot AI Reportes Menú Configuración Personal Inventarios Facturaci…" at bounding box center [581, 322] width 1163 height 645
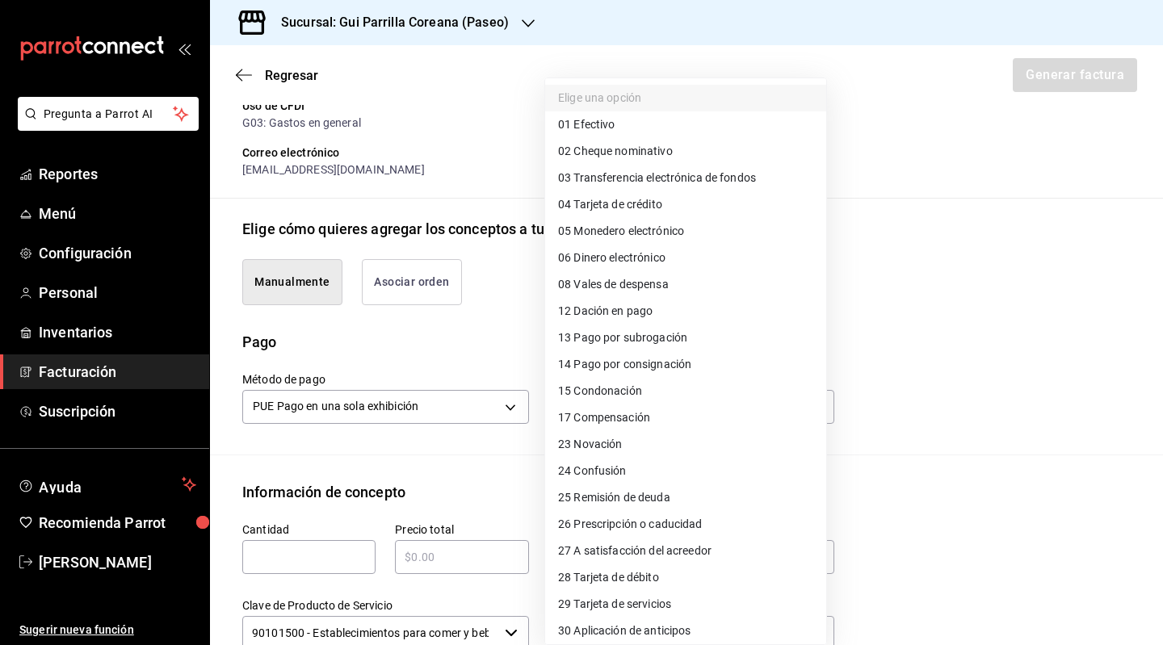
click at [670, 573] on li "28 Tarjeta de débito" at bounding box center [685, 578] width 281 height 27
type input "28"
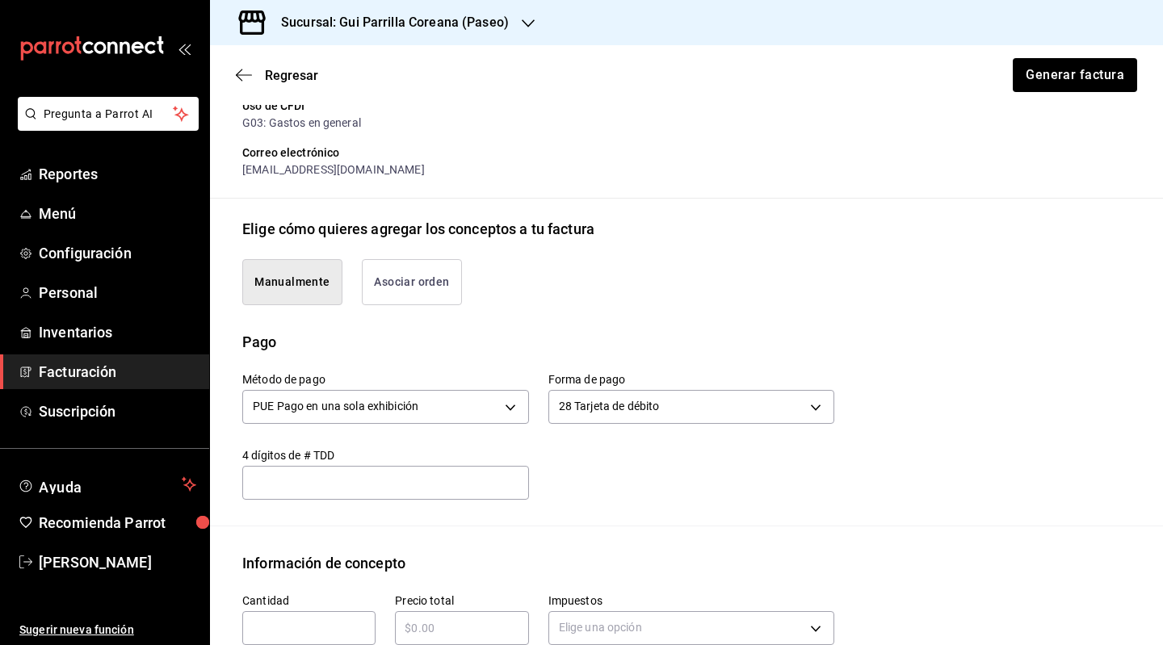
click at [956, 353] on div "Pago" at bounding box center [686, 342] width 888 height 22
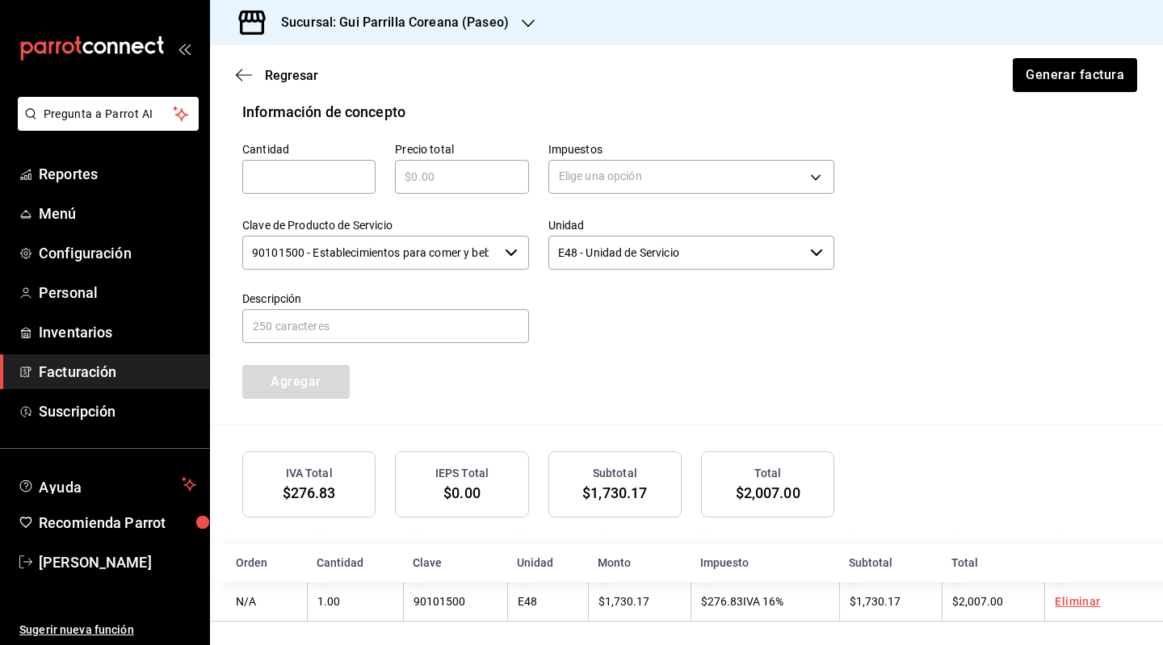
scroll to position [745, 0]
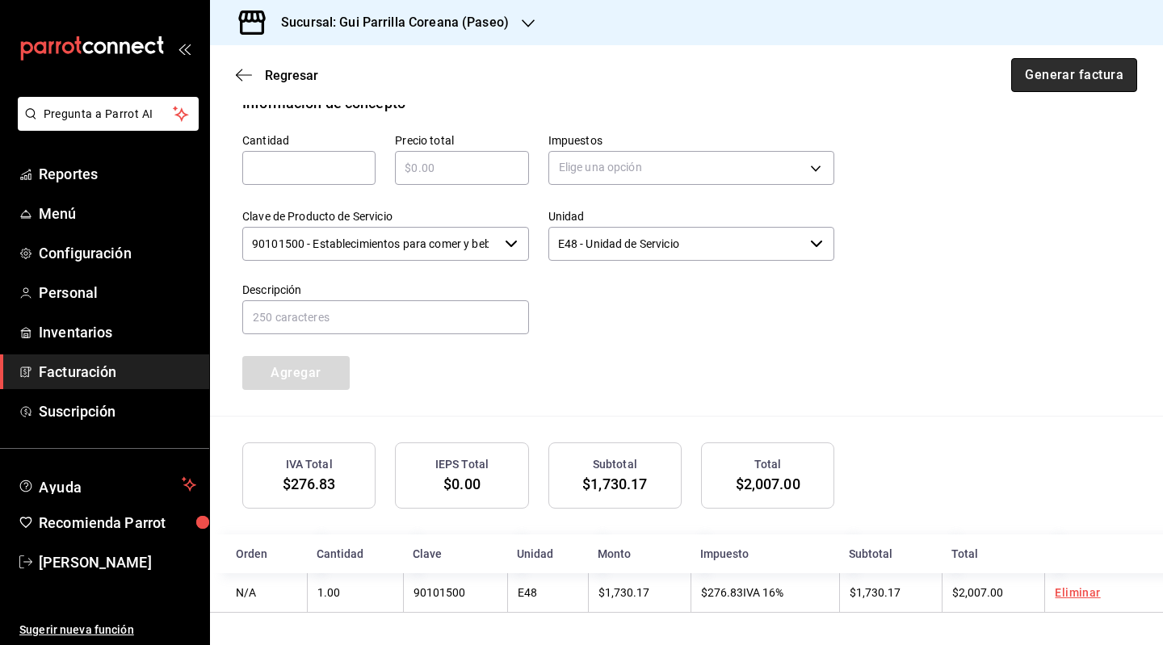
click at [1069, 82] on button "Generar factura" at bounding box center [1074, 75] width 126 height 34
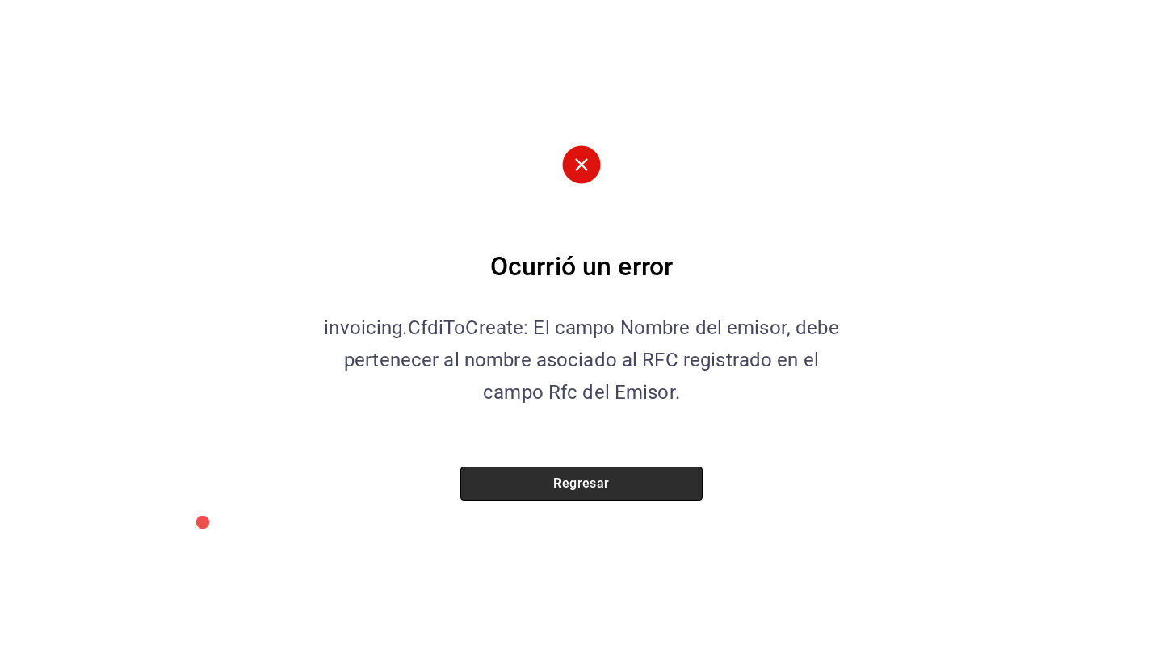
click at [628, 492] on button "Regresar" at bounding box center [581, 484] width 242 height 34
